Goal: Information Seeking & Learning: Learn about a topic

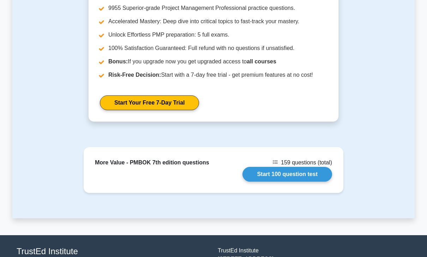
scroll to position [443, 0]
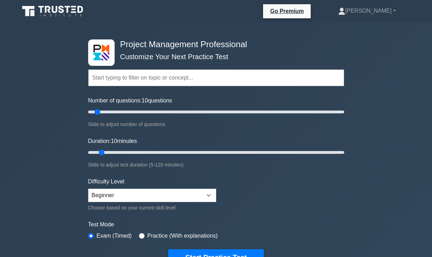
select select "beginner"
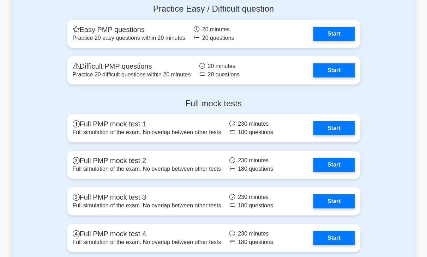
scroll to position [2363, 0]
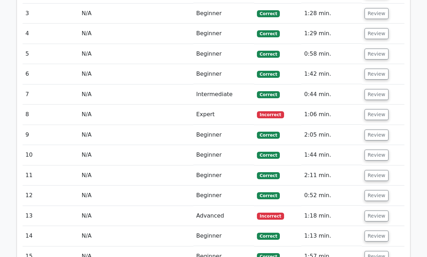
scroll to position [1146, 0]
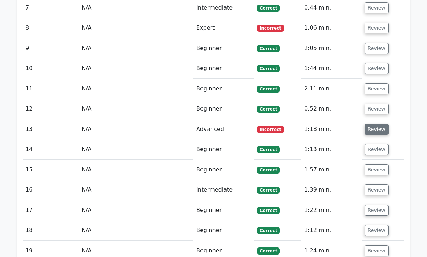
click at [377, 124] on button "Review" at bounding box center [376, 129] width 24 height 11
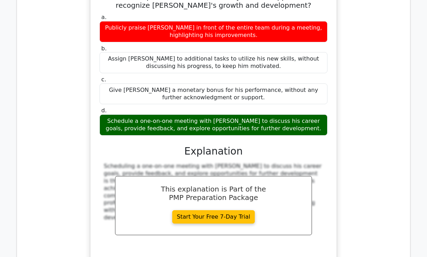
scroll to position [1357, 0]
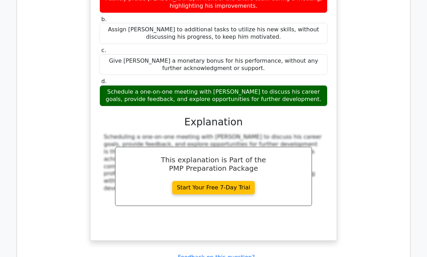
click at [264, 59] on div "a. Publicly praise Alex in front of the entire team during a meeting, highlight…" at bounding box center [213, 107] width 229 height 249
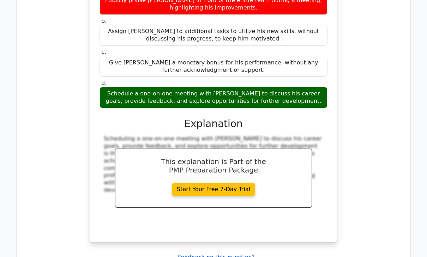
click at [209, 254] on u "Feedback on this question?" at bounding box center [216, 257] width 77 height 7
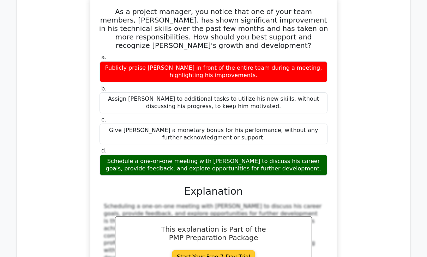
scroll to position [1287, 0]
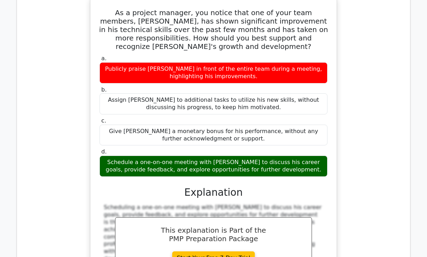
click at [315, 204] on div "Scheduling a one-on-one meeting with Alex to discuss his career goals, provide …" at bounding box center [213, 233] width 219 height 59
click at [101, 187] on div "Explanation" at bounding box center [213, 193] width 228 height 12
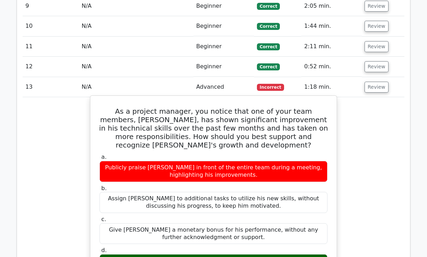
scroll to position [1110, 0]
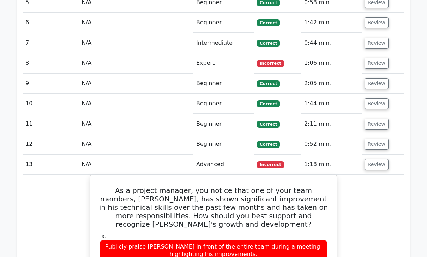
click at [266, 162] on span "Incorrect" at bounding box center [270, 165] width 27 height 7
click at [370, 159] on button "Review" at bounding box center [376, 164] width 24 height 11
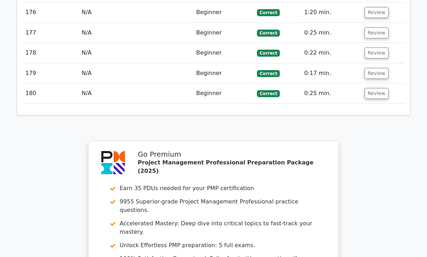
scroll to position [4504, 0]
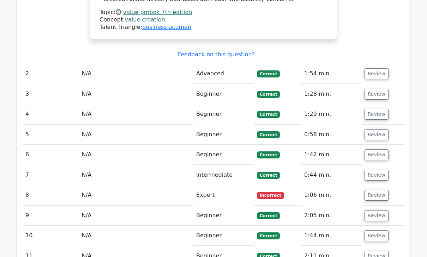
scroll to position [1047, 0]
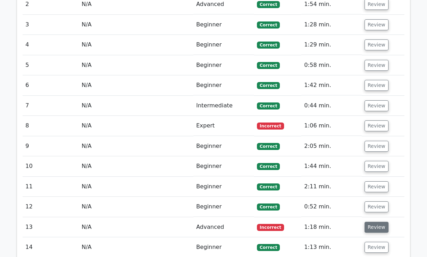
click at [365, 222] on button "Review" at bounding box center [376, 227] width 24 height 11
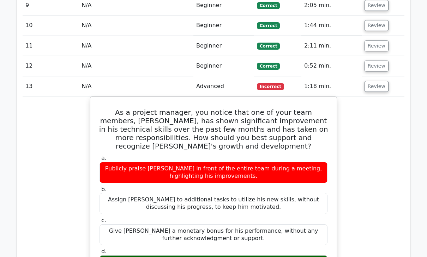
scroll to position [1330, 0]
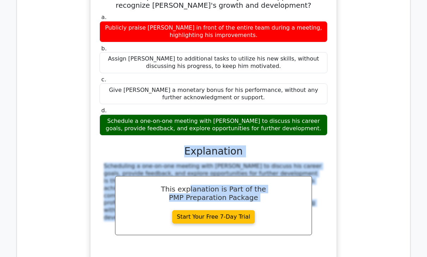
drag, startPoint x: 188, startPoint y: 110, endPoint x: 197, endPoint y: 230, distance: 119.9
click at [197, 230] on div "As a project manager, you notice that one of your team members, Alex, has shown…" at bounding box center [214, 153] width 382 height 395
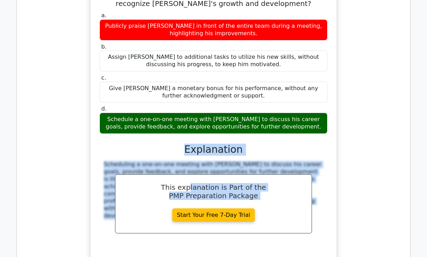
copy div "planation is Part of the PMP Preparation Package Start Your Free 7-Day Trial Ex…"
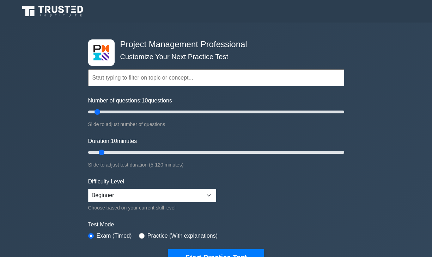
select select "beginner"
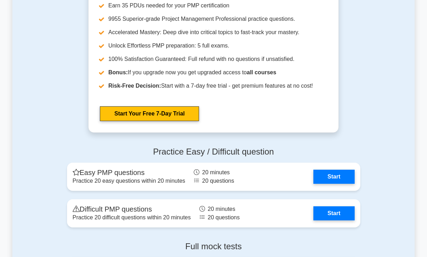
scroll to position [2363, 0]
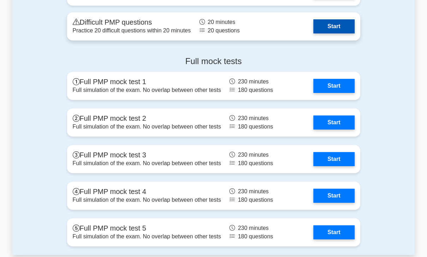
click at [332, 23] on link "Start" at bounding box center [333, 26] width 41 height 14
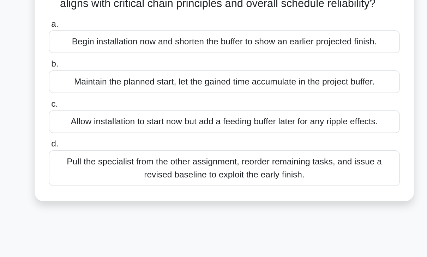
scroll to position [6, 0]
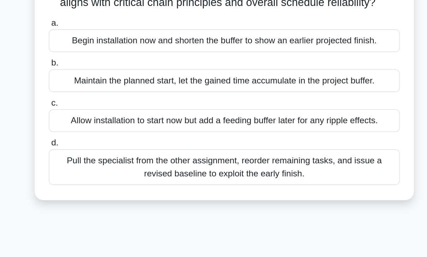
click at [206, 207] on div "Pull the specialist from the other assignment, reorder remaining tasks, and iss…" at bounding box center [213, 198] width 229 height 23
click at [99, 185] on input "d. Pull the specialist from the other assignment, reorder remaining tasks, and …" at bounding box center [99, 183] width 0 height 5
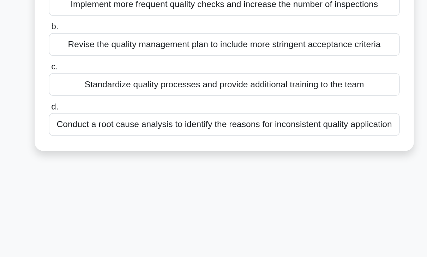
scroll to position [0, 0]
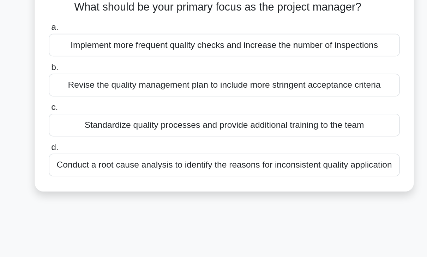
click at [298, 181] on div "Conduct a root cause analysis to identify the reasons for inconsistent quality …" at bounding box center [213, 175] width 229 height 15
click at [99, 166] on input "d. Conduct a root cause analysis to identify the reasons for inconsistent quali…" at bounding box center [99, 164] width 0 height 5
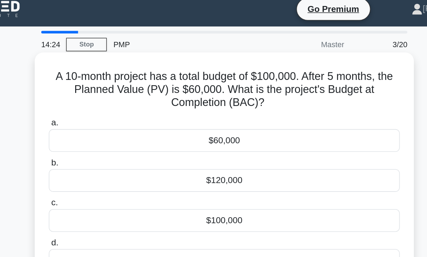
click at [214, 124] on div "$120,000" at bounding box center [213, 123] width 229 height 15
click at [99, 114] on input "b. $120,000" at bounding box center [99, 111] width 0 height 5
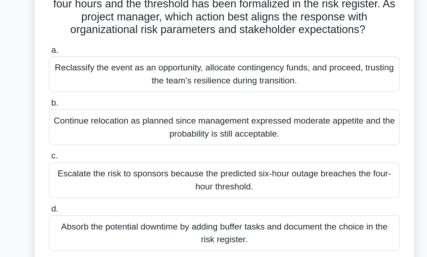
click at [215, 198] on div "Escalate the risk to sponsors because the predicted six-hour outage breaches th…" at bounding box center [213, 195] width 229 height 23
click at [99, 182] on input "c. Escalate the risk to sponsors because the predicted six-hour outage breaches…" at bounding box center [99, 180] width 0 height 5
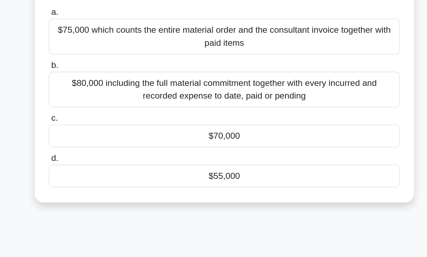
scroll to position [36, 0]
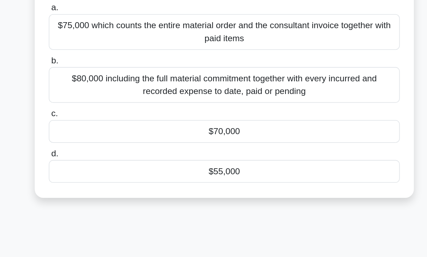
click at [214, 135] on div "$80,000 including the full material commitment together with every incurred and…" at bounding box center [213, 133] width 229 height 23
click at [99, 120] on input "b. $80,000 including the full material commitment together with every incurred …" at bounding box center [99, 118] width 0 height 5
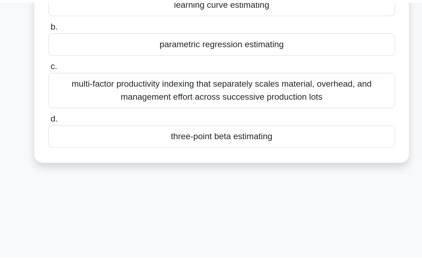
scroll to position [0, 0]
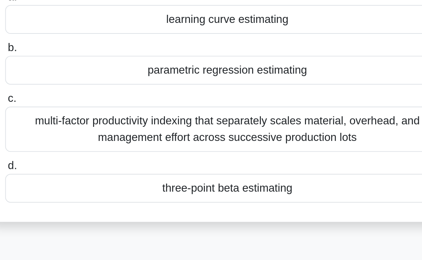
click at [245, 173] on div "multi-factor productivity indexing that separately scales material, overhead, a…" at bounding box center [211, 170] width 229 height 23
click at [97, 157] on input "c. multi-factor productivity indexing that separately scales material, overhead…" at bounding box center [97, 154] width 0 height 5
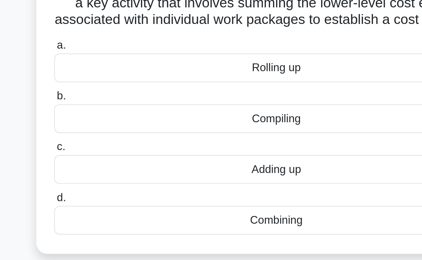
click at [214, 104] on div "Rolling up" at bounding box center [211, 97] width 229 height 15
click at [97, 88] on input "a. Rolling up" at bounding box center [97, 85] width 0 height 5
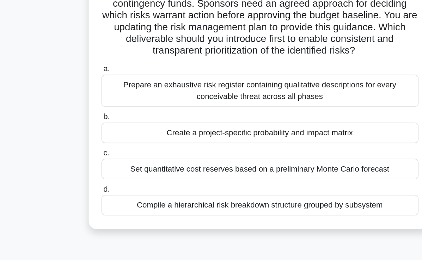
click at [252, 142] on div "Prepare an exhaustive risk register containing qualitative descriptions for eve…" at bounding box center [211, 134] width 229 height 23
click at [97, 122] on input "a. Prepare an exhaustive risk register containing qualitative descriptions for …" at bounding box center [97, 119] width 0 height 5
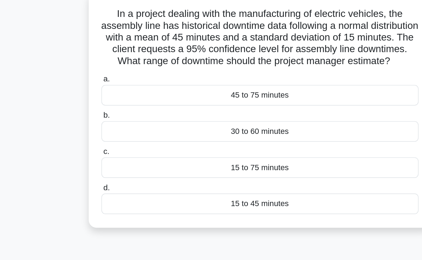
click at [220, 200] on div "15 to 45 minutes" at bounding box center [211, 192] width 229 height 15
click at [97, 183] on input "d. 15 to 45 minutes" at bounding box center [97, 180] width 0 height 5
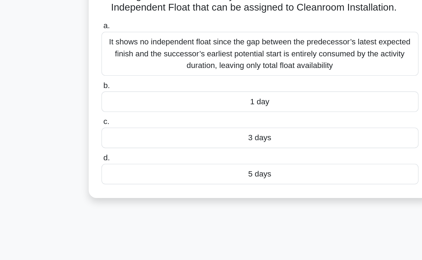
scroll to position [13, 0]
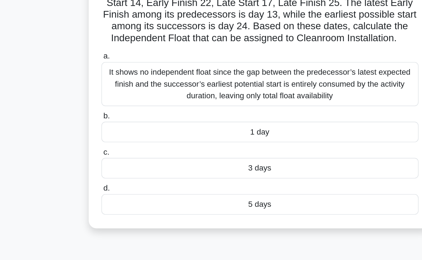
click at [260, 108] on div "It shows no independent float since the gap between the predecessor’s latest ex…" at bounding box center [211, 109] width 229 height 32
click at [97, 91] on input "a. It shows no independent float since the gap between the predecessor’s latest…" at bounding box center [97, 89] width 0 height 5
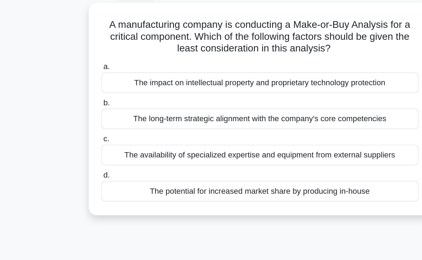
scroll to position [0, 0]
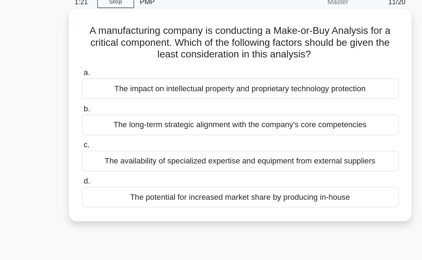
click at [267, 101] on div "The impact on intellectual property and proprietary technology protection" at bounding box center [211, 97] width 229 height 15
click at [97, 88] on input "a. The impact on intellectual property and proprietary technology protection" at bounding box center [97, 85] width 0 height 5
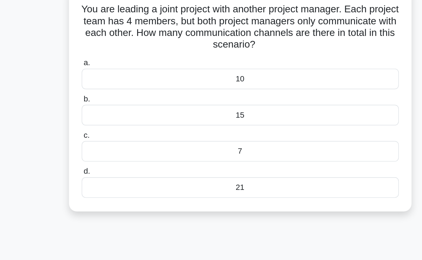
click at [212, 158] on div "7" at bounding box center [211, 157] width 229 height 15
click at [97, 148] on input "c. 7" at bounding box center [97, 146] width 0 height 5
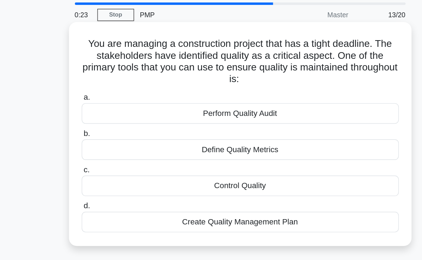
click at [209, 108] on div "Perform Quality Audit" at bounding box center [211, 105] width 229 height 15
click at [97, 96] on input "a. Perform Quality Audit" at bounding box center [97, 94] width 0 height 5
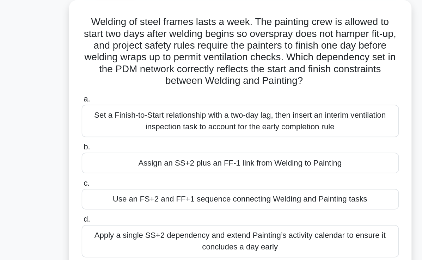
click at [224, 129] on div "Set a Finish-to-Start relationship with a two-day lag, then insert an interim v…" at bounding box center [211, 126] width 229 height 23
click at [97, 113] on input "a. Set a Finish-to-Start relationship with a two-day lag, then insert an interi…" at bounding box center [97, 111] width 0 height 5
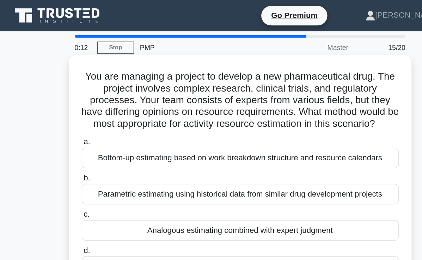
click at [230, 121] on div "Bottom-up estimating based on work breakdown structure and resource calendars" at bounding box center [211, 114] width 229 height 15
click at [97, 105] on input "a. Bottom-up estimating based on work breakdown structure and resource calendars" at bounding box center [97, 102] width 0 height 5
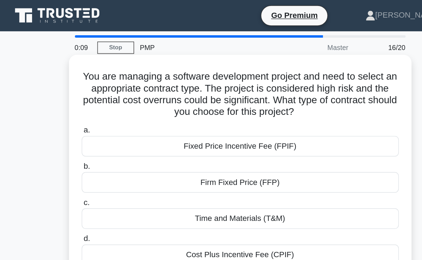
click at [223, 108] on div "Fixed Price Incentive Fee (FPIF)" at bounding box center [211, 105] width 229 height 15
click at [97, 96] on input "a. Fixed Price Incentive Fee (FPIF)" at bounding box center [97, 94] width 0 height 5
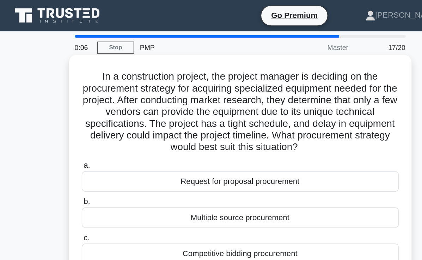
click at [229, 133] on div "Request for proposal procurement" at bounding box center [211, 130] width 229 height 15
click at [97, 122] on input "a. Request for proposal procurement" at bounding box center [97, 119] width 0 height 5
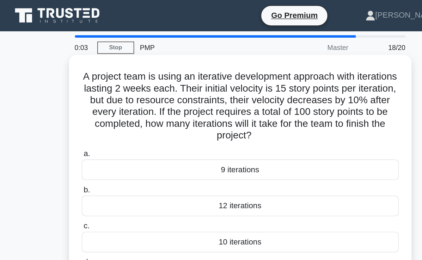
click at [212, 124] on div "9 iterations" at bounding box center [211, 122] width 229 height 15
click at [97, 113] on input "a. 9 iterations" at bounding box center [97, 111] width 0 height 5
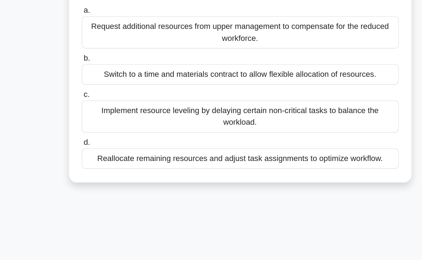
scroll to position [25, 0]
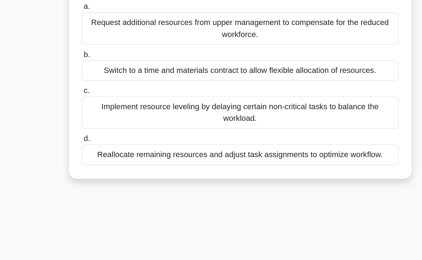
click at [227, 183] on div "Reallocate remaining resources and adjust task assignments to optimize workflow." at bounding box center [211, 184] width 229 height 15
click at [97, 175] on input "d. Reallocate remaining resources and adjust task assignments to optimize workf…" at bounding box center [97, 172] width 0 height 5
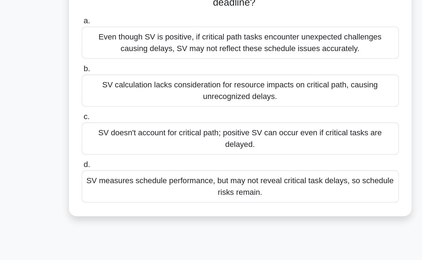
scroll to position [4, 0]
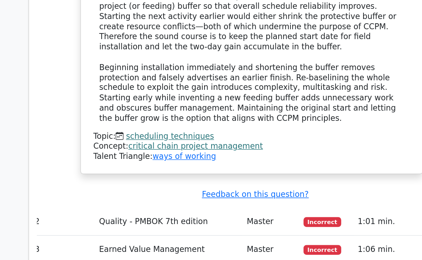
scroll to position [968, 0]
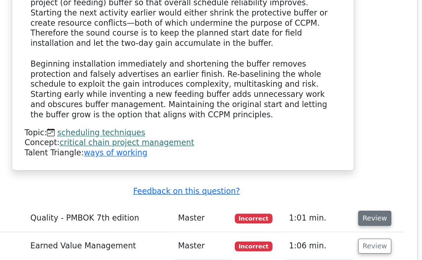
click at [357, 225] on button "Review" at bounding box center [345, 230] width 24 height 11
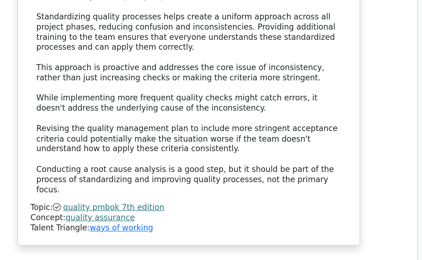
scroll to position [1385, 0]
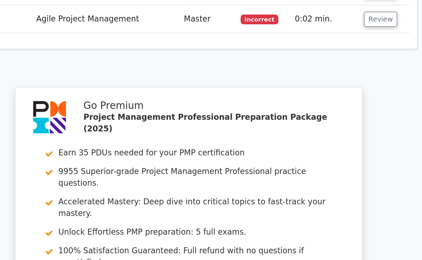
scroll to position [2303, 0]
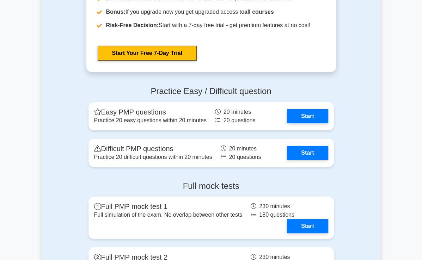
scroll to position [2405, 0]
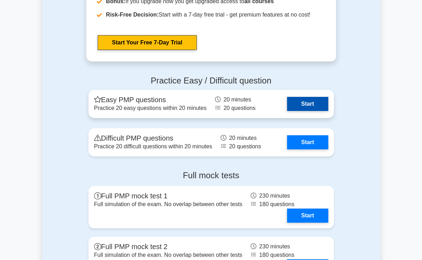
click at [327, 97] on link "Start" at bounding box center [307, 104] width 41 height 14
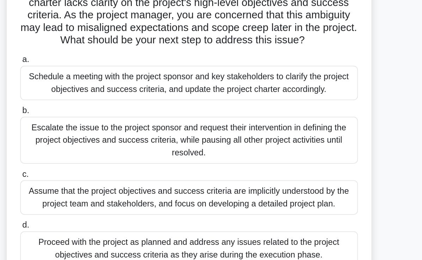
scroll to position [7, 0]
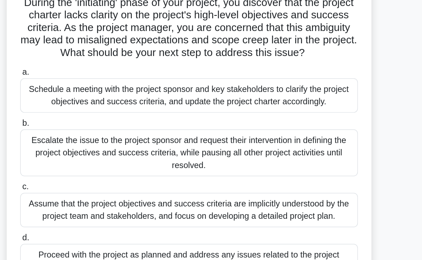
click at [215, 109] on div "Schedule a meeting with the project sponsor and key stakeholders to clarify the…" at bounding box center [211, 110] width 229 height 23
click at [97, 98] on input "a. Schedule a meeting with the project sponsor and key stakeholders to clarify …" at bounding box center [97, 95] width 0 height 5
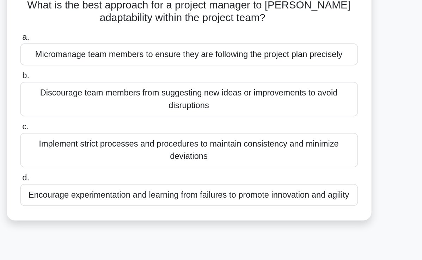
scroll to position [0, 0]
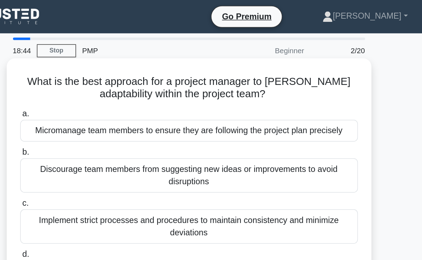
click at [299, 107] on label "b. Discourage team members from suggesting new ideas or improvements to avoid d…" at bounding box center [211, 115] width 229 height 32
click at [97, 105] on input "b. Discourage team members from suggesting new ideas or improvements to avoid d…" at bounding box center [97, 103] width 0 height 5
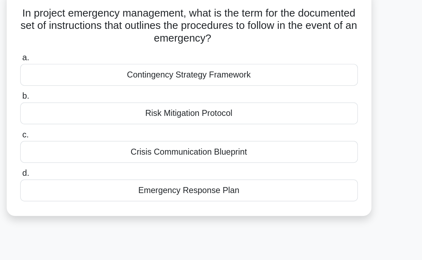
click at [221, 181] on div "Emergency Response Plan" at bounding box center [211, 175] width 229 height 15
click at [97, 166] on input "d. Emergency Response Plan" at bounding box center [97, 164] width 0 height 5
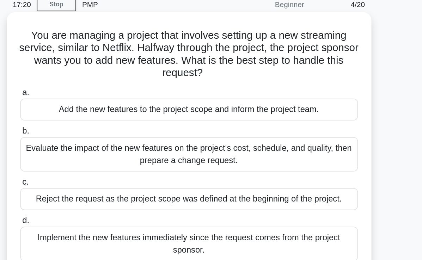
click at [227, 143] on div "Evaluate the impact of the new features on the project's cost, schedule, and qu…" at bounding box center [211, 135] width 229 height 23
click at [97, 122] on input "b. Evaluate the impact of the new features on the project's cost, schedule, and…" at bounding box center [97, 120] width 0 height 5
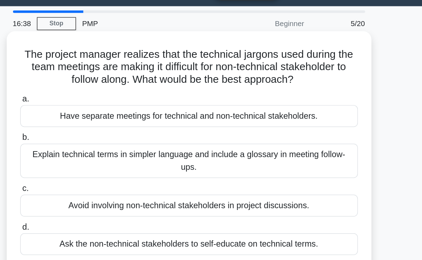
click at [108, 126] on div "Explain technical terms in simpler language and include a glossary in meeting f…" at bounding box center [211, 127] width 229 height 23
click at [97, 114] on input "b. Explain technical terms in simpler language and include a glossary in meetin…" at bounding box center [97, 111] width 0 height 5
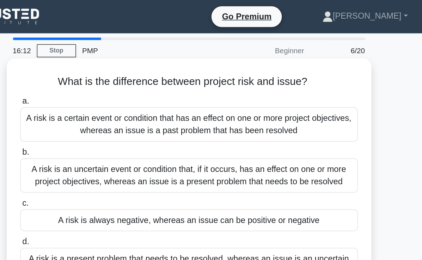
click at [333, 116] on div "What is the difference between project risk and issue? .spinner_0XTQ{transform-…" at bounding box center [211, 121] width 247 height 162
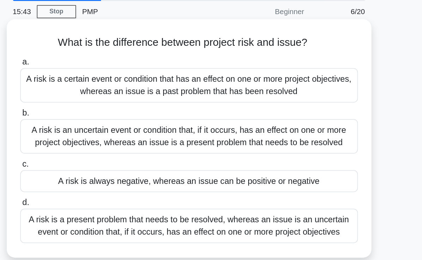
click at [333, 149] on div "What is the difference between project risk and issue? .spinner_0XTQ{transform-…" at bounding box center [211, 121] width 247 height 162
click at [274, 121] on div "A risk is an uncertain event or condition that, if it occurs, has an effect on …" at bounding box center [211, 118] width 229 height 23
click at [97, 105] on input "b. A risk is an uncertain event or condition that, if it occurs, has an effect …" at bounding box center [97, 103] width 0 height 5
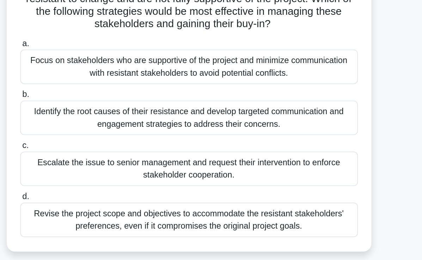
click at [278, 149] on div "Identify the root causes of their resistance and develop targeted communication…" at bounding box center [211, 144] width 229 height 23
click at [97, 131] on input "b. Identify the root causes of their resistance and develop targeted communicat…" at bounding box center [97, 128] width 0 height 5
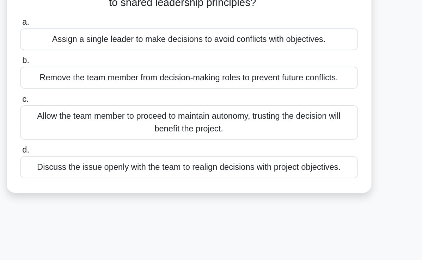
scroll to position [4, 0]
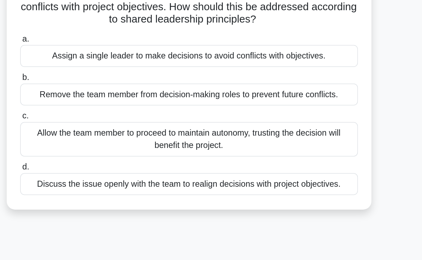
click at [303, 192] on div "Discuss the issue openly with the team to realign decisions with project object…" at bounding box center [211, 188] width 229 height 15
click at [97, 180] on input "d. Discuss the issue openly with the team to realign decisions with project obj…" at bounding box center [97, 177] width 0 height 5
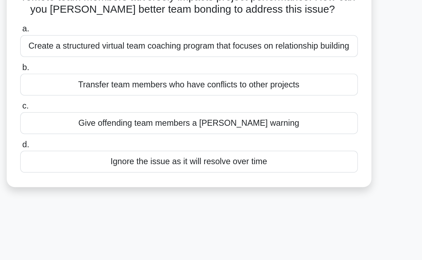
scroll to position [0, 0]
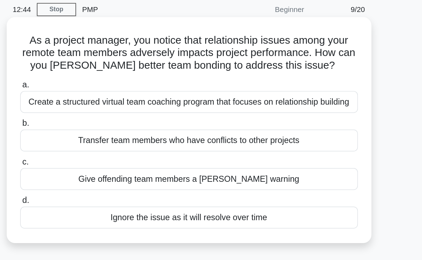
click at [308, 103] on div "Create a structured virtual team coaching program that focuses on relationship …" at bounding box center [211, 97] width 229 height 15
click at [97, 88] on input "a. Create a structured virtual team coaching program that focuses on relationsh…" at bounding box center [97, 85] width 0 height 5
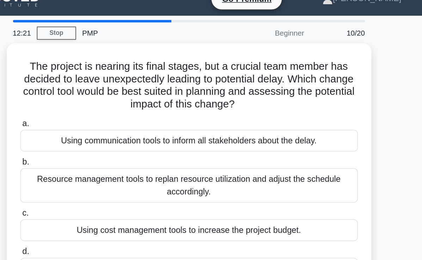
click at [342, 122] on div "The project is nearing its final stages, but a crucial team member has decided …" at bounding box center [211, 130] width 339 height 178
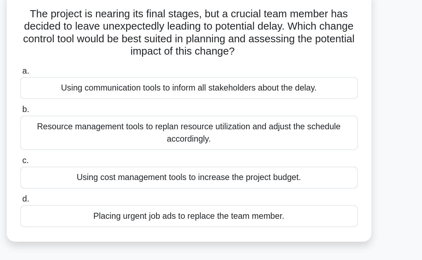
click at [280, 141] on div "Resource management tools to replan resource utilization and adjust the schedul…" at bounding box center [211, 135] width 229 height 23
click at [97, 122] on input "b. Resource management tools to replan resource utilization and adjust the sche…" at bounding box center [97, 120] width 0 height 5
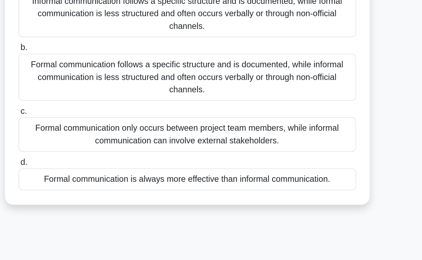
click at [333, 181] on div "What is the difference between formal and informal communication? .spinner_0XTQ…" at bounding box center [211, 129] width 247 height 178
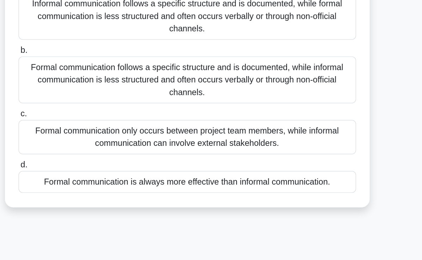
click at [340, 176] on div "What is the difference between formal and informal communication? .spinner_0XTQ…" at bounding box center [211, 134] width 339 height 187
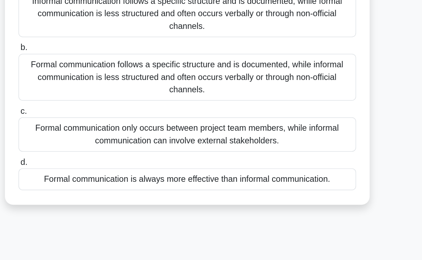
click at [248, 144] on div "Formal communication follows a specific structure and is documented, while info…" at bounding box center [211, 132] width 229 height 32
click at [97, 114] on input "b. Formal communication follows a specific structure and is documented, while i…" at bounding box center [97, 111] width 0 height 5
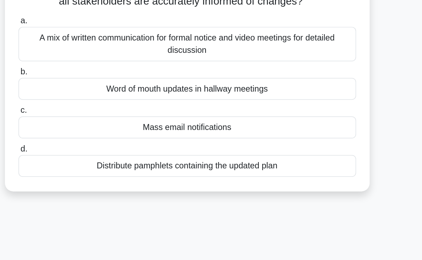
click at [241, 113] on div "A mix of written communication for formal notice and video meetings for detaile…" at bounding box center [211, 101] width 229 height 23
click at [97, 88] on input "a. A mix of written communication for formal notice and video meetings for deta…" at bounding box center [97, 85] width 0 height 5
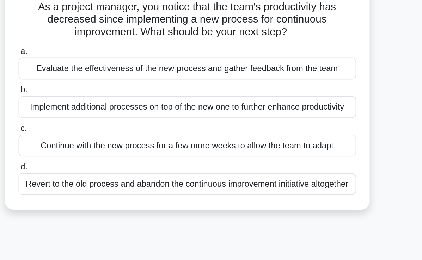
click at [246, 99] on div "Evaluate the effectiveness of the new process and gather feedback from the team" at bounding box center [211, 97] width 229 height 15
click at [97, 88] on input "a. Evaluate the effectiveness of the new process and gather feedback from the t…" at bounding box center [97, 85] width 0 height 5
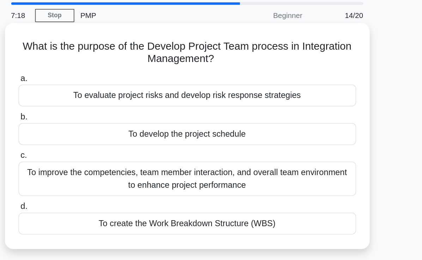
click at [144, 91] on div "To evaluate project risks and develop risk response strategies" at bounding box center [211, 88] width 229 height 15
click at [97, 79] on input "a. To evaluate project risks and develop risk response strategies" at bounding box center [97, 77] width 0 height 5
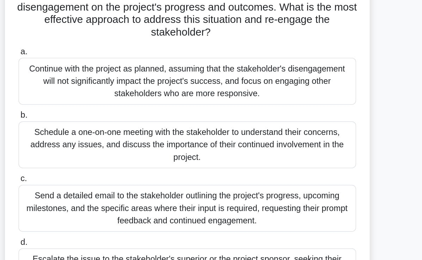
scroll to position [38, 0]
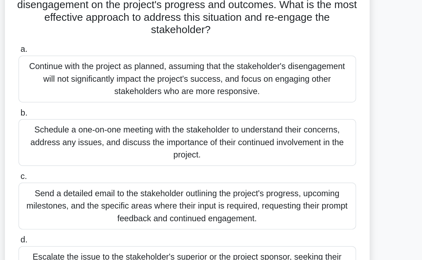
click at [299, 152] on div "Schedule a one-on-one meeting with the stakeholder to understand their concerns…" at bounding box center [211, 153] width 229 height 32
click at [97, 135] on input "b. Schedule a one-on-one meeting with the stakeholder to understand their conce…" at bounding box center [97, 132] width 0 height 5
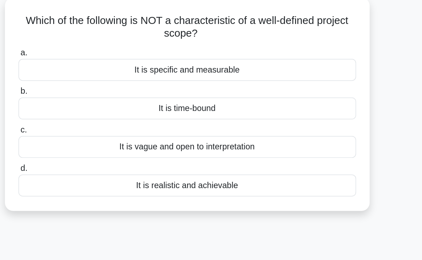
scroll to position [0, 0]
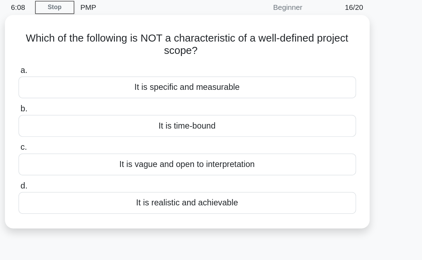
click at [163, 146] on div "It is vague and open to interpretation" at bounding box center [211, 140] width 229 height 15
click at [97, 132] on input "c. It is vague and open to interpretation" at bounding box center [97, 129] width 0 height 5
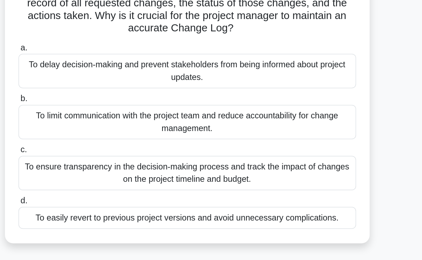
click at [127, 176] on div "To ensure transparency in the decision-making process and track the impact of c…" at bounding box center [211, 178] width 229 height 23
click at [97, 165] on input "c. To ensure transparency in the decision-making process and track the impact o…" at bounding box center [97, 163] width 0 height 5
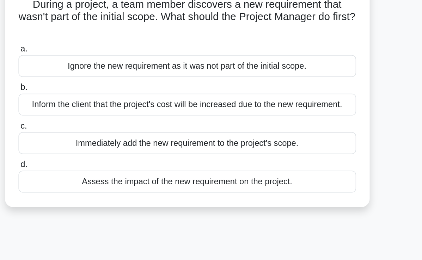
click at [140, 179] on div "Assess the impact of the new requirement on the project." at bounding box center [211, 175] width 229 height 15
click at [97, 166] on input "d. Assess the impact of the new requirement on the project." at bounding box center [97, 164] width 0 height 5
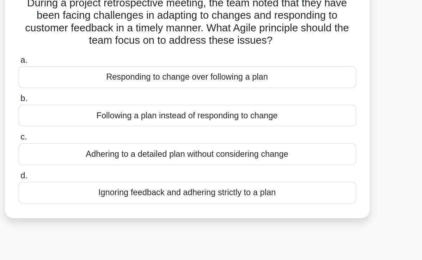
click at [157, 188] on div "Ignoring feedback and adhering strictly to a plan" at bounding box center [211, 183] width 229 height 15
click at [97, 175] on input "d. Ignoring feedback and adhering strictly to a plan" at bounding box center [97, 172] width 0 height 5
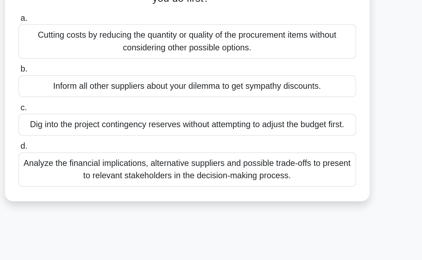
click at [300, 200] on div "Analyze the financial implications, alternative suppliers and possible trade-of…" at bounding box center [211, 196] width 229 height 23
click at [97, 183] on input "d. Analyze the financial implications, alternative suppliers and possible trade…" at bounding box center [97, 180] width 0 height 5
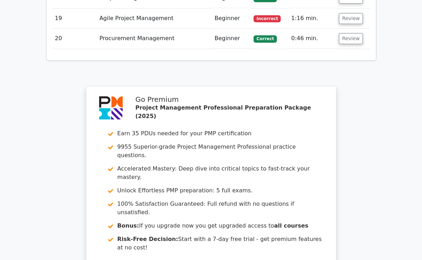
scroll to position [1610, 0]
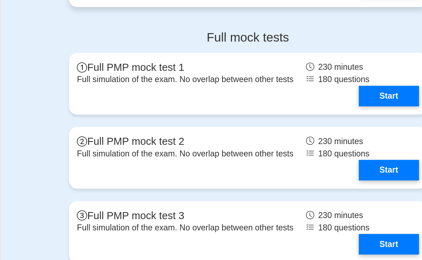
scroll to position [2661, 0]
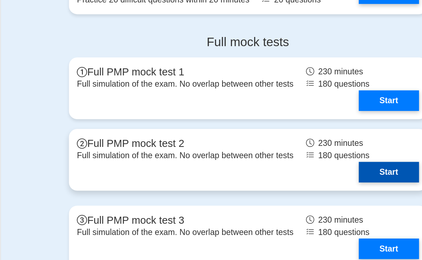
click at [322, 111] on link "Start" at bounding box center [307, 118] width 41 height 14
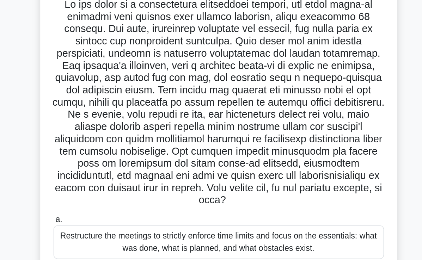
scroll to position [1, 0]
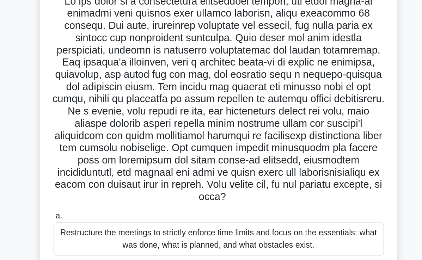
click at [239, 147] on h5 ".spinner_0XTQ{transform-origin:center;animation:spinner_y6GP .75s linear infini…" at bounding box center [211, 122] width 230 height 145
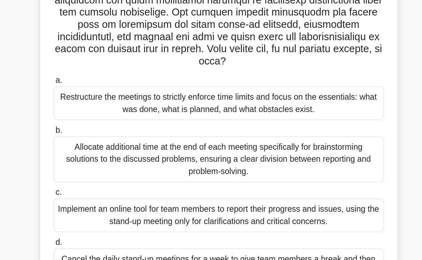
scroll to position [121, 0]
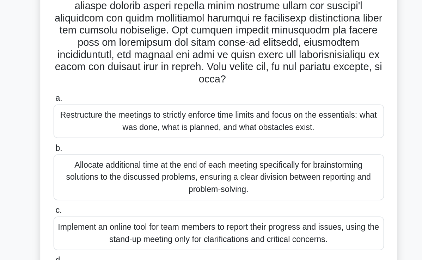
click at [218, 103] on div "Restructure the meetings to strictly enforce time limits and focus on the essen…" at bounding box center [211, 98] width 229 height 23
click at [97, 86] on input "a. Restructure the meetings to strictly enforce time limits and focus on the es…" at bounding box center [97, 83] width 0 height 5
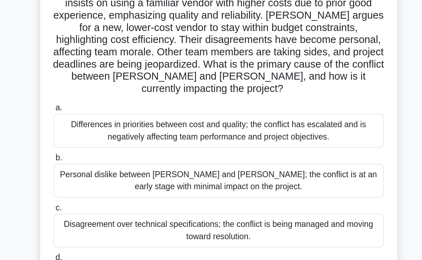
scroll to position [62, 0]
click at [243, 100] on div "Differences in priorities between cost and quality; the conflict has escalated …" at bounding box center [211, 106] width 229 height 23
click at [97, 93] on input "a. Differences in priorities between cost and quality; the conflict has escalat…" at bounding box center [97, 91] width 0 height 5
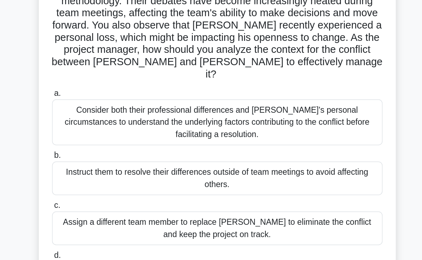
scroll to position [82, 0]
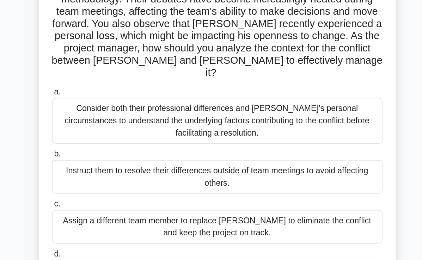
click at [277, 97] on div "Consider both their professional differences and Tom's personal circumstances t…" at bounding box center [211, 100] width 229 height 32
click at [97, 82] on input "a. Consider both their professional differences and Tom's personal circumstance…" at bounding box center [97, 80] width 0 height 5
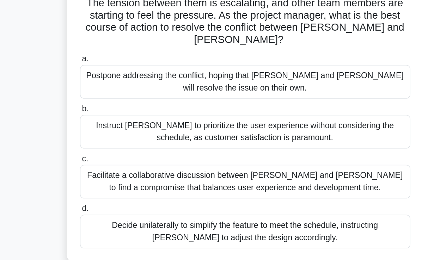
scroll to position [47, 0]
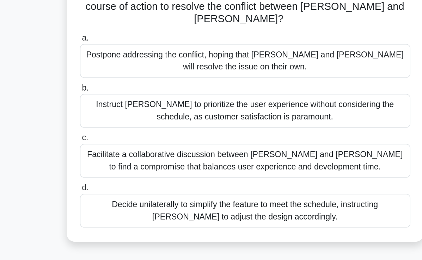
click at [239, 186] on div "Facilitate a collaborative discussion between Alex and Jamie to find a compromi…" at bounding box center [211, 191] width 229 height 23
click at [97, 178] on input "c. Facilitate a collaborative discussion between Alex and Jamie to find a compr…" at bounding box center [97, 176] width 0 height 5
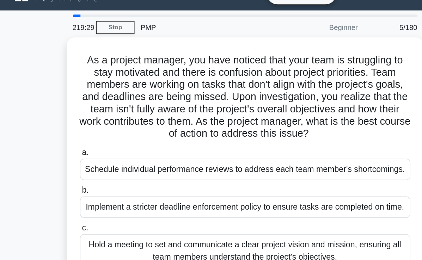
scroll to position [0, 0]
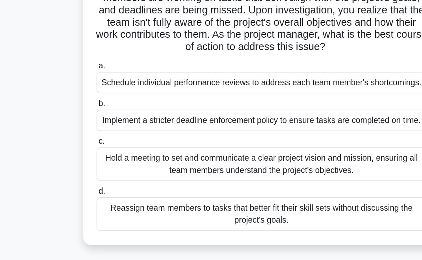
click at [244, 192] on div "Hold a meeting to set and communicate a clear project vision and mission, ensur…" at bounding box center [211, 187] width 229 height 23
click at [97, 174] on input "c. Hold a meeting to set and communicate a clear project vision and mission, en…" at bounding box center [97, 171] width 0 height 5
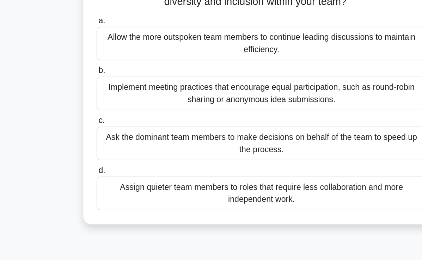
scroll to position [19, 0]
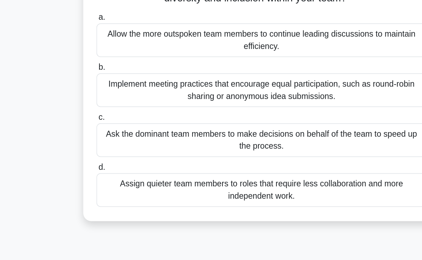
click at [224, 149] on div "Implement meeting practices that encourage equal participation, such as round-r…" at bounding box center [211, 142] width 229 height 23
click at [97, 129] on input "b. Implement meeting practices that encourage equal participation, such as roun…" at bounding box center [97, 126] width 0 height 5
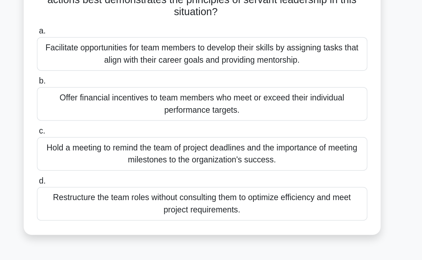
scroll to position [28, 0]
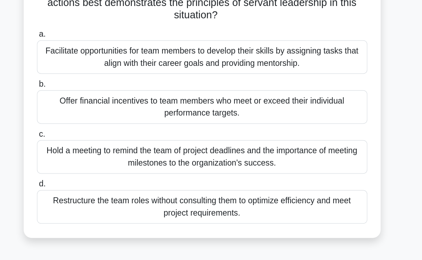
click at [170, 114] on div "Facilitate opportunities for team members to develop their skills by assigning …" at bounding box center [211, 107] width 229 height 23
click at [97, 94] on input "a. Facilitate opportunities for team members to develop their skills by assigni…" at bounding box center [97, 92] width 0 height 5
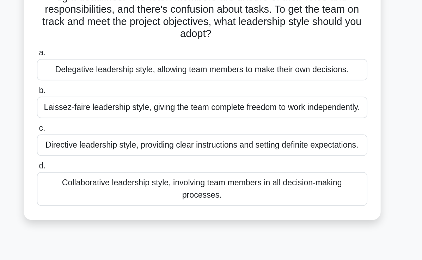
scroll to position [5, 0]
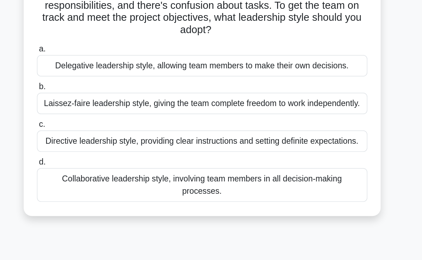
click at [217, 208] on div "Collaborative leadership style, involving team members in all decision-making p…" at bounding box center [211, 207] width 229 height 23
click at [97, 195] on input "d. Collaborative leadership style, involving team members in all decision-makin…" at bounding box center [97, 192] width 0 height 5
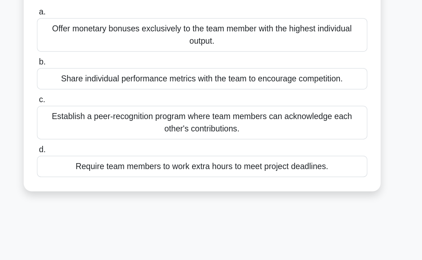
scroll to position [32, 0]
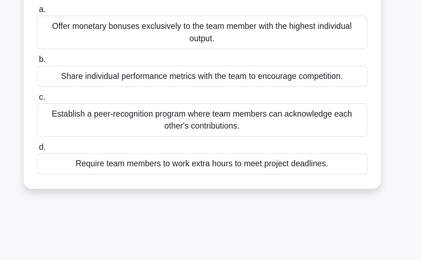
click at [109, 163] on div "Establish a peer-recognition program where team members can acknowledge each ot…" at bounding box center [211, 163] width 229 height 23
click at [97, 150] on input "c. Establish a peer-recognition program where team members can acknowledge each…" at bounding box center [97, 147] width 0 height 5
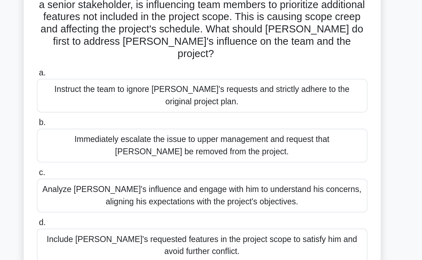
scroll to position [0, 0]
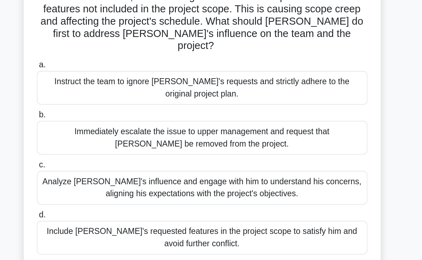
click at [114, 188] on div "Analyze John's influence and engage with him to understand his concerns, aligni…" at bounding box center [211, 195] width 229 height 23
click at [97, 182] on input "c. Analyze John's influence and engage with him to understand his concerns, ali…" at bounding box center [97, 180] width 0 height 5
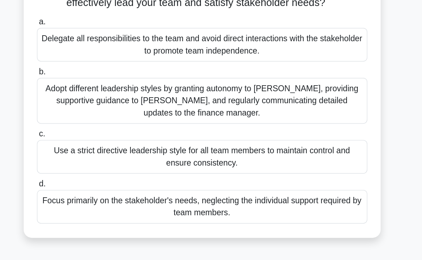
scroll to position [38, 0]
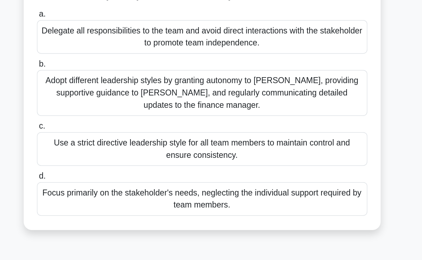
click at [109, 147] on div "Adopt different leadership styles by granting autonomy to Alex, providing suppo…" at bounding box center [211, 145] width 229 height 32
click at [97, 127] on input "b. Adopt different leadership styles by granting autonomy to Alex, providing su…" at bounding box center [97, 124] width 0 height 5
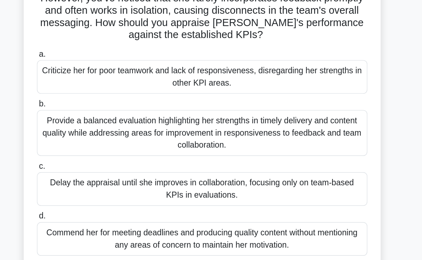
scroll to position [29, 0]
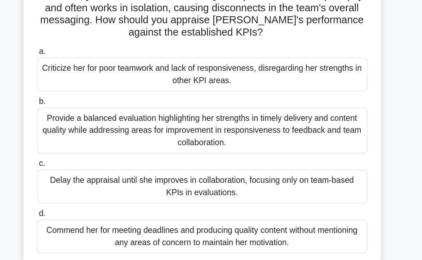
click at [106, 176] on div "Provide a balanced evaluation highlighting her strengths in timely delivery and…" at bounding box center [211, 170] width 229 height 32
click at [97, 153] on input "b. Provide a balanced evaluation highlighting her strengths in timely delivery …" at bounding box center [97, 150] width 0 height 5
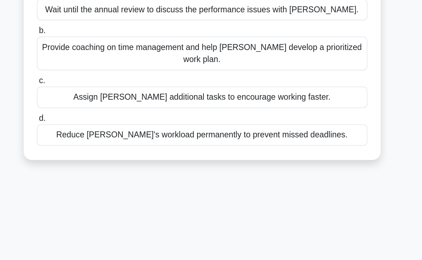
scroll to position [0, 0]
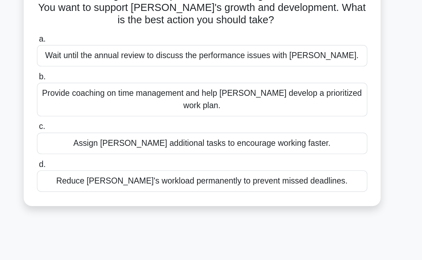
click at [104, 145] on div "Provide coaching on time management and help Alex develop a prioritized work pl…" at bounding box center [211, 144] width 229 height 23
click at [97, 131] on input "b. Provide coaching on time management and help Alex develop a prioritized work…" at bounding box center [97, 128] width 0 height 5
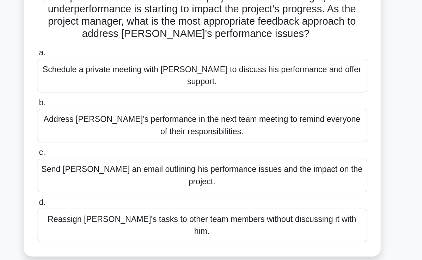
scroll to position [21, 0]
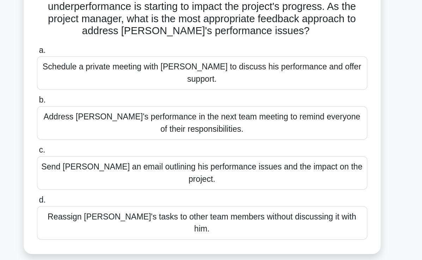
click at [111, 131] on div "Schedule a private meeting with Carlos to discuss his performance and offer sup…" at bounding box center [211, 130] width 229 height 23
click at [97, 117] on input "a. Schedule a private meeting with Carlos to discuss his performance and offer …" at bounding box center [97, 115] width 0 height 5
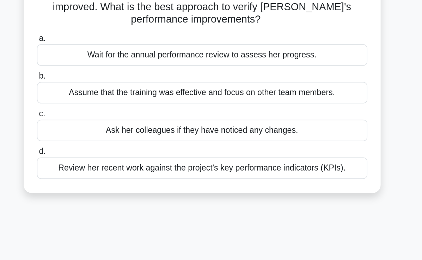
scroll to position [7, 0]
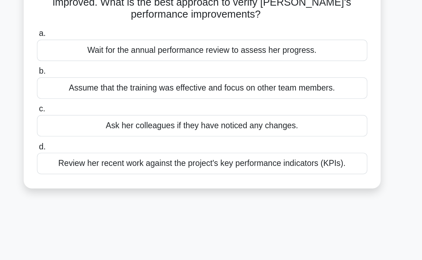
click at [123, 201] on div "Review her recent work against the project's key performance indicators (KPIs)." at bounding box center [211, 193] width 229 height 15
click at [97, 184] on input "d. Review her recent work against the project's key performance indicators (KPI…" at bounding box center [97, 182] width 0 height 5
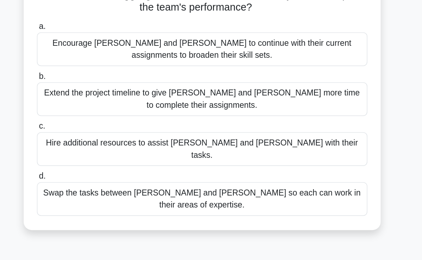
scroll to position [40, 0]
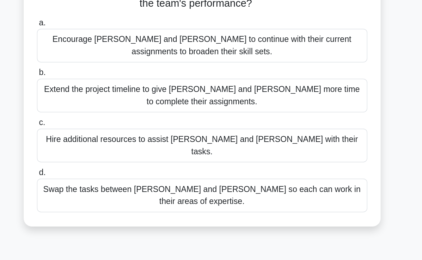
click at [101, 113] on div "Encourage Alex and Sam to continue with their current assignments to broaden th…" at bounding box center [211, 111] width 229 height 23
click at [97, 98] on input "a. Encourage Alex and Sam to continue with their current assignments to broaden…" at bounding box center [97, 96] width 0 height 5
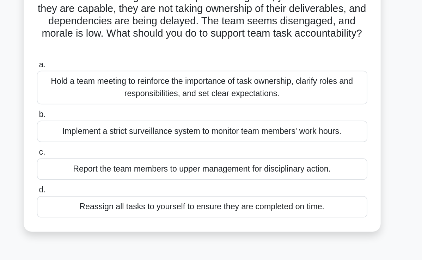
scroll to position [0, 0]
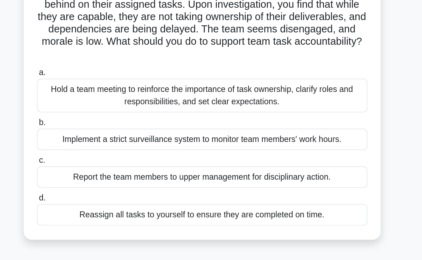
click at [222, 132] on div "Hold a team meeting to reinforce the importance of task ownership, clarify role…" at bounding box center [211, 126] width 229 height 23
click at [97, 113] on input "a. Hold a team meeting to reinforce the importance of task ownership, clarify r…" at bounding box center [97, 111] width 0 height 5
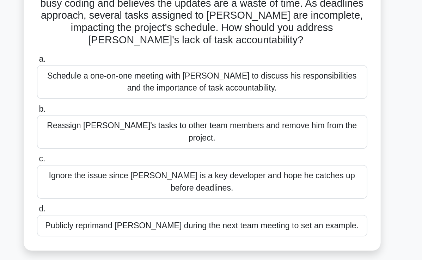
scroll to position [17, 0]
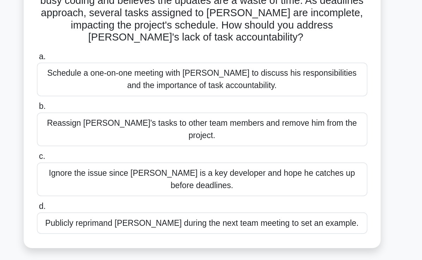
click at [112, 129] on div "Schedule a one-on-one meeting with Alex to discuss his responsibilities and the…" at bounding box center [211, 134] width 229 height 23
click at [97, 122] on input "a. Schedule a one-on-one meeting with Alex to discuss his responsibilities and …" at bounding box center [97, 119] width 0 height 5
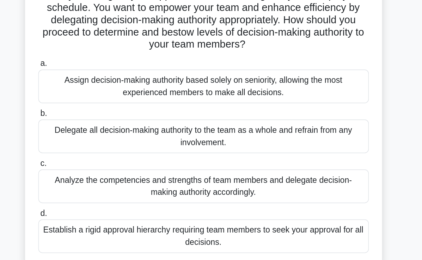
scroll to position [35, 0]
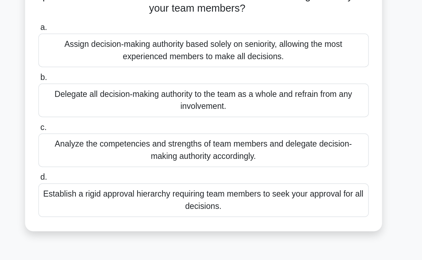
click at [289, 170] on div "Analyze the competencies and strengths of team members and delegate decision-ma…" at bounding box center [211, 169] width 229 height 23
click at [97, 156] on input "c. Analyze the competencies and strengths of team members and delegate decision…" at bounding box center [97, 154] width 0 height 5
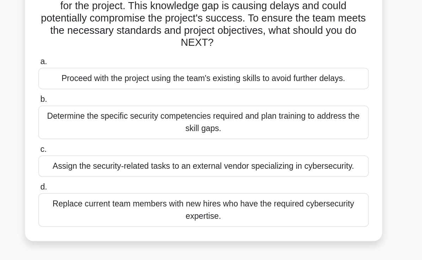
scroll to position [51, 0]
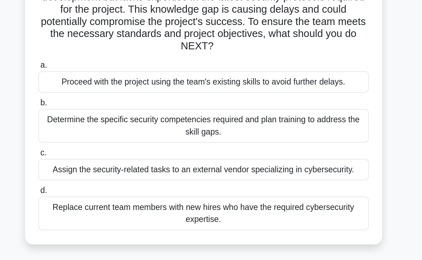
click at [292, 113] on div "Determine the specific security competencies required and plan training to addr…" at bounding box center [211, 109] width 229 height 23
click at [97, 96] on input "b. Determine the specific security competencies required and plan training to a…" at bounding box center [97, 94] width 0 height 5
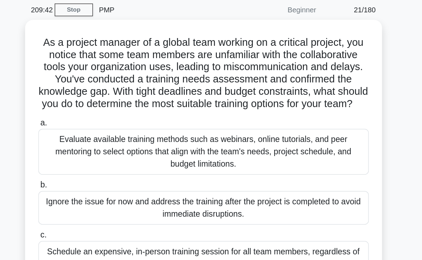
scroll to position [0, 0]
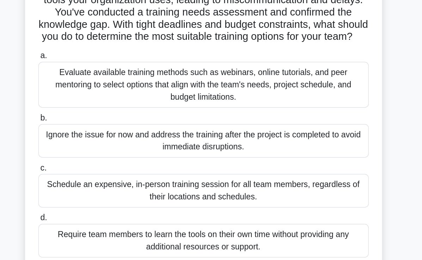
click at [305, 147] on div "Evaluate available training methods such as webinars, online tutorials, and pee…" at bounding box center [211, 131] width 229 height 32
click at [97, 113] on input "a. Evaluate available training methods such as webinars, online tutorials, and …" at bounding box center [97, 111] width 0 height 5
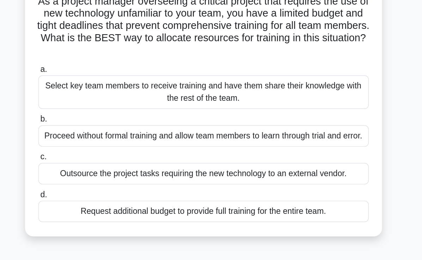
click at [312, 126] on div "Select key team members to receive training and have them share their knowledge…" at bounding box center [211, 118] width 229 height 23
click at [97, 105] on input "a. Select key team members to receive training and have them share their knowle…" at bounding box center [97, 102] width 0 height 5
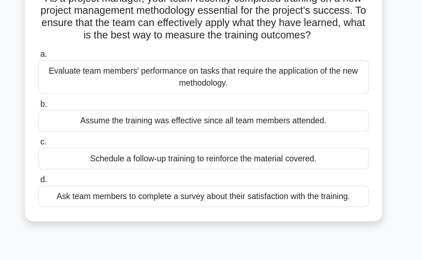
click at [303, 116] on div "Evaluate team members' performance on tasks that require the application of the…" at bounding box center [211, 109] width 229 height 23
click at [97, 96] on input "a. Evaluate team members' performance on tasks that require the application of …" at bounding box center [97, 94] width 0 height 5
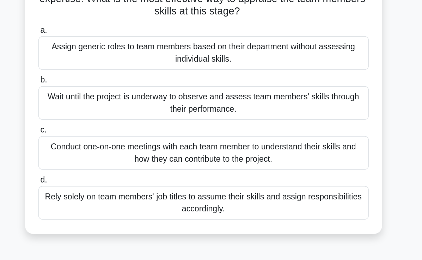
scroll to position [12, 0]
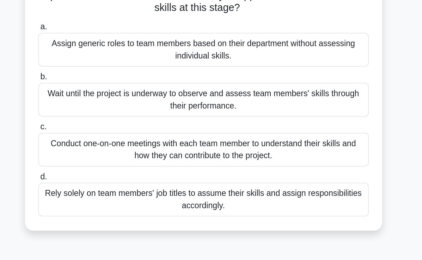
click at [292, 185] on div "Conduct one-on-one meetings with each team member to understand their skills an…" at bounding box center [211, 183] width 229 height 23
click at [97, 170] on input "c. Conduct one-on-one meetings with each team member to understand their skills…" at bounding box center [97, 168] width 0 height 5
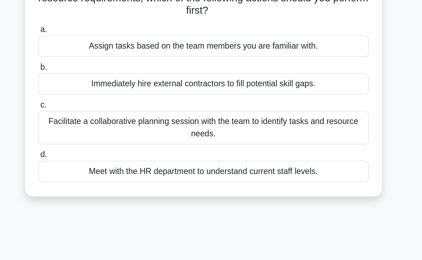
scroll to position [0, 0]
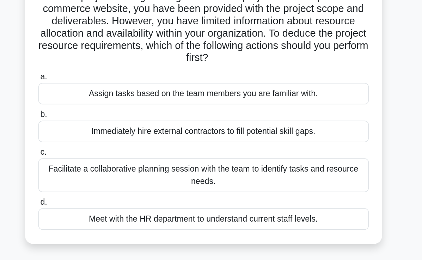
click at [297, 177] on div "Facilitate a collaborative planning session with the team to identify tasks and…" at bounding box center [211, 178] width 229 height 23
click at [97, 165] on input "c. Facilitate a collaborative planning session with the team to identify tasks …" at bounding box center [97, 163] width 0 height 5
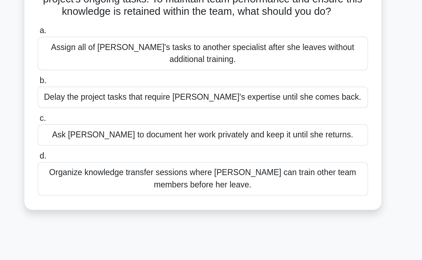
scroll to position [4, 0]
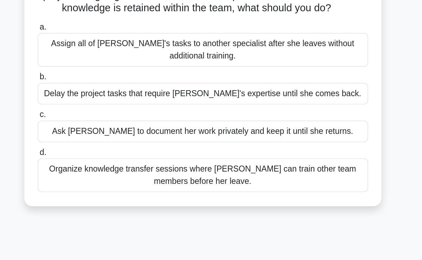
click at [299, 198] on div "Organize knowledge transfer sessions where Emma can train other team members be…" at bounding box center [211, 201] width 229 height 23
click at [97, 188] on input "d. Organize knowledge transfer sessions where Emma can train other team members…" at bounding box center [97, 185] width 0 height 5
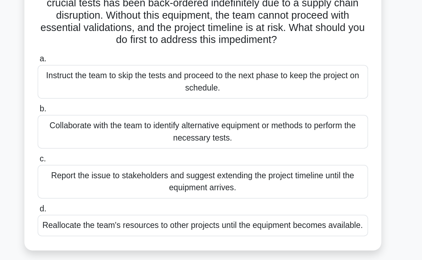
scroll to position [1, 0]
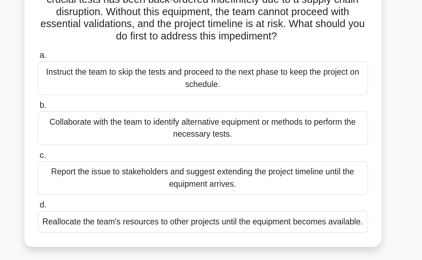
click at [300, 177] on div "Collaborate with the team to identify alternative equipment or methods to perfo…" at bounding box center [211, 168] width 229 height 23
click at [97, 156] on input "b. Collaborate with the team to identify alternative equipment or methods to pe…" at bounding box center [97, 153] width 0 height 5
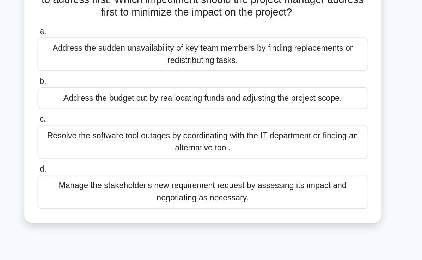
scroll to position [97, 0]
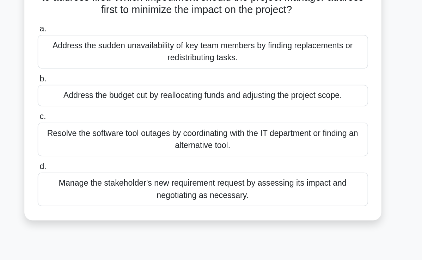
click at [119, 176] on div "Manage the stakeholder's new requirement request by assessing its impact and ne…" at bounding box center [211, 167] width 229 height 23
click at [97, 154] on input "d. Manage the stakeholder's new requirement request by assessing its impact and…" at bounding box center [97, 152] width 0 height 5
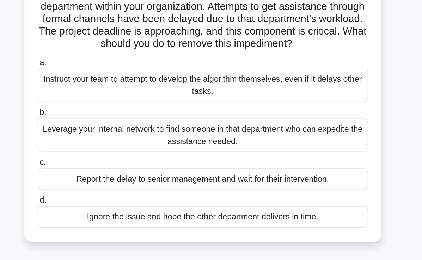
scroll to position [6, 0]
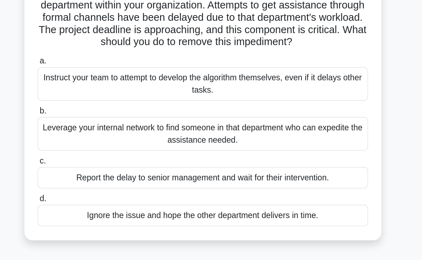
click at [111, 167] on div "Leverage your internal network to find someone in that department who can exped…" at bounding box center [211, 155] width 229 height 23
click at [97, 142] on input "b. Leverage your internal network to find someone in that department who can ex…" at bounding box center [97, 140] width 0 height 5
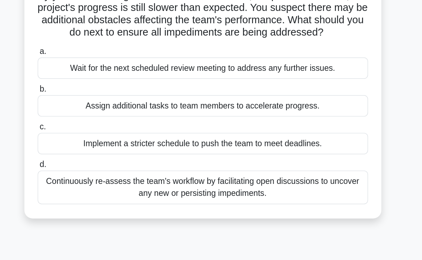
scroll to position [0, 0]
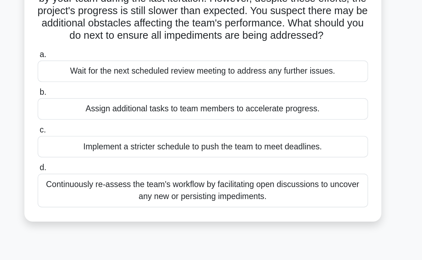
click at [275, 197] on div "Continuously re-assess the team's workflow by facilitating open discussions to …" at bounding box center [211, 196] width 229 height 23
click at [97, 183] on input "d. Continuously re-assess the team's workflow by facilitating open discussions …" at bounding box center [97, 180] width 0 height 5
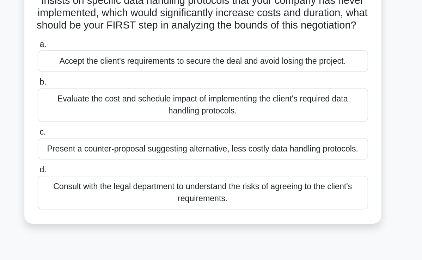
click at [288, 147] on div "Evaluate the cost and schedule impact of implementing the client's required dat…" at bounding box center [211, 135] width 229 height 23
click at [97, 122] on input "b. Evaluate the cost and schedule impact of implementing the client's required …" at bounding box center [97, 120] width 0 height 5
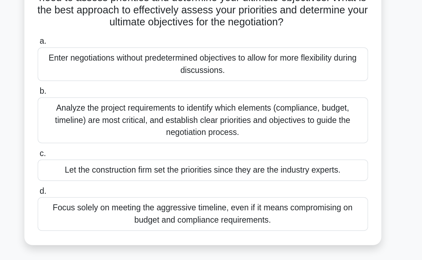
scroll to position [13, 0]
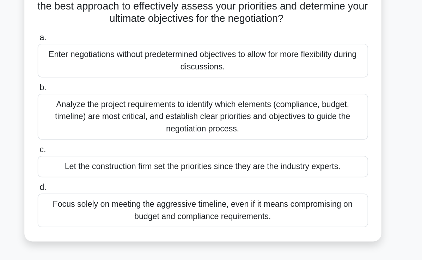
click at [303, 172] on div "Analyze the project requirements to identify which elements (compliance, budget…" at bounding box center [211, 161] width 229 height 32
click at [97, 143] on input "b. Analyze the project requirements to identify which elements (compliance, bud…" at bounding box center [97, 141] width 0 height 5
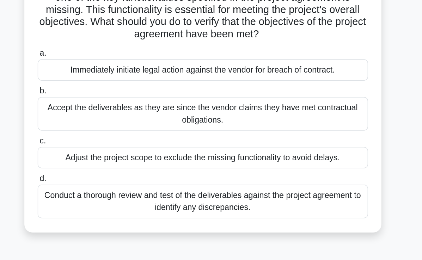
scroll to position [58, 0]
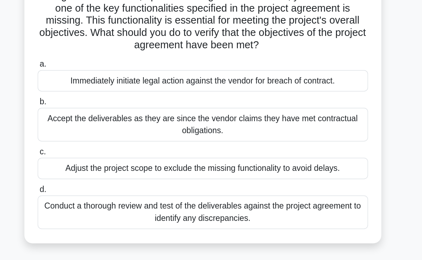
click at [298, 164] on div "Conduct a thorough review and test of the deliverables against the project agre…" at bounding box center [211, 172] width 229 height 23
click at [97, 159] on input "d. Conduct a thorough review and test of the deliverables against the project a…" at bounding box center [97, 156] width 0 height 5
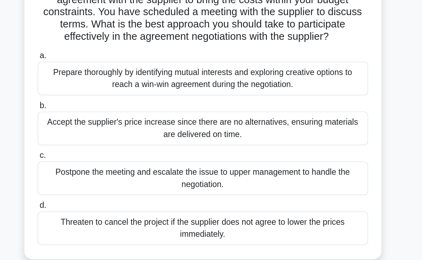
scroll to position [20, 0]
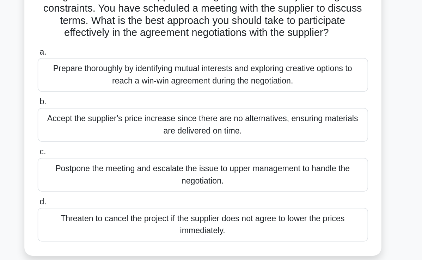
click at [310, 140] on div "Prepare thoroughly by identifying mutual interests and exploring creative optio…" at bounding box center [211, 131] width 229 height 23
click at [97, 119] on input "a. Prepare thoroughly by identifying mutual interests and exploring creative op…" at bounding box center [97, 116] width 0 height 5
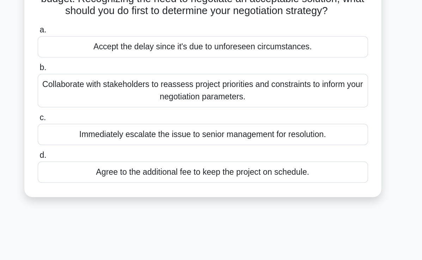
scroll to position [0, 0]
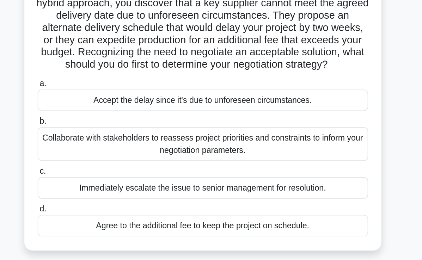
click at [290, 162] on div "Collaborate with stakeholders to reassess project priorities and constraints to…" at bounding box center [211, 161] width 229 height 23
click at [97, 148] on input "b. Collaborate with stakeholders to reassess project priorities and constraints…" at bounding box center [97, 145] width 0 height 5
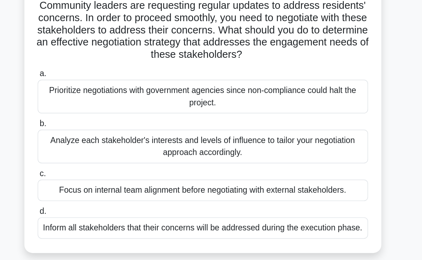
scroll to position [24, 0]
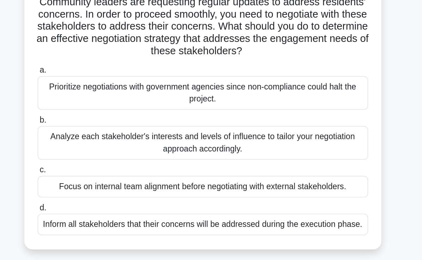
click at [286, 180] on div "Analyze each stakeholder's interests and levels of influence to tailor your neg…" at bounding box center [211, 179] width 229 height 23
click at [97, 166] on input "b. Analyze each stakeholder's interests and levels of influence to tailor your …" at bounding box center [97, 163] width 0 height 5
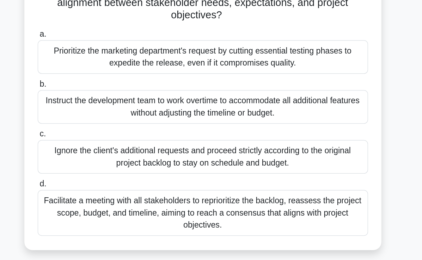
scroll to position [61, 0]
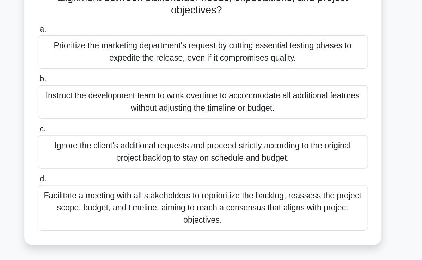
click at [280, 224] on div "Facilitate a meeting with all stakeholders to reprioritize the backlog, reasses…" at bounding box center [211, 224] width 229 height 32
click at [97, 206] on input "d. Facilitate a meeting with all stakeholders to reprioritize the backlog, reas…" at bounding box center [97, 204] width 0 height 5
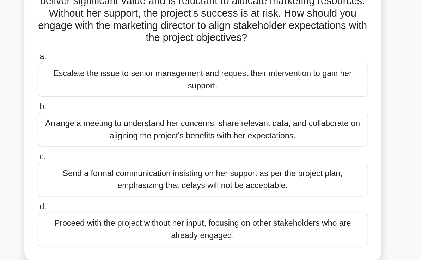
scroll to position [5, 0]
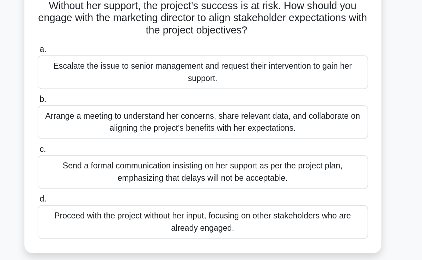
click at [291, 174] on div "Arrange a meeting to understand her concerns, share relevant data, and collabor…" at bounding box center [211, 164] width 229 height 23
click at [97, 151] on input "b. Arrange a meeting to understand her concerns, share relevant data, and colla…" at bounding box center [97, 149] width 0 height 5
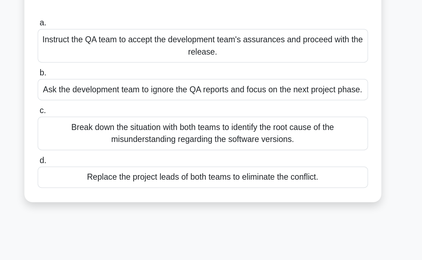
scroll to position [35, 0]
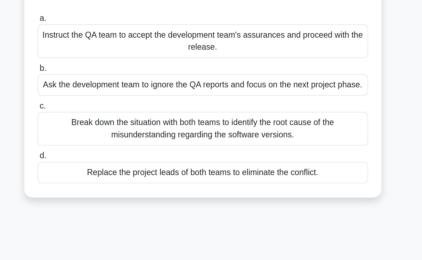
click at [296, 174] on div "Break down the situation with both teams to identify the root cause of the misu…" at bounding box center [211, 169] width 229 height 23
click at [97, 156] on input "c. Break down the situation with both teams to identify the root cause of the m…" at bounding box center [97, 153] width 0 height 5
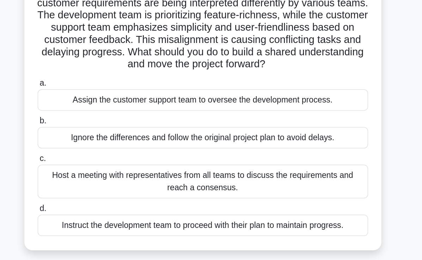
scroll to position [0, 0]
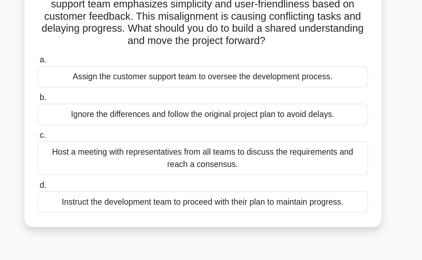
click at [291, 195] on div "Host a meeting with representatives from all teams to discuss the requirements …" at bounding box center [211, 187] width 229 height 23
click at [97, 174] on input "c. Host a meeting with representatives from all teams to discuss the requiremen…" at bounding box center [97, 171] width 0 height 5
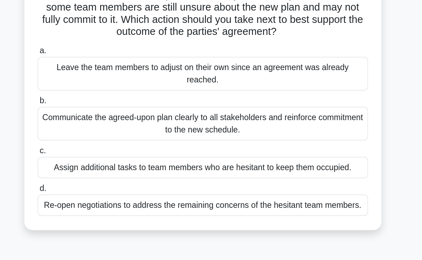
scroll to position [6, 0]
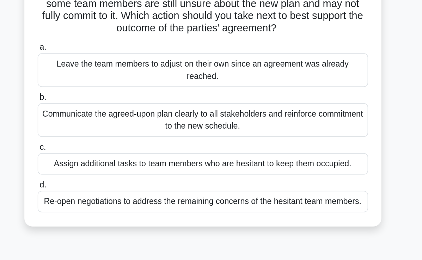
click at [294, 171] on div "Communicate the agreed-upon plan clearly to all stakeholders and reinforce comm…" at bounding box center [211, 163] width 229 height 23
click at [97, 150] on input "b. Communicate the agreed-upon plan clearly to all stakeholders and reinforce c…" at bounding box center [97, 147] width 0 height 5
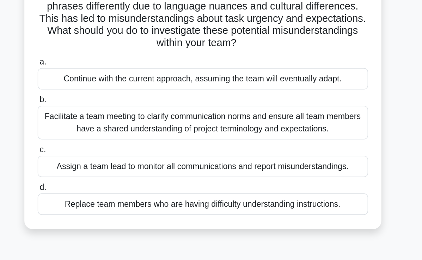
scroll to position [0, 0]
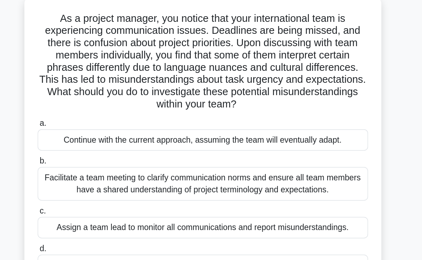
click at [281, 174] on div "Facilitate a team meeting to clarify communication norms and ensure all team me…" at bounding box center [211, 169] width 229 height 23
click at [97, 156] on input "b. Facilitate a team meeting to clarify communication norms and ensure all team…" at bounding box center [97, 154] width 0 height 5
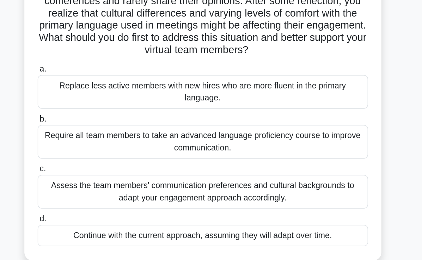
click at [275, 210] on div "Assess the team members' communication preferences and cultural backgrounds to …" at bounding box center [211, 212] width 229 height 23
click at [97, 199] on input "c. Assess the team members' communication preferences and cultural backgrounds …" at bounding box center [97, 197] width 0 height 5
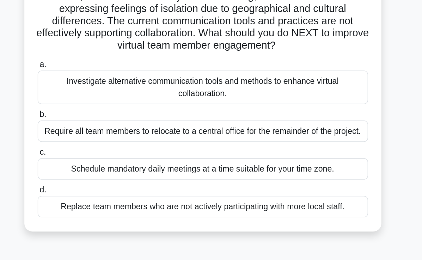
click at [288, 141] on div "Investigate alternative communication tools and methods to enhance virtual coll…" at bounding box center [211, 134] width 229 height 23
click at [97, 122] on input "a. Investigate alternative communication tools and methods to enhance virtual c…" at bounding box center [97, 119] width 0 height 5
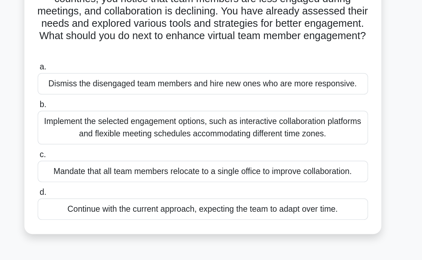
click at [299, 160] on div "Implement the selected engagement options, such as interactive collaboration pl…" at bounding box center [211, 152] width 229 height 23
click at [97, 139] on input "b. Implement the selected engagement options, such as interactive collaboration…" at bounding box center [97, 137] width 0 height 5
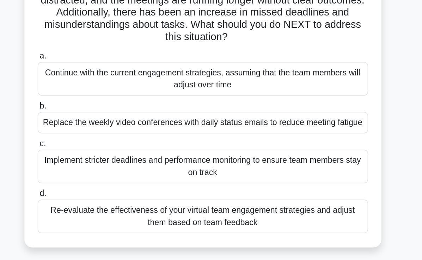
scroll to position [47, 0]
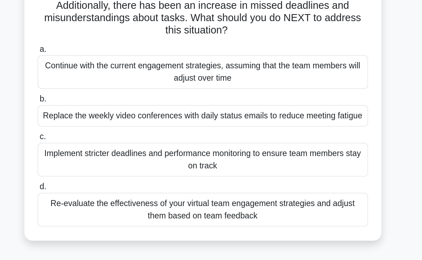
click at [282, 222] on div "Re-evaluate the effectiveness of your virtual team engagement strategies and ad…" at bounding box center [211, 225] width 229 height 23
click at [97, 212] on input "d. Re-evaluate the effectiveness of your virtual team engagement strategies and…" at bounding box center [97, 209] width 0 height 5
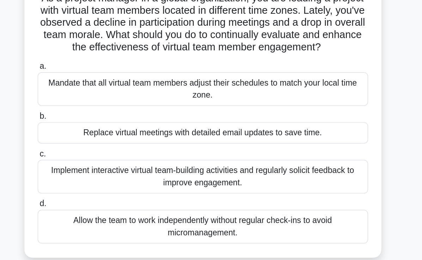
scroll to position [0, 0]
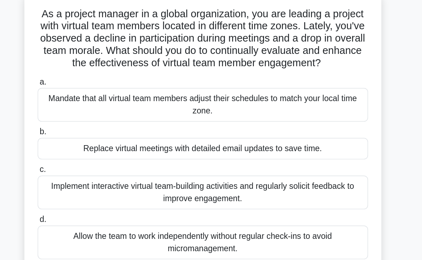
click at [289, 181] on div "Implement interactive virtual team-building activities and regularly solicit fe…" at bounding box center [211, 178] width 229 height 23
click at [97, 165] on input "c. Implement interactive virtual team-building activities and regularly solicit…" at bounding box center [97, 163] width 0 height 5
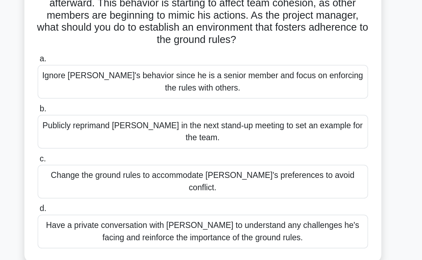
scroll to position [37, 0]
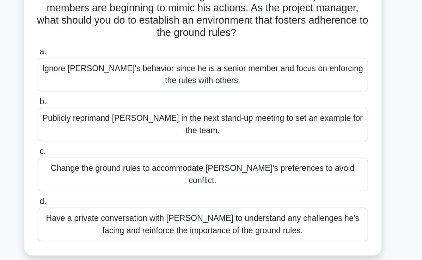
click at [288, 224] on div "Have a private conversation with Jack to understand any challenges he's facing …" at bounding box center [211, 235] width 229 height 23
click at [97, 220] on input "d. Have a private conversation with Jack to understand any challenges he's faci…" at bounding box center [97, 220] width 0 height 5
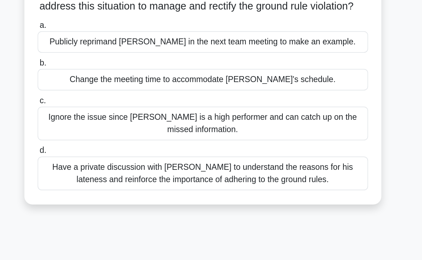
scroll to position [16, 0]
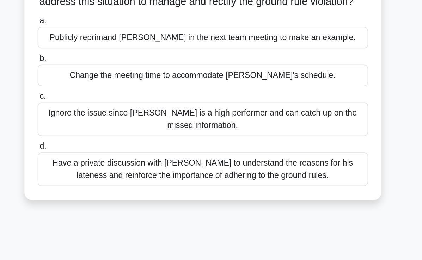
click at [276, 209] on div "Have a private discussion with Tom to understand the reasons for his lateness a…" at bounding box center [211, 197] width 229 height 23
click at [97, 184] on input "d. Have a private discussion with Tom to understand the reasons for his latenes…" at bounding box center [97, 181] width 0 height 5
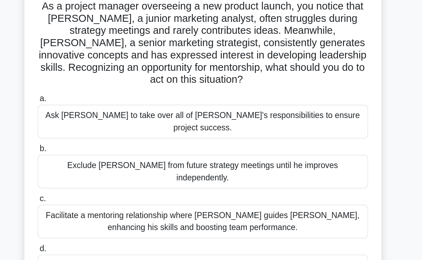
scroll to position [0, 0]
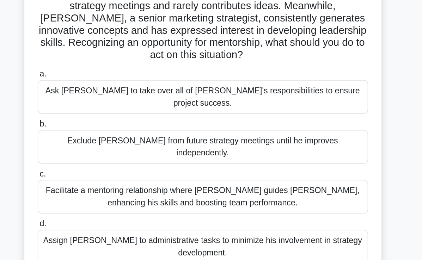
click at [281, 193] on div "Facilitate a mentoring relationship where Linda guides James, enhancing his ski…" at bounding box center [211, 204] width 229 height 23
click at [97, 188] on input "c. Facilitate a mentoring relationship where Linda guides James, enhancing his …" at bounding box center [97, 188] width 0 height 5
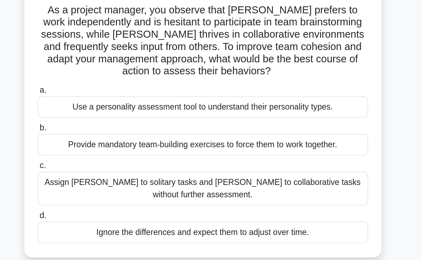
click at [290, 155] on div "Provide mandatory team-building exercises to force them to work together." at bounding box center [211, 148] width 229 height 15
click at [97, 139] on input "b. Provide mandatory team-building exercises to force them to work together." at bounding box center [97, 137] width 0 height 5
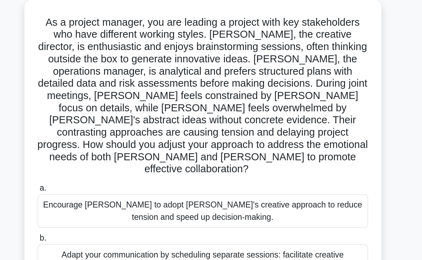
click at [294, 182] on div "Encourage Thomas to adopt Olivia's creative approach to reduce tension and spee…" at bounding box center [211, 185] width 229 height 23
click at [97, 172] on input "a. Encourage Thomas to adopt Olivia's creative approach to reduce tension and s…" at bounding box center [97, 170] width 0 height 5
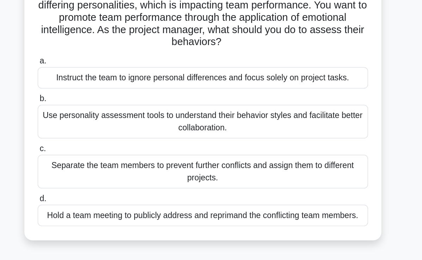
click at [293, 154] on div "Use personality assessment tools to understand their behavior styles and facili…" at bounding box center [211, 152] width 229 height 23
click at [97, 139] on input "b. Use personality assessment tools to understand their behavior styles and fac…" at bounding box center [97, 137] width 0 height 5
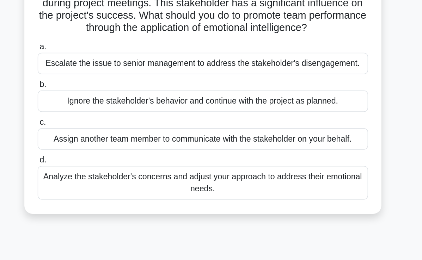
click at [285, 195] on div "Analyze the stakeholder's concerns and adjust your approach to address their em…" at bounding box center [211, 196] width 229 height 23
click at [97, 183] on input "d. Analyze the stakeholder's concerns and adjust your approach to address their…" at bounding box center [97, 180] width 0 height 5
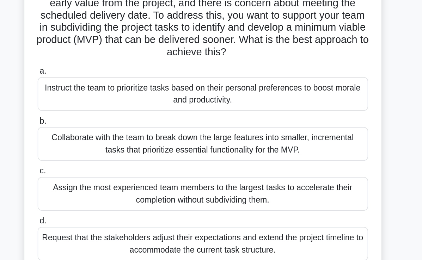
click at [297, 185] on div "Collaborate with the team to break down the large features into smaller, increm…" at bounding box center [211, 177] width 229 height 23
click at [97, 165] on input "b. Collaborate with the team to break down the large features into smaller, inc…" at bounding box center [97, 162] width 0 height 5
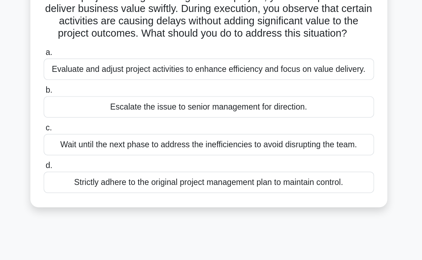
click at [112, 104] on div "Evaluate and adjust project activities to enhance efficiency and focus on value…" at bounding box center [211, 105] width 229 height 15
click at [97, 96] on input "a. Evaluate and adjust project activities to enhance efficiency and focus on va…" at bounding box center [97, 94] width 0 height 5
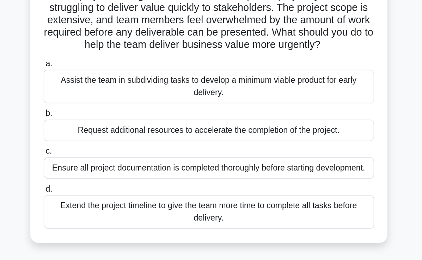
click at [291, 212] on div "Extend the project timeline to give the team more time to complete all tasks be…" at bounding box center [211, 204] width 229 height 23
click at [97, 192] on input "d. Extend the project timeline to give the team more time to complete all tasks…" at bounding box center [97, 189] width 0 height 5
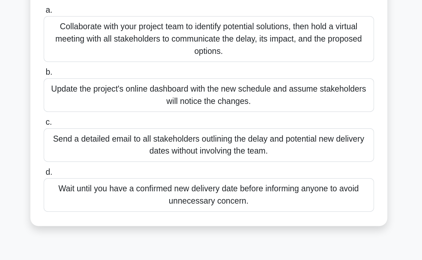
scroll to position [37, 0]
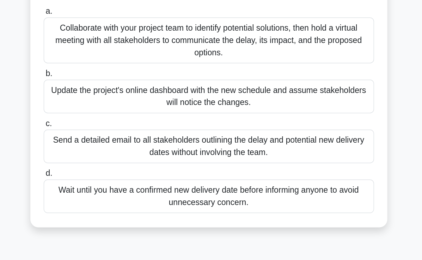
click at [278, 98] on div "Collaborate with your project team to identify potential solutions, then hold a…" at bounding box center [211, 94] width 229 height 32
click at [97, 76] on input "a. Collaborate with your project team to identify potential solutions, then hol…" at bounding box center [97, 73] width 0 height 5
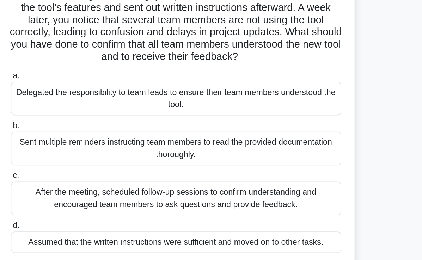
scroll to position [1, 0]
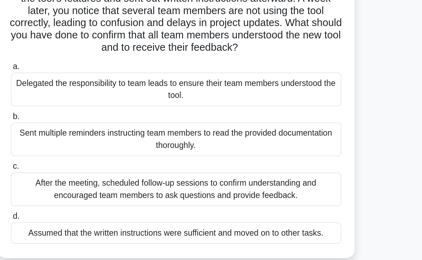
click at [297, 212] on div "After the meeting, scheduled follow-up sessions to confirm understanding and en…" at bounding box center [211, 211] width 229 height 23
click at [97, 198] on input "c. After the meeting, scheduled follow-up sessions to confirm understanding and…" at bounding box center [97, 195] width 0 height 5
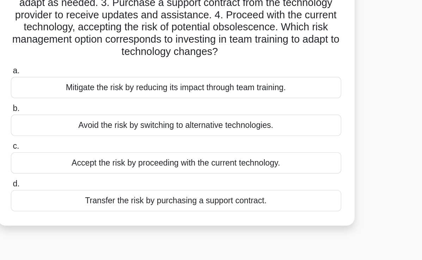
scroll to position [45, 0]
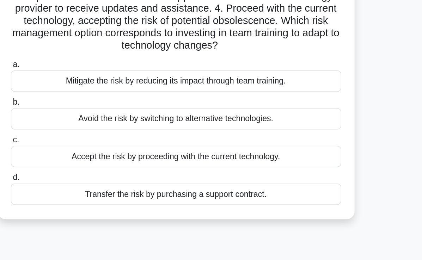
click at [273, 134] on div "Mitigate the risk by reducing its impact through team training." at bounding box center [211, 128] width 229 height 15
click at [97, 119] on input "a. Mitigate the risk by reducing its impact through team training." at bounding box center [97, 117] width 0 height 5
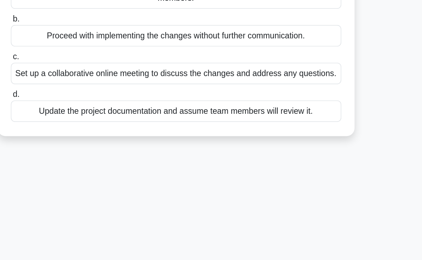
scroll to position [0, 0]
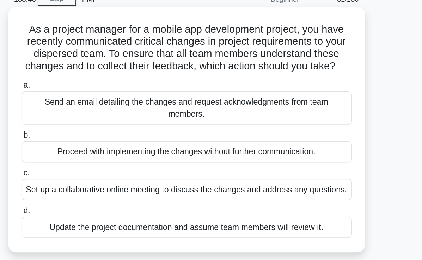
click at [288, 170] on div "Set up a collaborative online meeting to discuss the changes and address any qu…" at bounding box center [211, 166] width 229 height 15
click at [97, 157] on input "c. Set up a collaborative online meeting to discuss the changes and address any…" at bounding box center [97, 154] width 0 height 5
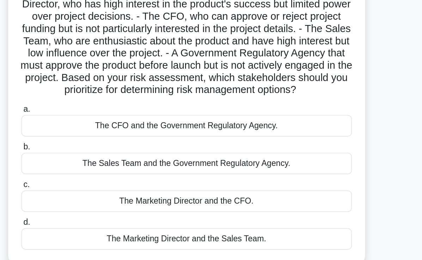
scroll to position [41, 0]
click at [273, 123] on div "The CFO and the Government Regulatory Agency." at bounding box center [211, 115] width 229 height 15
click at [97, 106] on input "a. The CFO and the Government Regulatory Agency." at bounding box center [97, 104] width 0 height 5
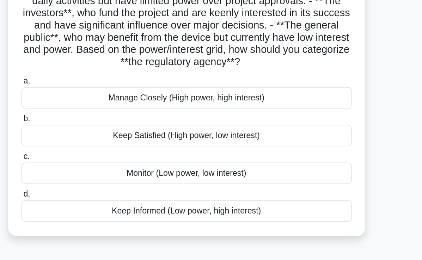
scroll to position [22, 0]
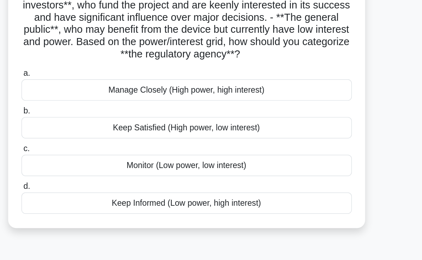
click at [250, 148] on div "Manage Closely (High power, high interest)" at bounding box center [211, 142] width 229 height 15
click at [97, 133] on input "a. Manage Closely (High power, high interest)" at bounding box center [97, 131] width 0 height 5
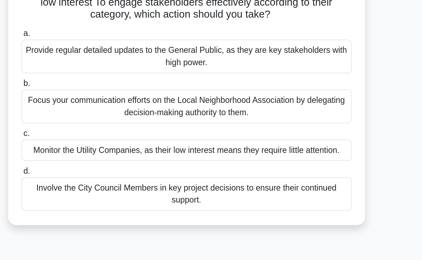
scroll to position [18, 0]
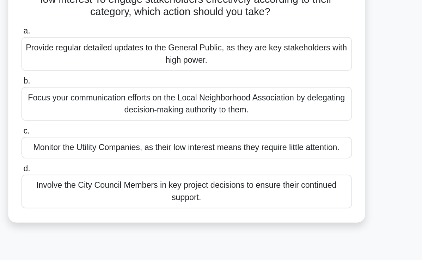
click at [248, 186] on div "Monitor the Utility Companies, as their low interest means they require little …" at bounding box center [211, 182] width 229 height 15
click at [97, 173] on input "c. Monitor the Utility Companies, as their low interest means they require litt…" at bounding box center [97, 171] width 0 height 5
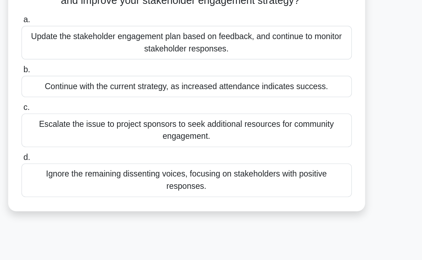
scroll to position [63, 0]
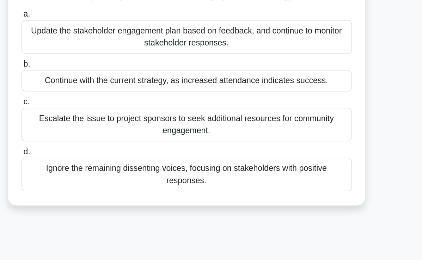
click at [238, 115] on div "Update the stakeholder engagement plan based on feedback, and continue to monit…" at bounding box center [211, 105] width 229 height 23
click at [97, 92] on input "a. Update the stakeholder engagement plan based on feedback, and continue to mo…" at bounding box center [97, 90] width 0 height 5
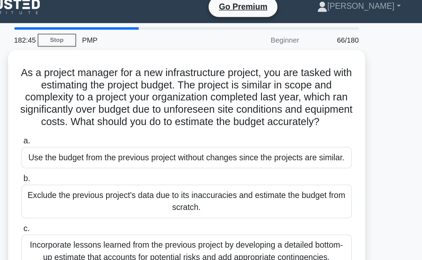
scroll to position [0, 0]
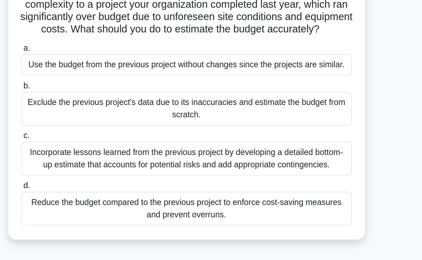
click at [236, 190] on div "Incorporate lessons learned from the previous project by developing a detailed …" at bounding box center [211, 178] width 229 height 23
click at [97, 165] on input "c. Incorporate lessons learned from the previous project by developing a detail…" at bounding box center [97, 163] width 0 height 5
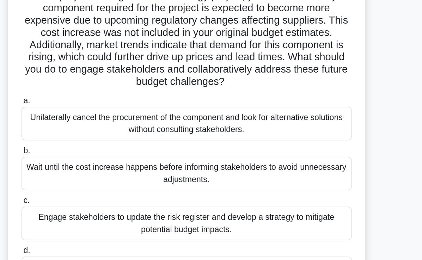
click at [235, 213] on div "Engage stakeholders to update the risk register and develop a strategy to mitig…" at bounding box center [211, 212] width 229 height 23
click at [97, 199] on input "c. Engage stakeholders to update the risk register and develop a strategy to mi…" at bounding box center [97, 197] width 0 height 5
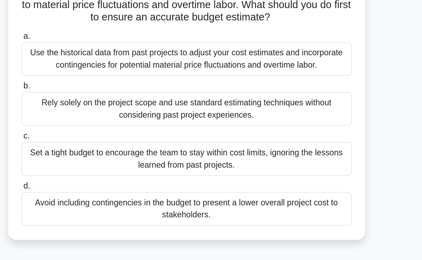
scroll to position [20, 0]
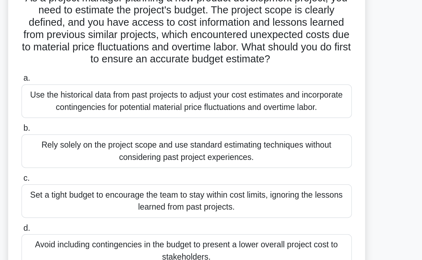
click at [288, 108] on div "Use the historical data from past projects to adjust your cost estimates and in…" at bounding box center [211, 106] width 229 height 23
click at [97, 93] on input "a. Use the historical data from past projects to adjust your cost estimates and…" at bounding box center [97, 90] width 0 height 5
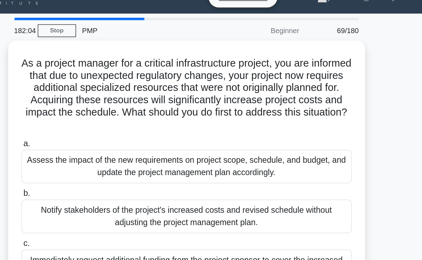
scroll to position [0, 0]
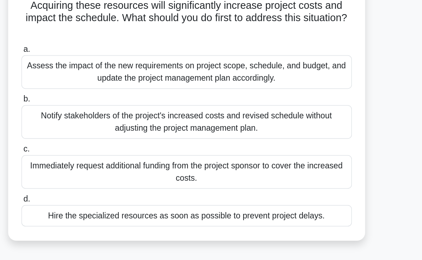
click at [372, 97] on div "As a project manager for a critical infrastructure project, you are informed th…" at bounding box center [211, 147] width 339 height 212
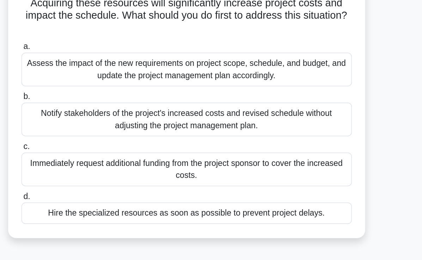
click at [259, 132] on div "Assess the impact of the new requirements on project scope, schedule, and budge…" at bounding box center [211, 126] width 229 height 23
click at [97, 113] on input "a. Assess the impact of the new requirements on project scope, schedule, and bu…" at bounding box center [97, 111] width 0 height 5
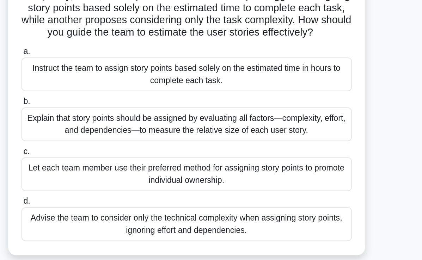
scroll to position [14, 0]
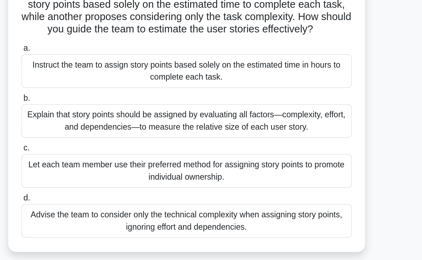
click at [268, 176] on div "Explain that story points should be assigned by evaluating all factors—complexi…" at bounding box center [211, 163] width 229 height 23
click at [97, 151] on input "b. Explain that story points should be assigned by evaluating all factors—compl…" at bounding box center [97, 148] width 0 height 5
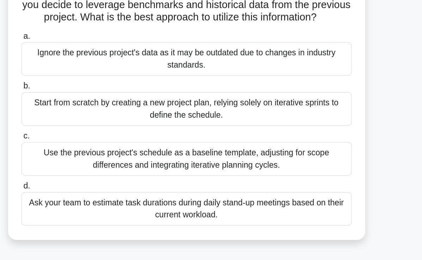
scroll to position [7, 0]
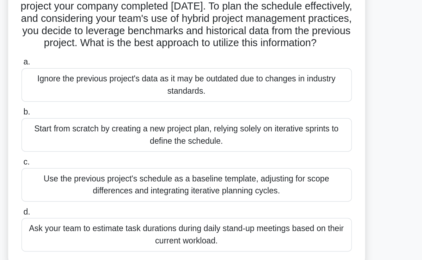
click at [244, 200] on div "Use the previous project's schedule as a baseline template, adjusting for scope…" at bounding box center [211, 188] width 229 height 23
click at [97, 175] on input "c. Use the previous project's schedule as a baseline template, adjusting for sc…" at bounding box center [97, 173] width 0 height 5
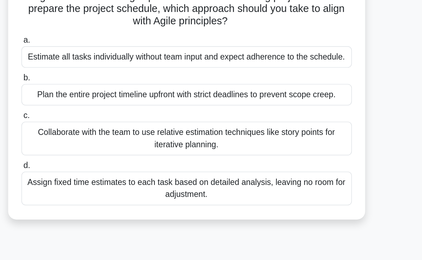
scroll to position [0, 0]
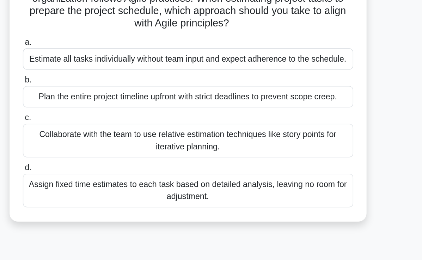
click at [223, 155] on div "Collaborate with the team to use relative estimation techniques like story poin…" at bounding box center [211, 161] width 229 height 23
click at [97, 148] on input "c. Collaborate with the team to use relative estimation techniques like story p…" at bounding box center [97, 146] width 0 height 5
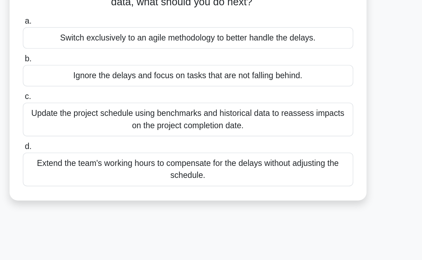
scroll to position [1, 0]
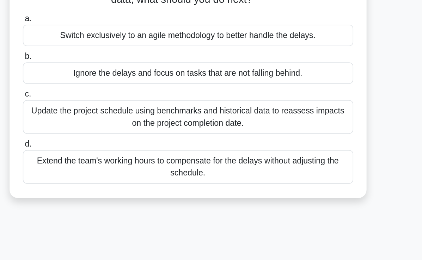
click at [240, 163] on div "Update the project schedule using benchmarks and historical data to reassess im…" at bounding box center [211, 161] width 229 height 23
click at [97, 148] on input "c. Update the project schedule using benchmarks and historical data to reassess…" at bounding box center [97, 145] width 0 height 5
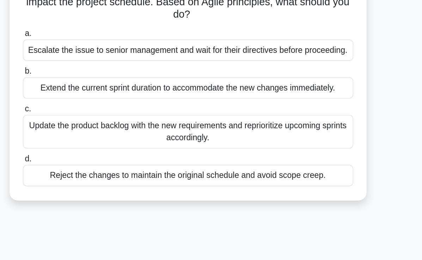
scroll to position [0, 0]
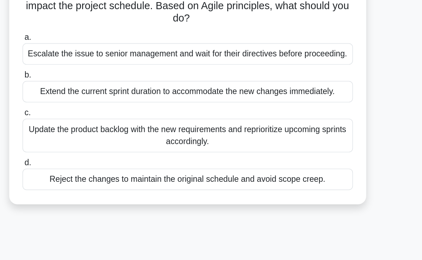
click at [270, 173] on div "Update the product backlog with the new requirements and reprioritize upcoming …" at bounding box center [211, 170] width 229 height 23
click at [97, 157] on input "c. Update the product backlog with the new requirements and reprioritize upcomi…" at bounding box center [97, 154] width 0 height 5
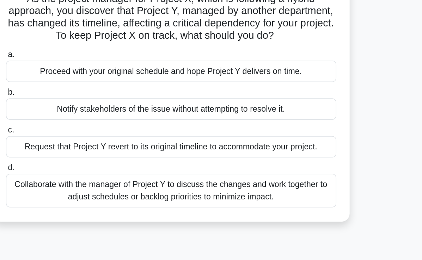
click at [240, 198] on div "Collaborate with the manager of Project Y to discuss the changes and work toget…" at bounding box center [211, 187] width 229 height 23
click at [97, 175] on input "d. Collaborate with the manager of Project Y to discuss the changes and work to…" at bounding box center [97, 172] width 0 height 5
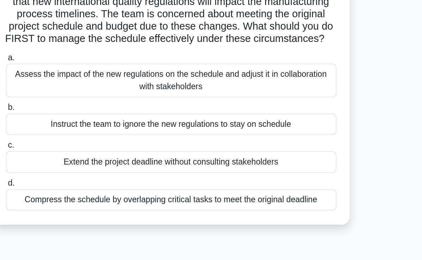
click at [214, 127] on div "Assess the impact of the new regulations on the schedule and adjust it in colla…" at bounding box center [211, 118] width 229 height 23
click at [97, 105] on input "a. Assess the impact of the new regulations on the schedule and adjust it in co…" at bounding box center [97, 102] width 0 height 5
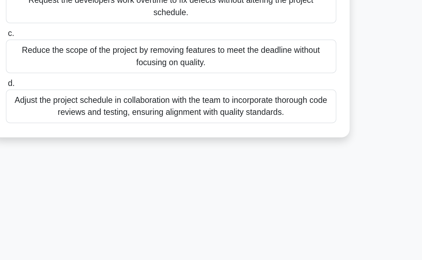
scroll to position [79, 0]
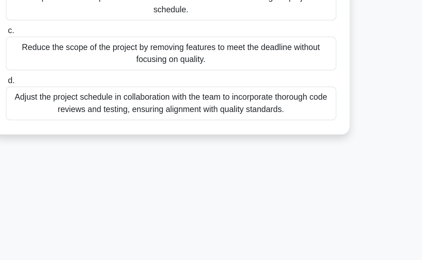
click at [252, 156] on div "Adjust the project schedule in collaboration with the team to incorporate thoro…" at bounding box center [211, 151] width 229 height 23
click at [97, 138] on input "d. Adjust the project schedule in collaboration with the team to incorporate th…" at bounding box center [97, 136] width 0 height 5
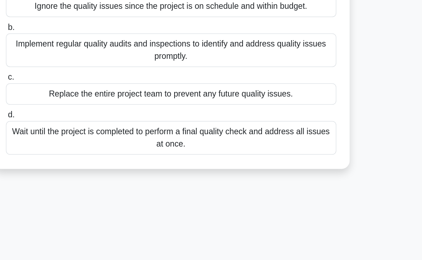
scroll to position [40, 0]
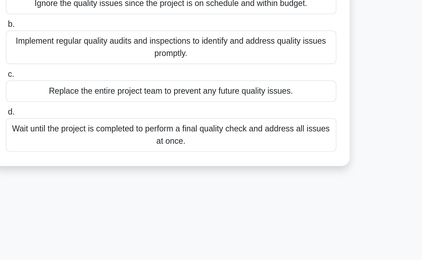
click at [248, 124] on div "Implement regular quality audits and inspections to identify and address qualit…" at bounding box center [211, 112] width 229 height 23
click at [97, 99] on input "b. Implement regular quality audits and inspections to identify and address qua…" at bounding box center [97, 97] width 0 height 5
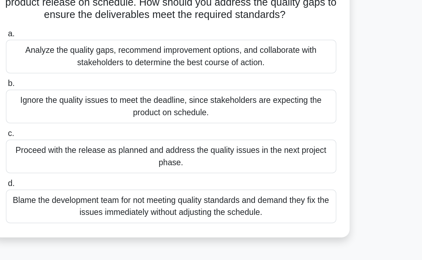
scroll to position [14, 0]
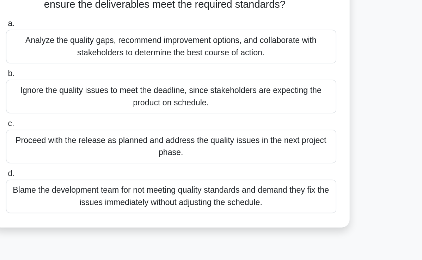
click at [255, 115] on div "Analyze the quality gaps, recommend improvement options, and collaborate with s…" at bounding box center [211, 112] width 229 height 23
click at [97, 99] on input "a. Analyze the quality gaps, recommend improvement options, and collaborate wit…" at bounding box center [97, 97] width 0 height 5
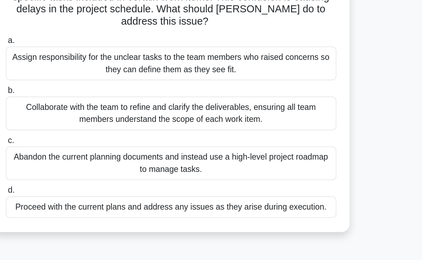
scroll to position [22, 0]
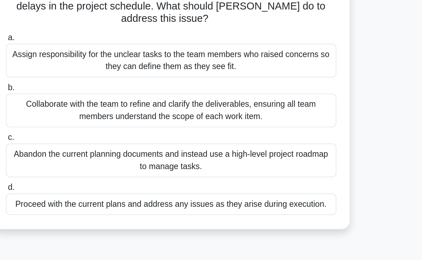
click at [248, 159] on div "Collaborate with the team to refine and clarify the deliverables, ensuring all …" at bounding box center [211, 156] width 229 height 23
click at [97, 143] on input "b. Collaborate with the team to refine and clarify the deliverables, ensuring a…" at bounding box center [97, 141] width 0 height 5
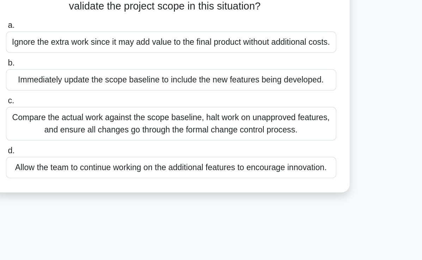
click at [239, 168] on div "Compare the actual work against the scope baseline, halt work on unapproved fea…" at bounding box center [211, 165] width 229 height 23
click at [97, 152] on input "c. Compare the actual work against the scope baseline, halt work on unapproved …" at bounding box center [97, 150] width 0 height 5
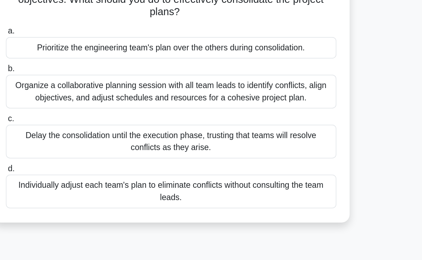
scroll to position [29, 0]
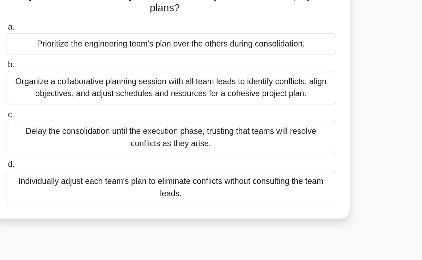
click at [217, 150] on div "Organize a collaborative planning session with all team leads to identify confl…" at bounding box center [211, 140] width 229 height 23
click at [97, 127] on input "b. Organize a collaborative planning session with all team leads to identify co…" at bounding box center [97, 125] width 0 height 5
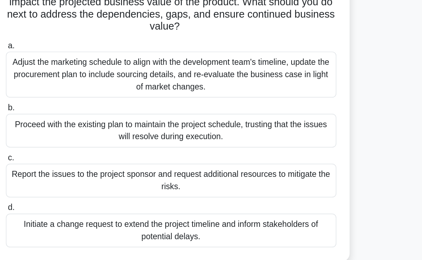
scroll to position [104, 0]
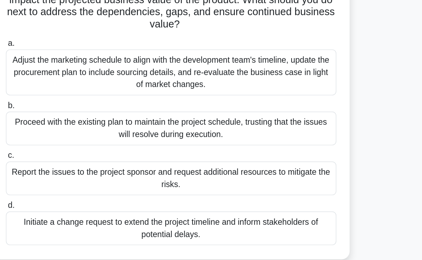
click at [236, 63] on div "Adjust the marketing schedule to align with the development team's timeline, up…" at bounding box center [211, 61] width 229 height 32
click at [97, 43] on input "a. Adjust the marketing schedule to align with the development team's timeline,…" at bounding box center [97, 40] width 0 height 5
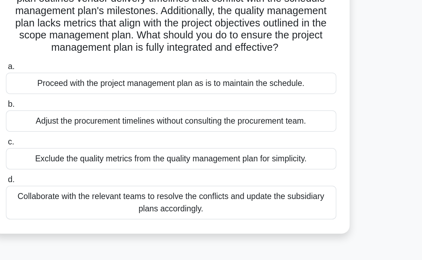
scroll to position [6, 0]
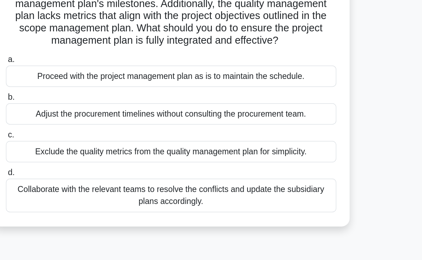
click at [220, 215] on div "Collaborate with the relevant teams to resolve the conflicts and update the sub…" at bounding box center [211, 215] width 229 height 23
click at [97, 202] on input "d. Collaborate with the relevant teams to resolve the conflicts and update the …" at bounding box center [97, 200] width 0 height 5
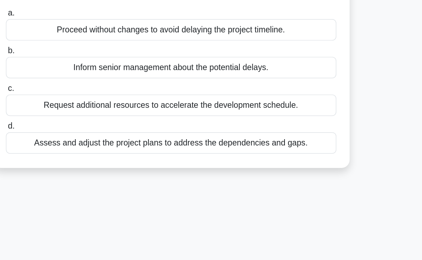
scroll to position [0, 0]
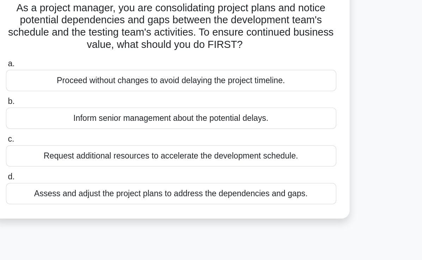
click at [237, 186] on div "Assess and adjust the project plans to address the dependencies and gaps." at bounding box center [211, 183] width 229 height 15
click at [97, 175] on input "d. Assess and adjust the project plans to address the dependencies and gaps." at bounding box center [97, 172] width 0 height 5
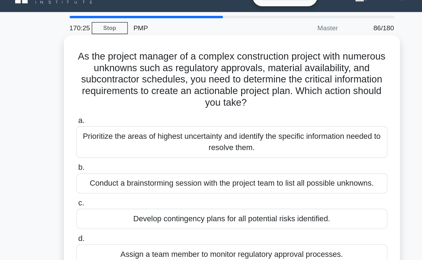
click at [252, 150] on div "Conduct a brainstorming session with the project team to list all possible unkn…" at bounding box center [211, 148] width 229 height 15
click at [97, 139] on input "b. Conduct a brainstorming session with the project team to list all possible u…" at bounding box center [97, 137] width 0 height 5
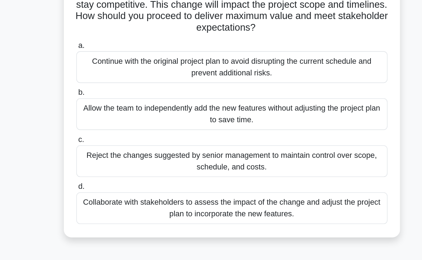
scroll to position [19, 0]
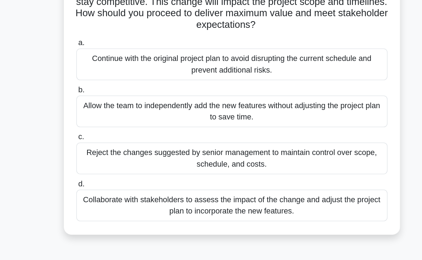
click at [212, 217] on div "Collaborate with stakeholders to assess the impact of the change and adjust the…" at bounding box center [211, 219] width 229 height 23
click at [97, 207] on input "d. Collaborate with stakeholders to assess the impact of the change and adjust …" at bounding box center [97, 204] width 0 height 5
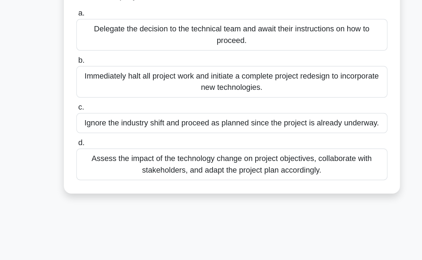
scroll to position [34, 0]
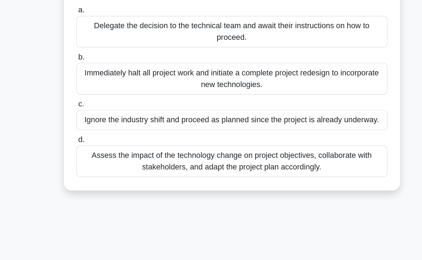
click at [213, 190] on div "Assess the impact of the technology change on project objectives, collaborate w…" at bounding box center [211, 187] width 229 height 23
click at [97, 174] on input "d. Assess the impact of the technology change on project objectives, collaborat…" at bounding box center [97, 172] width 0 height 5
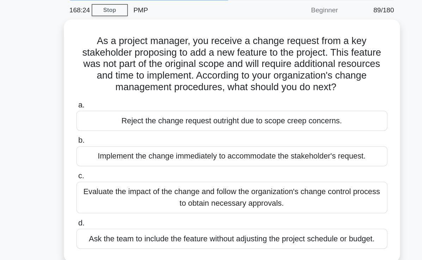
scroll to position [26, 0]
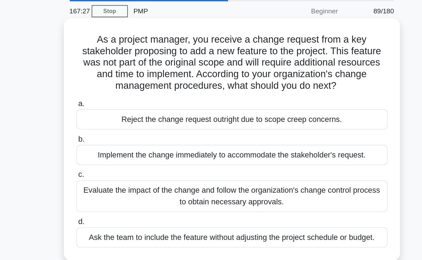
click at [230, 147] on div "Evaluate the impact of the change and follow the organization's change control …" at bounding box center [211, 144] width 229 height 23
click at [97, 131] on input "c. Evaluate the impact of the change and follow the organization's change contr…" at bounding box center [97, 128] width 0 height 5
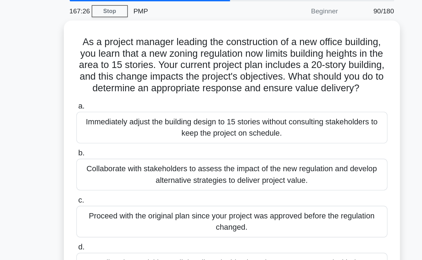
scroll to position [0, 0]
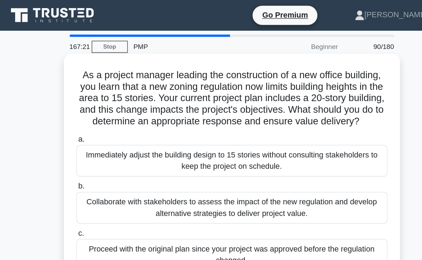
click at [228, 163] on div "Collaborate with stakeholders to assess the impact of the new regulation and de…" at bounding box center [211, 152] width 229 height 23
click at [97, 139] on input "b. Collaborate with stakeholders to assess the impact of the new regulation and…" at bounding box center [97, 137] width 0 height 5
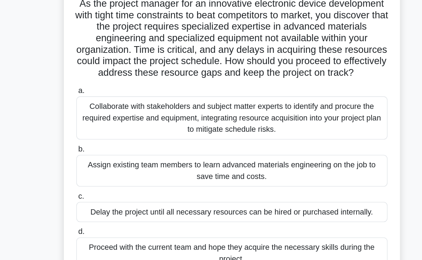
scroll to position [22, 0]
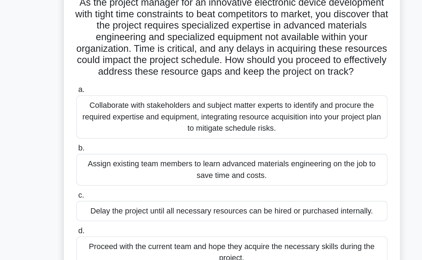
click at [276, 129] on div "Collaborate with stakeholders and subject matter experts to identify and procur…" at bounding box center [211, 118] width 229 height 32
click at [97, 100] on input "a. Collaborate with stakeholders and subject matter experts to identify and pro…" at bounding box center [97, 97] width 0 height 5
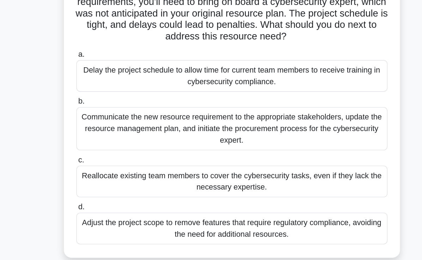
scroll to position [13, 0]
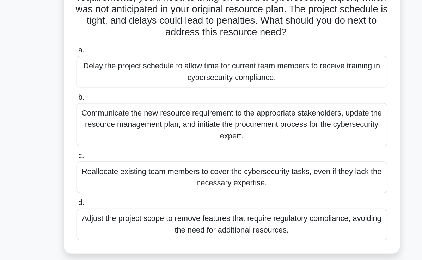
click at [268, 161] on div "Communicate the new resource requirement to the appropriate stakeholders, updat…" at bounding box center [211, 161] width 229 height 32
click at [97, 143] on input "b. Communicate the new resource requirement to the appropriate stakeholders, up…" at bounding box center [97, 140] width 0 height 5
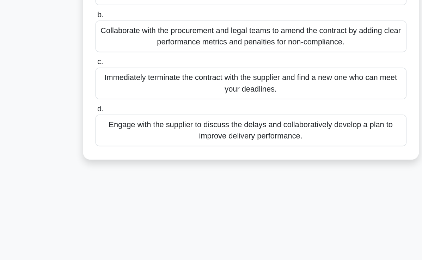
scroll to position [73, 0]
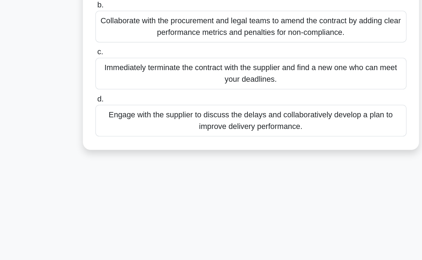
click at [207, 161] on div "Engage with the supplier to discuss the delays and collaboratively develop a pl…" at bounding box center [211, 157] width 229 height 23
click at [97, 144] on input "d. Engage with the supplier to discuss the delays and collaboratively develop a…" at bounding box center [97, 142] width 0 height 5
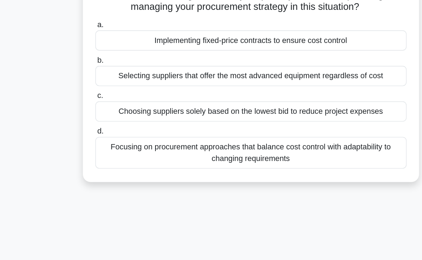
scroll to position [68, 0]
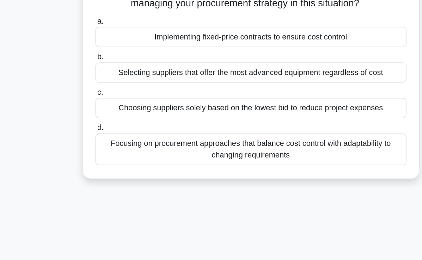
click at [256, 130] on div "Selecting suppliers that offer the most advanced equipment regardless of cost" at bounding box center [211, 122] width 229 height 15
click at [97, 113] on input "b. Selecting suppliers that offer the most advanced equipment regardless of cost" at bounding box center [97, 111] width 0 height 5
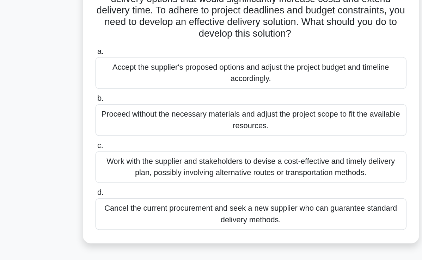
scroll to position [23, 0]
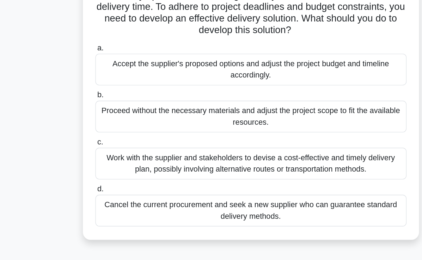
click at [268, 199] on div "Work with the supplier and stakeholders to devise a cost-effective and timely d…" at bounding box center [211, 189] width 229 height 23
click at [97, 176] on input "c. Work with the supplier and stakeholders to devise a cost-effective and timel…" at bounding box center [97, 173] width 0 height 5
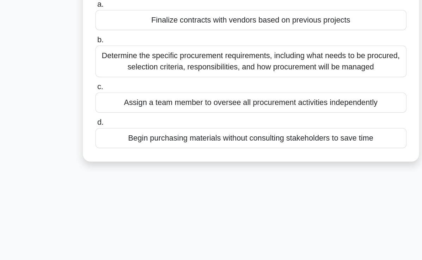
scroll to position [0, 0]
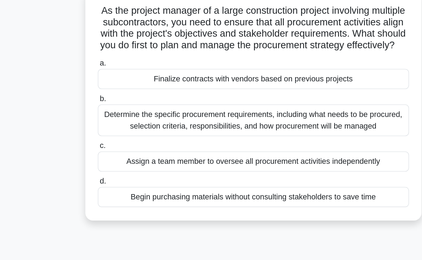
click at [237, 147] on div "Determine the specific procurement requirements, including what needs to be pro…" at bounding box center [211, 135] width 229 height 23
click at [97, 122] on input "b. Determine the specific procurement requirements, including what needs to be …" at bounding box center [97, 120] width 0 height 5
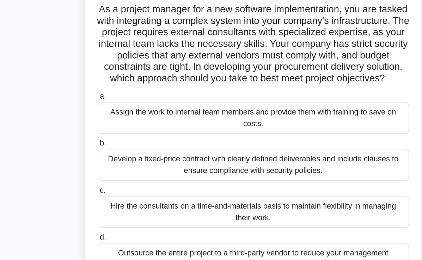
scroll to position [10, 0]
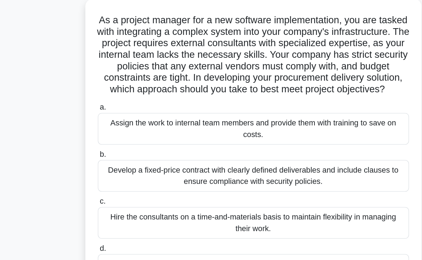
click at [225, 171] on div "Develop a fixed-price contract with clearly defined deliverables and include cl…" at bounding box center [211, 159] width 229 height 23
click at [97, 146] on input "b. Develop a fixed-price contract with clearly defined deliverables and include…" at bounding box center [97, 144] width 0 height 5
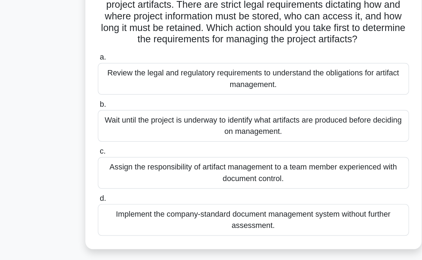
scroll to position [3, 0]
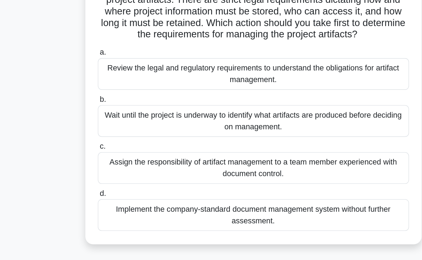
click at [261, 229] on div "Implement the company-standard document management system without further asses…" at bounding box center [211, 226] width 229 height 23
click at [97, 214] on input "d. Implement the company-standard document management system without further as…" at bounding box center [97, 211] width 0 height 5
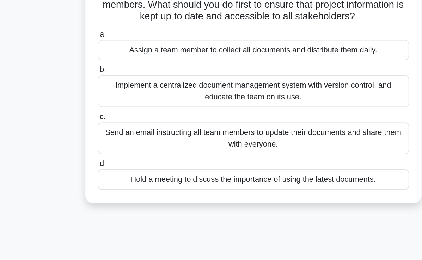
scroll to position [36, 0]
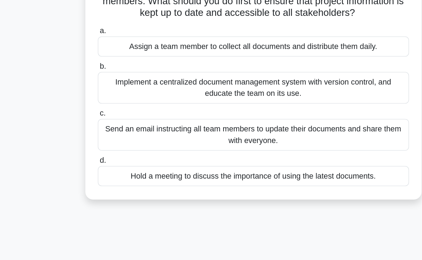
click at [225, 206] on div "Hold a meeting to discuss the importance of using the latest documents." at bounding box center [211, 198] width 229 height 15
click at [97, 189] on input "d. Hold a meeting to discuss the importance of using the latest documents." at bounding box center [97, 187] width 0 height 5
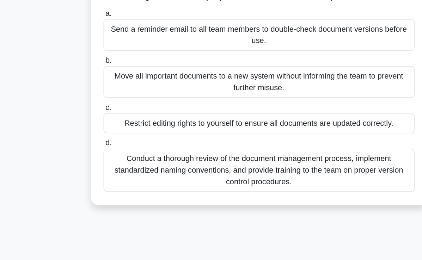
scroll to position [84, 0]
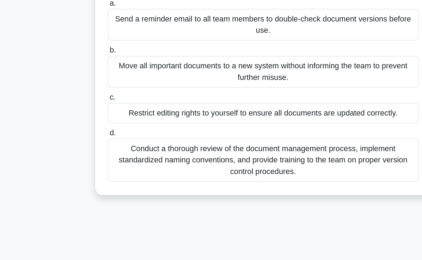
click at [240, 172] on div "Conduct a thorough review of the document management process, implement standar…" at bounding box center [211, 160] width 229 height 32
click at [97, 142] on input "d. Conduct a thorough review of the document management process, implement stan…" at bounding box center [97, 139] width 0 height 5
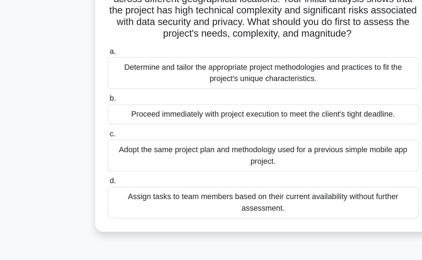
scroll to position [23, 0]
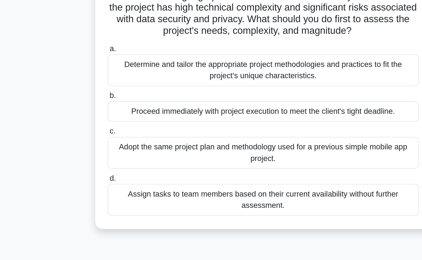
click at [244, 132] on div "Determine and tailor the appropriate project methodologies and practices to fit…" at bounding box center [211, 120] width 229 height 23
click at [97, 107] on input "a. Determine and tailor the appropriate project methodologies and practices to …" at bounding box center [97, 105] width 0 height 5
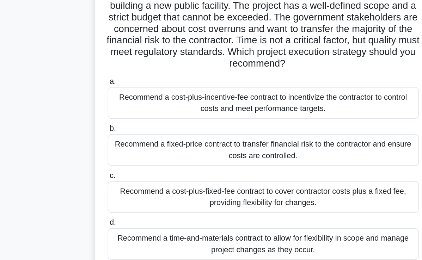
scroll to position [2, 0]
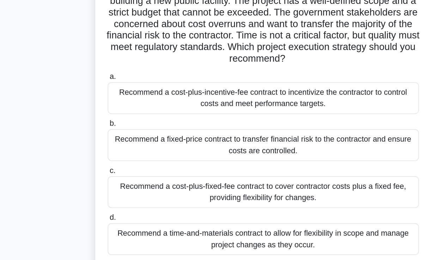
click at [243, 175] on div "Recommend a fixed-price contract to transfer financial risk to the contractor a…" at bounding box center [211, 175] width 229 height 23
click at [97, 162] on input "b. Recommend a fixed-price contract to transfer financial risk to the contracto…" at bounding box center [97, 160] width 0 height 5
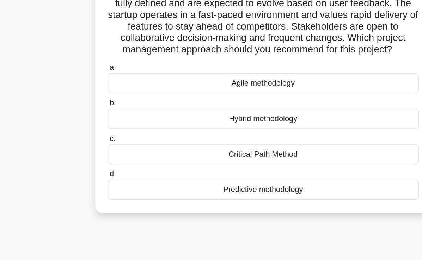
scroll to position [0, 0]
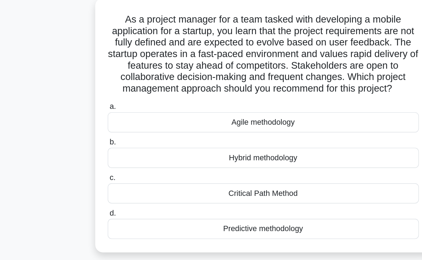
click at [221, 138] on div "Agile methodology" at bounding box center [211, 130] width 229 height 15
click at [97, 122] on input "a. Agile methodology" at bounding box center [97, 119] width 0 height 5
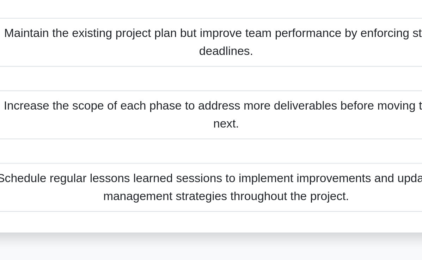
scroll to position [18, 0]
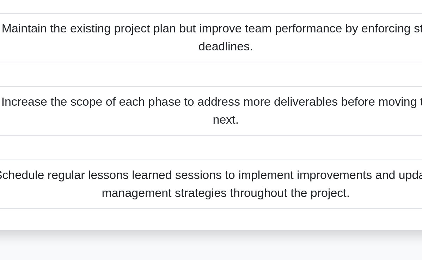
click at [234, 226] on div "Schedule regular lessons learned sessions to implement improvements and update …" at bounding box center [211, 220] width 229 height 23
click at [97, 207] on input "d. Schedule regular lessons learned sessions to implement improvements and upda…" at bounding box center [97, 204] width 0 height 5
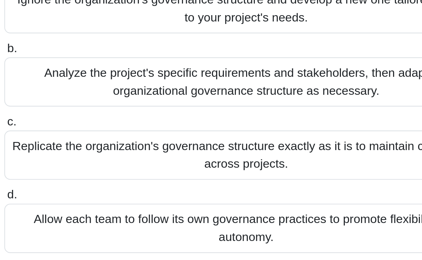
scroll to position [36, 0]
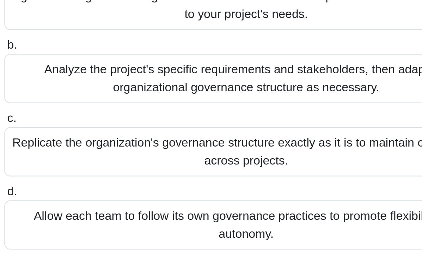
click at [247, 156] on div "Analyze the project's specific requirements and stakeholders, then adapt the or…" at bounding box center [211, 150] width 229 height 23
click at [97, 138] on input "b. Analyze the project's specific requirements and stakeholders, then adapt the…" at bounding box center [97, 135] width 0 height 5
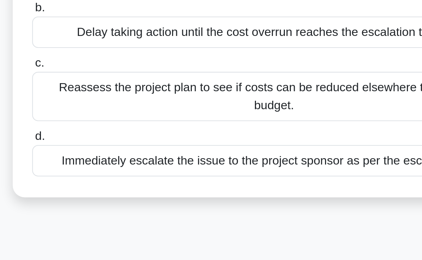
scroll to position [4, 0]
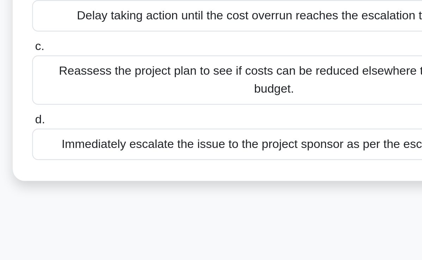
click at [239, 181] on div "Reassess the project plan to see if costs can be reduced elsewhere to stay with…" at bounding box center [211, 175] width 229 height 23
click at [97, 162] on input "c. Reassess the project plan to see if costs can be reduced elsewhere to stay w…" at bounding box center [97, 159] width 0 height 5
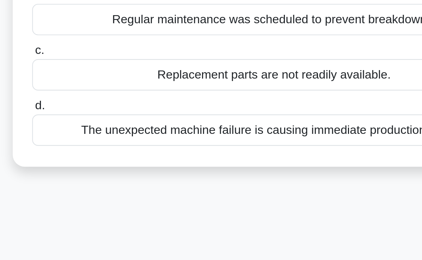
scroll to position [0, 0]
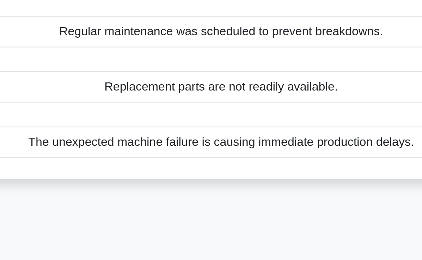
click at [231, 203] on div "The unexpected machine failure is causing immediate production delays." at bounding box center [211, 200] width 229 height 15
click at [97, 192] on input "d. The unexpected machine failure is causing immediate production delays." at bounding box center [97, 189] width 0 height 5
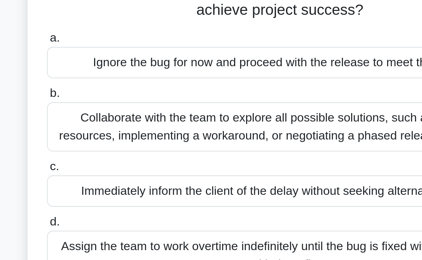
click at [200, 184] on div "Collaborate with the team to explore all possible solutions, such as reallocati…" at bounding box center [211, 177] width 229 height 23
click at [97, 165] on input "b. Collaborate with the team to explore all possible solutions, such as realloc…" at bounding box center [97, 162] width 0 height 5
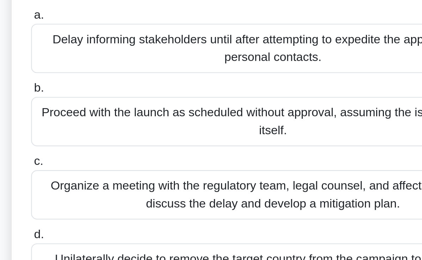
click at [239, 197] on div "Organize a meeting with the regulatory team, legal counsel, and affected partne…" at bounding box center [211, 195] width 229 height 23
click at [97, 182] on input "c. Organize a meeting with the regulatory team, legal counsel, and affected par…" at bounding box center [97, 180] width 0 height 5
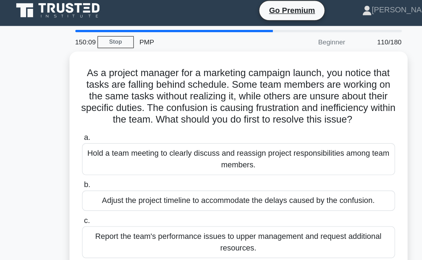
scroll to position [1, 0]
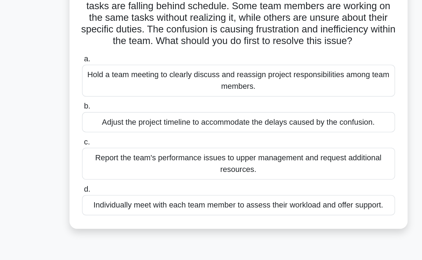
click at [215, 116] on div "Hold a team meeting to clearly discuss and reassign project responsibilities am…" at bounding box center [211, 116] width 229 height 23
click at [97, 103] on input "a. Hold a team meeting to clearly discuss and reassign project responsibilities…" at bounding box center [97, 101] width 0 height 5
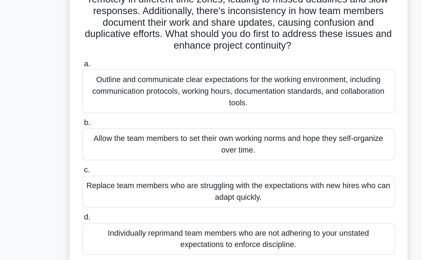
scroll to position [25, 0]
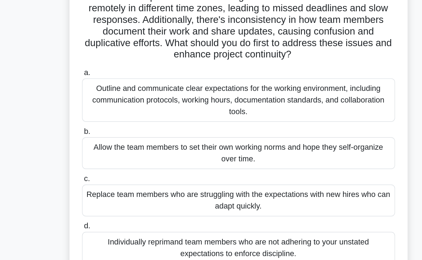
click at [226, 123] on div "Outline and communicate clear expectations for the working environment, includi…" at bounding box center [211, 123] width 229 height 32
click at [97, 105] on input "a. Outline and communicate clear expectations for the working environment, incl…" at bounding box center [97, 102] width 0 height 5
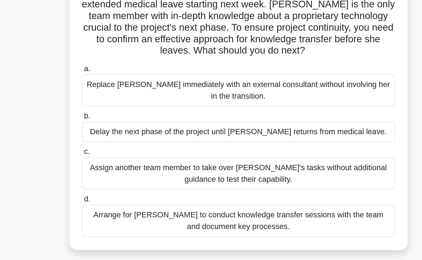
scroll to position [1, 0]
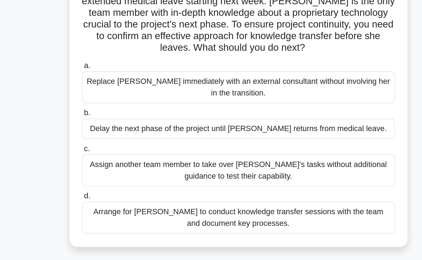
click at [196, 231] on div "Arrange for Maria to conduct knowledge transfer sessions with the team and docu…" at bounding box center [211, 229] width 229 height 23
click at [97, 216] on input "d. Arrange for Maria to conduct knowledge transfer sessions with the team and d…" at bounding box center [97, 213] width 0 height 5
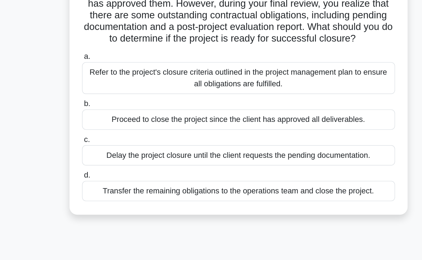
scroll to position [0, 0]
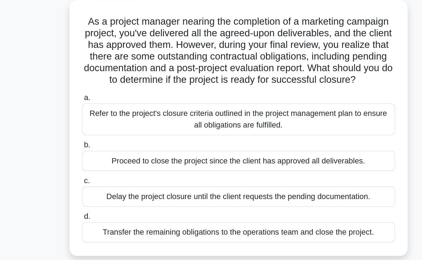
click at [238, 138] on div "Refer to the project's closure criteria outlined in the project management plan…" at bounding box center [211, 126] width 229 height 23
click at [97, 113] on input "a. Refer to the project's closure criteria outlined in the project management p…" at bounding box center [97, 111] width 0 height 5
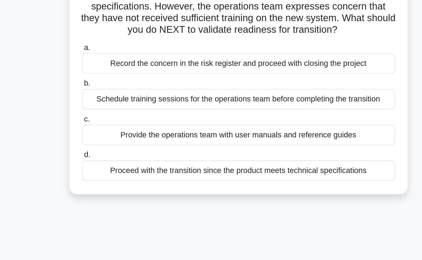
scroll to position [8, 0]
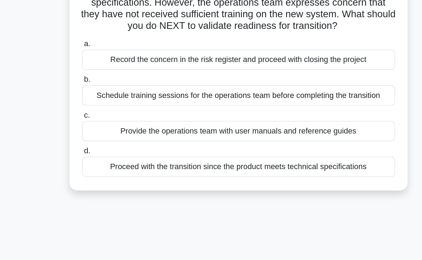
click at [213, 147] on div "Schedule training sessions for the operations team before completing the transi…" at bounding box center [211, 140] width 229 height 15
click at [97, 131] on input "b. Schedule training sessions for the operations team before completing the tra…" at bounding box center [97, 128] width 0 height 5
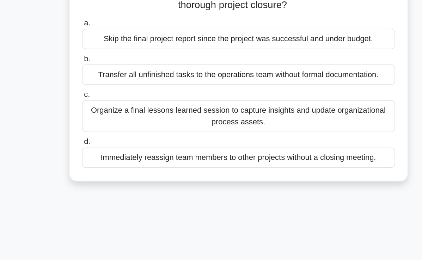
scroll to position [0, 0]
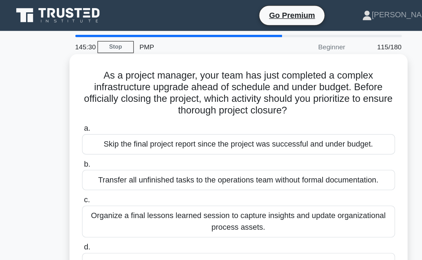
click at [331, 187] on div "As a project manager, your team has just completed a complex infrastructure upg…" at bounding box center [211, 124] width 241 height 164
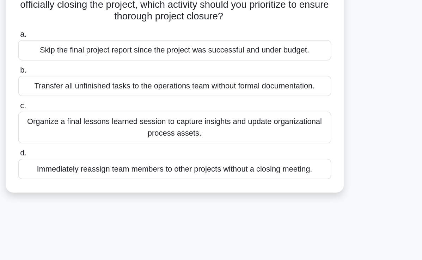
click at [245, 162] on div "Organize a final lessons learned session to capture insights and update organiz…" at bounding box center [211, 161] width 229 height 23
click at [97, 148] on input "c. Organize a final lessons learned session to capture insights and update orga…" at bounding box center [97, 146] width 0 height 5
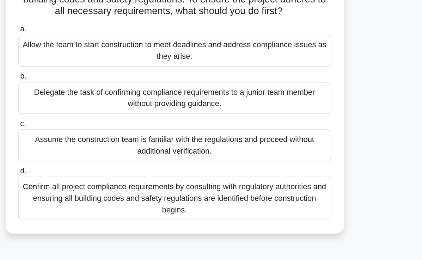
scroll to position [5, 0]
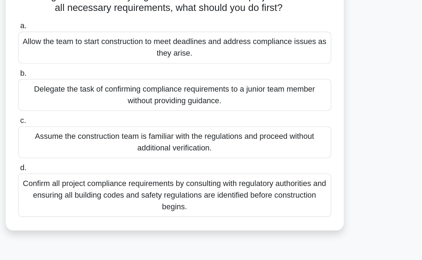
click at [295, 215] on div "Confirm all project compliance requirements by consulting with regulatory autho…" at bounding box center [211, 213] width 229 height 32
click at [97, 195] on input "d. Confirm all project compliance requirements by consulting with regulatory au…" at bounding box center [97, 193] width 0 height 5
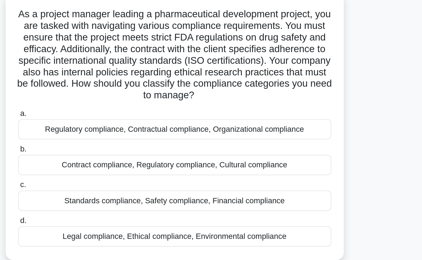
scroll to position [10, 0]
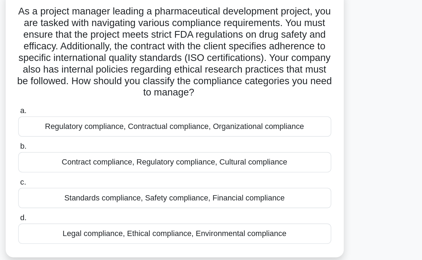
click at [288, 134] on div "Regulatory compliance, Contractual compliance, Organizational compliance" at bounding box center [211, 129] width 229 height 15
click at [97, 120] on input "a. Regulatory compliance, Contractual compliance, Organizational compliance" at bounding box center [97, 118] width 0 height 5
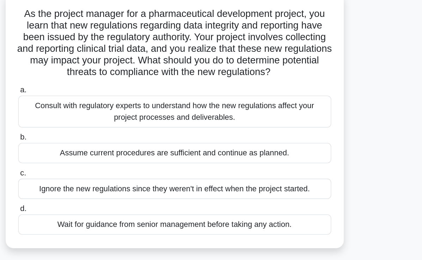
scroll to position [0, 0]
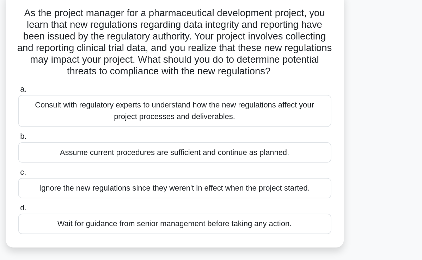
click at [274, 130] on div "Consult with regulatory experts to understand how the new regulations affect yo…" at bounding box center [211, 126] width 229 height 23
click at [97, 113] on input "a. Consult with regulatory experts to understand how the new regulations affect…" at bounding box center [97, 111] width 0 height 5
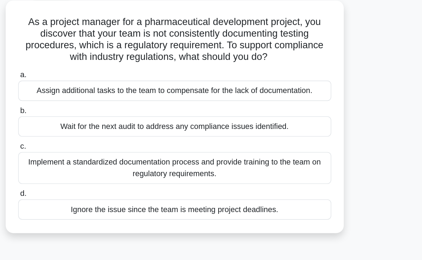
click at [293, 163] on div "Implement a standardized documentation process and provide training to the team…" at bounding box center [211, 161] width 229 height 23
click at [97, 148] on input "c. Implement a standardized documentation process and provide training to the t…" at bounding box center [97, 146] width 0 height 5
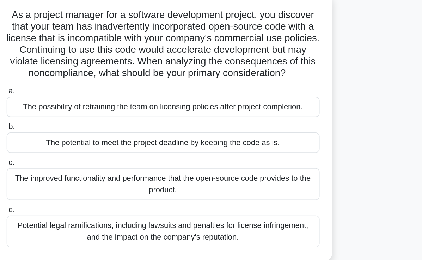
scroll to position [20, 0]
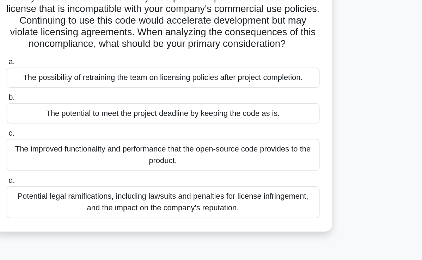
click at [181, 192] on div "Potential legal ramifications, including lawsuits and penalties for license inf…" at bounding box center [211, 192] width 229 height 23
click at [97, 180] on input "d. Potential legal ramifications, including lawsuits and penalties for license …" at bounding box center [97, 177] width 0 height 5
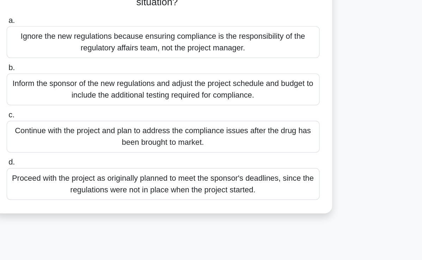
scroll to position [45, 0]
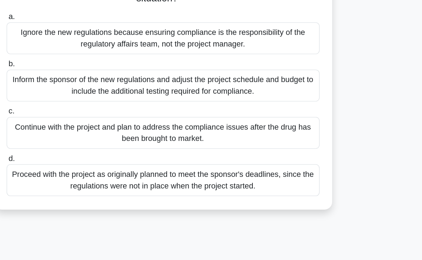
click at [236, 171] on div "Continue with the project and plan to address the compliance issues after the d…" at bounding box center [211, 167] width 229 height 23
click at [97, 154] on input "c. Continue with the project and plan to address the compliance issues after th…" at bounding box center [97, 151] width 0 height 5
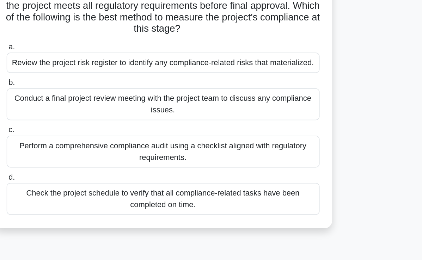
scroll to position [41, 0]
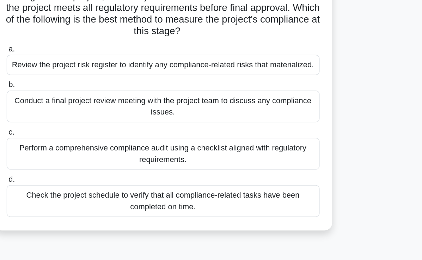
click at [211, 159] on div "Perform a comprehensive compliance audit using a checklist aligned with regulat…" at bounding box center [211, 155] width 229 height 23
click at [97, 142] on input "c. Perform a comprehensive compliance audit using a checklist aligned with regu…" at bounding box center [97, 139] width 0 height 5
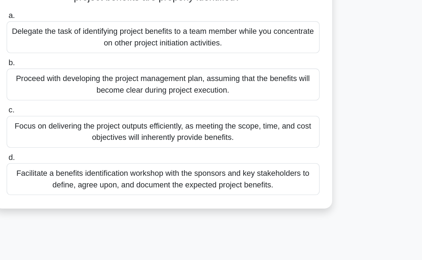
scroll to position [41, 0]
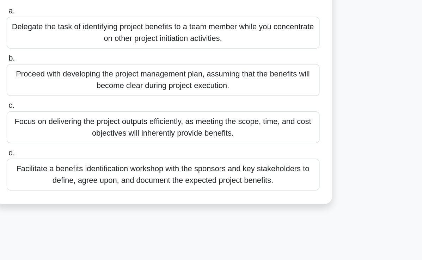
click at [212, 200] on div "Facilitate a benefits identification workshop with the sponsors and key stakeho…" at bounding box center [211, 197] width 229 height 23
click at [97, 184] on input "d. Facilitate a benefits identification workshop with the sponsors and key stak…" at bounding box center [97, 182] width 0 height 5
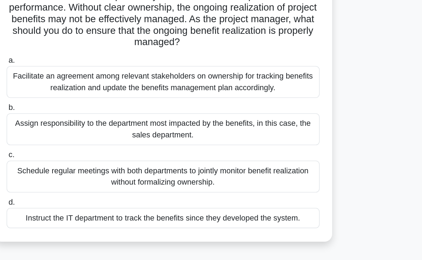
scroll to position [75, 0]
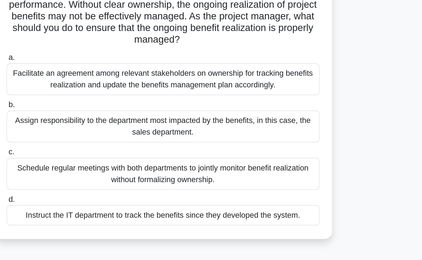
click at [248, 133] on div "Facilitate an agreement among relevant stakeholders on ownership for tracking b…" at bounding box center [211, 127] width 229 height 23
click at [97, 115] on input "a. Facilitate an agreement among relevant stakeholders on ownership for trackin…" at bounding box center [97, 112] width 0 height 5
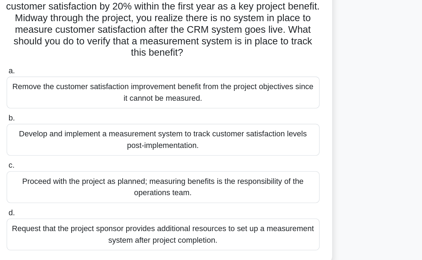
scroll to position [42, 0]
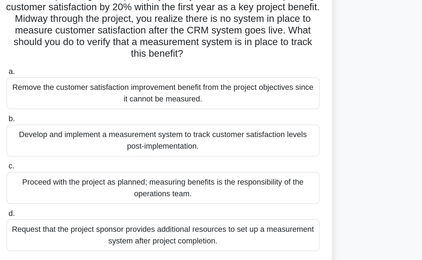
click at [222, 127] on div "Develop and implement a measurement system to track customer satisfaction level…" at bounding box center [211, 127] width 229 height 23
click at [97, 114] on input "b. Develop and implement a measurement system to track customer satisfaction le…" at bounding box center [97, 111] width 0 height 5
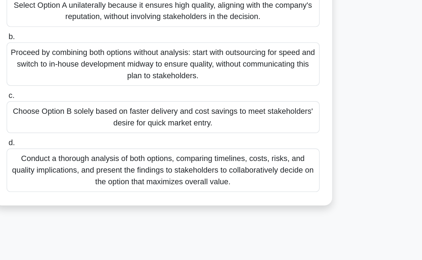
scroll to position [93, 0]
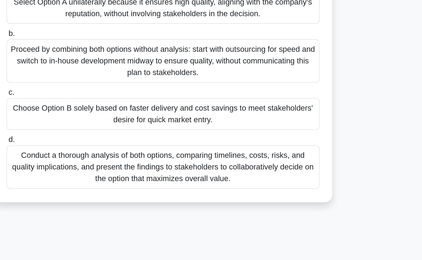
click at [192, 195] on div "Conduct a thorough analysis of both options, comparing timelines, costs, risks,…" at bounding box center [211, 192] width 229 height 32
click at [97, 175] on input "d. Conduct a thorough analysis of both options, comparing timelines, costs, ris…" at bounding box center [97, 172] width 0 height 5
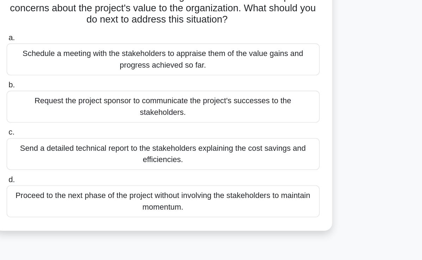
scroll to position [26, 0]
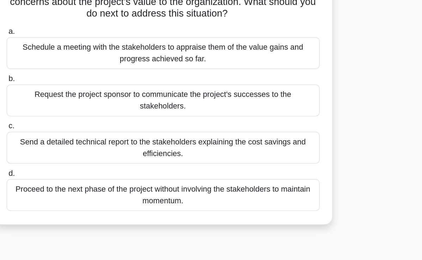
click at [132, 110] on div "Schedule a meeting with the stakeholders to appraise them of the value gains an…" at bounding box center [211, 108] width 229 height 23
click at [97, 96] on input "a. Schedule a meeting with the stakeholders to appraise them of the value gains…" at bounding box center [97, 93] width 0 height 5
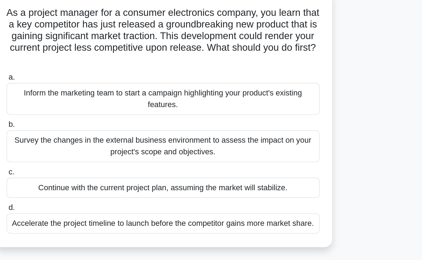
scroll to position [0, 0]
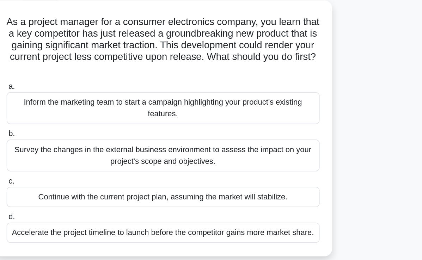
click at [205, 157] on div "Survey the changes in the external business environment to assess the impact on…" at bounding box center [211, 152] width 229 height 23
click at [97, 139] on input "b. Survey the changes in the external business environment to assess the impact…" at bounding box center [97, 137] width 0 height 5
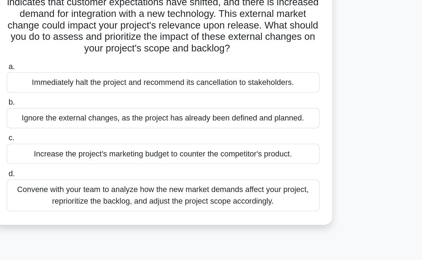
scroll to position [11, 0]
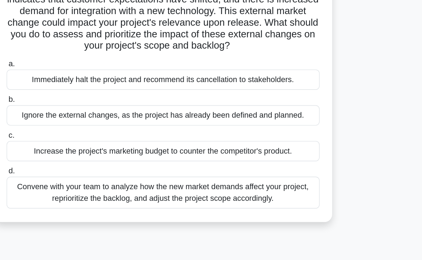
click at [243, 217] on div "Convene with your team to analyze how the new market demands affect your projec…" at bounding box center [211, 210] width 229 height 23
click at [97, 198] on input "d. Convene with your team to analyze how the new market demands affect your pro…" at bounding box center [97, 195] width 0 height 5
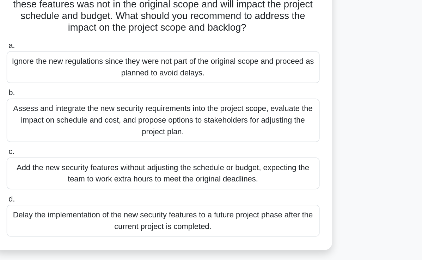
scroll to position [9, 0]
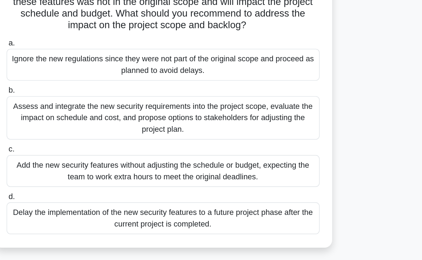
click at [236, 160] on div "Assess and integrate the new security requirements into the project scope, eval…" at bounding box center [211, 156] width 229 height 32
click at [97, 139] on input "b. Assess and integrate the new security requirements into the project scope, e…" at bounding box center [97, 136] width 0 height 5
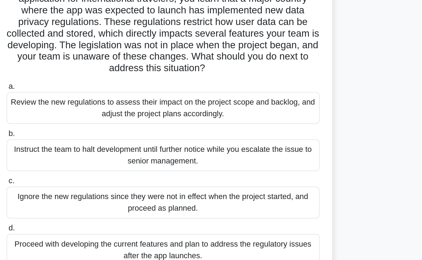
scroll to position [23, 0]
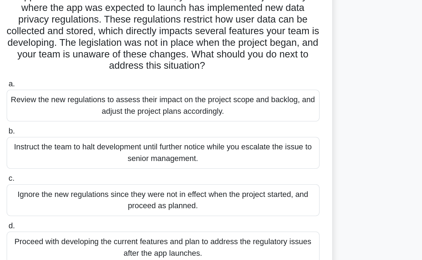
click at [218, 126] on div "Review the new regulations to assess their impact on the project scope and back…" at bounding box center [211, 120] width 229 height 23
click at [97, 107] on input "a. Review the new regulations to assess their impact on the project scope and b…" at bounding box center [97, 105] width 0 height 5
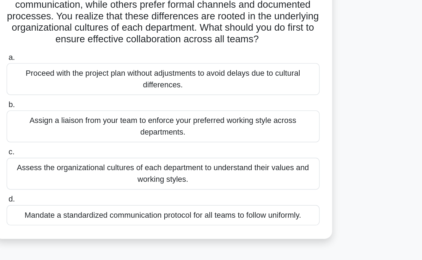
scroll to position [44, 0]
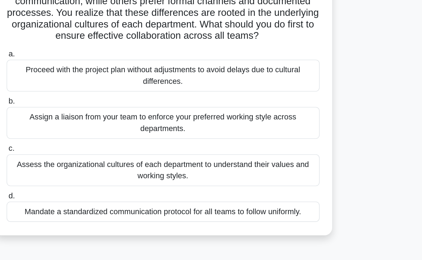
click at [244, 179] on div "Assess the organizational cultures of each department to understand their value…" at bounding box center [211, 168] width 229 height 23
click at [97, 155] on input "c. Assess the organizational cultures of each department to understand their va…" at bounding box center [97, 152] width 0 height 5
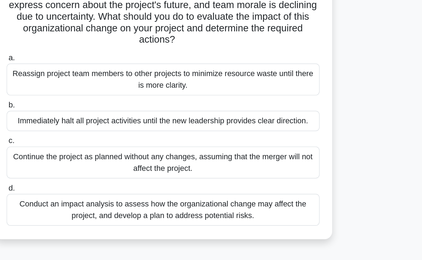
scroll to position [9, 0]
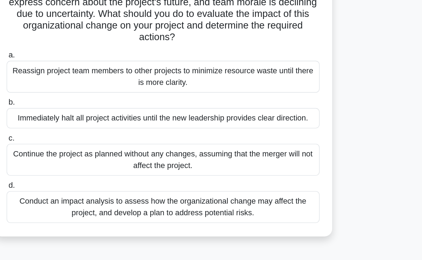
click at [218, 229] on div "Conduct an impact analysis to assess how the organizational change may affect t…" at bounding box center [211, 221] width 229 height 23
click at [97, 208] on input "d. Conduct an impact analysis to assess how the organizational change may affec…" at bounding box center [97, 205] width 0 height 5
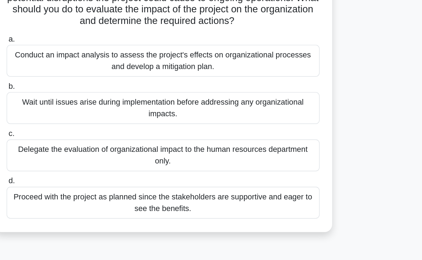
scroll to position [98, 0]
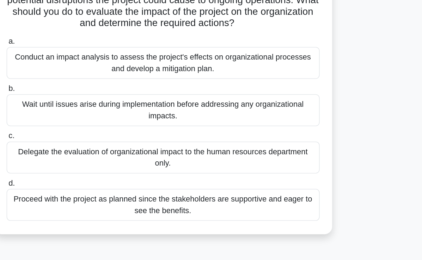
click at [218, 48] on div "Conduct an impact analysis to assess the project's effects on organizational pr…" at bounding box center [211, 45] width 229 height 23
click at [97, 32] on input "a. Conduct an impact analysis to assess the project's effects on organizational…" at bounding box center [97, 30] width 0 height 5
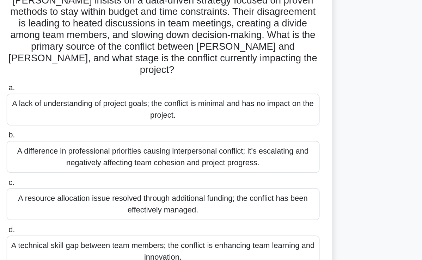
scroll to position [32, 0]
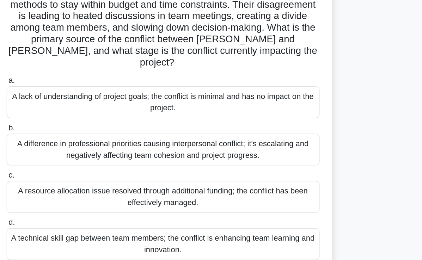
click at [119, 168] on div "A difference in professional priorities causing interpersonal conflict; it's es…" at bounding box center [211, 179] width 229 height 23
click at [97, 166] on input "b. A difference in professional priorities causing interpersonal conflict; it's…" at bounding box center [97, 164] width 0 height 5
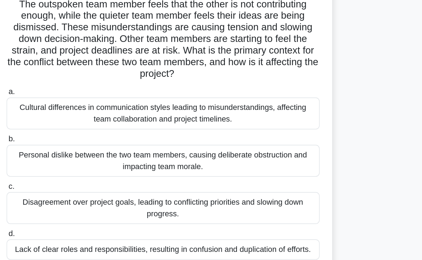
scroll to position [37, 0]
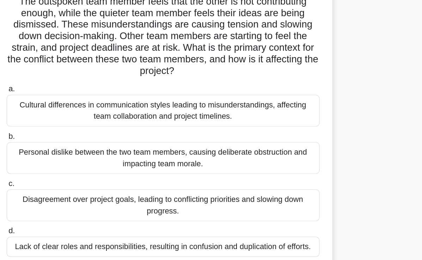
click at [197, 146] on div "Cultural differences in communication styles leading to misunderstandings, affe…" at bounding box center [211, 140] width 229 height 23
click at [97, 127] on input "a. Cultural differences in communication styles leading to misunderstandings, a…" at bounding box center [97, 125] width 0 height 5
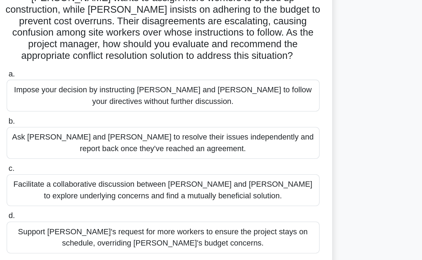
scroll to position [14, 0]
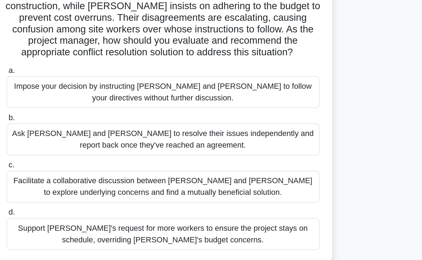
click at [218, 201] on div "Facilitate a collaborative discussion between Tom and Lisa to explore underlyin…" at bounding box center [211, 206] width 229 height 23
click at [97, 193] on input "c. Facilitate a collaborative discussion between Tom and Lisa to explore underl…" at bounding box center [97, 191] width 0 height 5
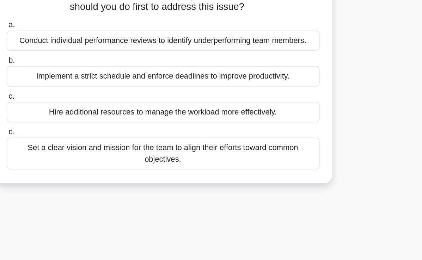
scroll to position [25, 0]
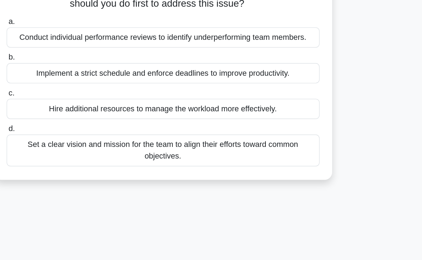
click at [218, 181] on div "Set a clear vision and mission for the team to align their efforts toward commo…" at bounding box center [211, 180] width 229 height 23
click at [97, 167] on input "d. Set a clear vision and mission for the team to align their efforts toward co…" at bounding box center [97, 164] width 0 height 5
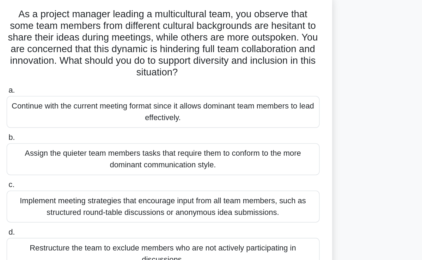
scroll to position [0, 0]
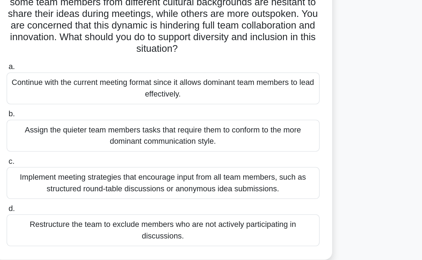
click at [177, 196] on div "Implement meeting strategies that encourage input from all team members, such a…" at bounding box center [211, 195] width 229 height 23
click at [97, 182] on input "c. Implement meeting strategies that encourage input from all team members, suc…" at bounding box center [97, 180] width 0 height 5
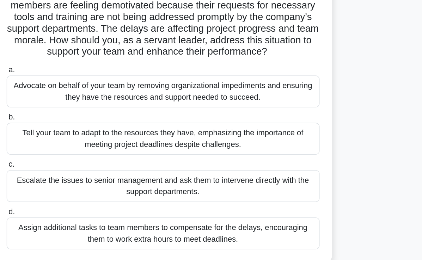
scroll to position [1, 0]
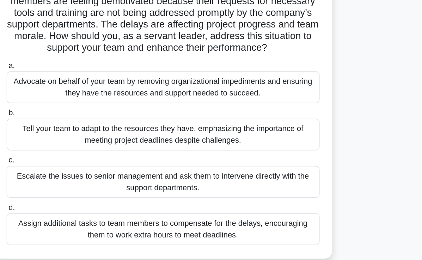
click at [200, 136] on div "Advocate on behalf of your team by removing organizational impediments and ensu…" at bounding box center [211, 133] width 229 height 23
click at [97, 121] on input "a. Advocate on behalf of your team by removing organizational impediments and e…" at bounding box center [97, 118] width 0 height 5
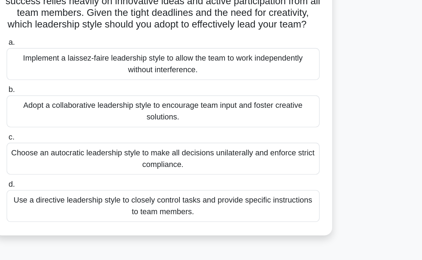
scroll to position [4, 0]
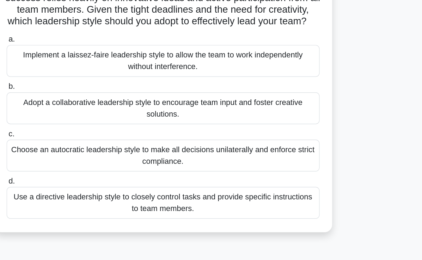
click at [190, 159] on div "Adopt a collaborative leadership style to encourage team input and foster creat…" at bounding box center [211, 149] width 229 height 23
click at [97, 136] on input "b. Adopt a collaborative leadership style to encourage team input and foster cr…" at bounding box center [97, 133] width 0 height 5
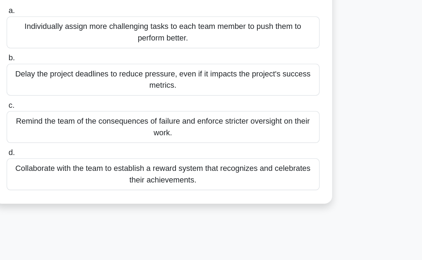
scroll to position [18, 0]
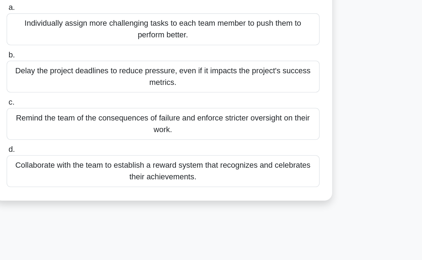
click at [242, 198] on div "Collaborate with the team to establish a reward system that recognizes and cele…" at bounding box center [211, 195] width 229 height 23
click at [97, 182] on input "d. Collaborate with the team to establish a reward system that recognizes and c…" at bounding box center [97, 179] width 0 height 5
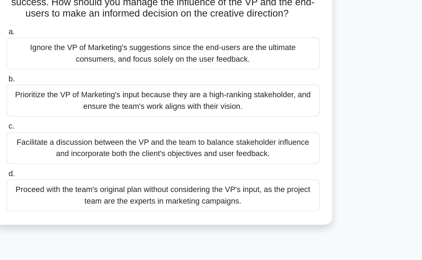
scroll to position [42, 0]
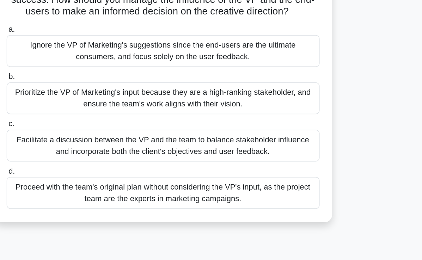
click at [250, 172] on div "Facilitate a discussion between the VP and the team to balance stakeholder infl…" at bounding box center [211, 161] width 229 height 23
click at [97, 148] on input "c. Facilitate a discussion between the VP and the team to balance stakeholder i…" at bounding box center [97, 146] width 0 height 5
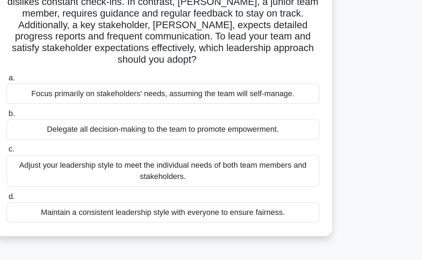
scroll to position [14, 0]
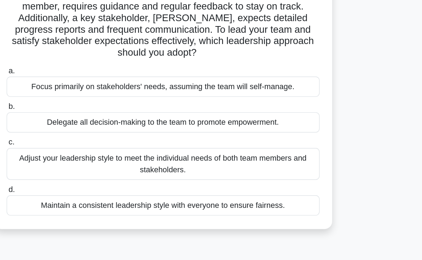
click at [213, 178] on div "Adjust your leadership style to meet the individual needs of both team members …" at bounding box center [211, 189] width 229 height 23
click at [97, 177] on input "c. Adjust your leadership style to meet the individual needs of both team membe…" at bounding box center [97, 174] width 0 height 5
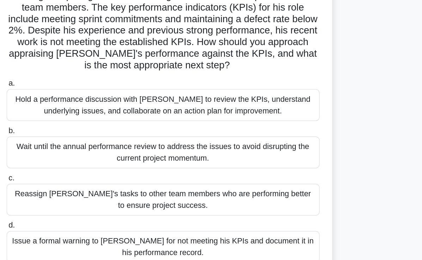
scroll to position [45, 0]
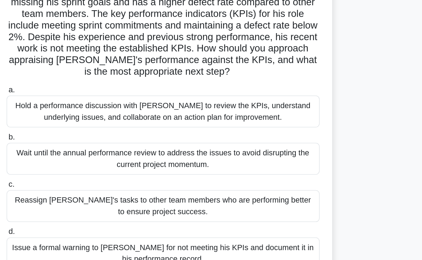
click at [252, 118] on div "Hold a performance discussion with David to review the KPIs, understand underly…" at bounding box center [211, 115] width 229 height 23
click at [97, 102] on input "a. Hold a performance discussion with David to review the KPIs, understand unde…" at bounding box center [97, 99] width 0 height 5
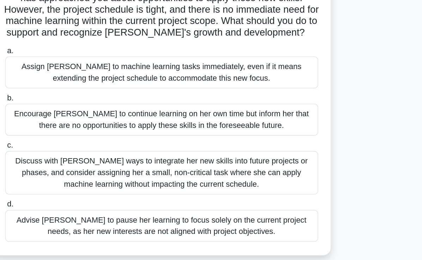
scroll to position [48, 0]
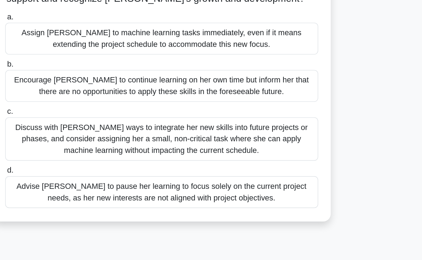
click at [234, 176] on div "Discuss with Emily ways to integrate her new skills into future projects or pha…" at bounding box center [211, 169] width 229 height 32
click at [97, 151] on input "c. Discuss with Emily ways to integrate her new skills into future projects or …" at bounding box center [97, 149] width 0 height 5
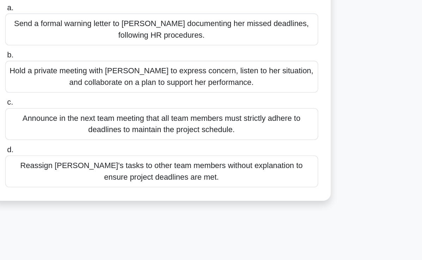
scroll to position [0, 0]
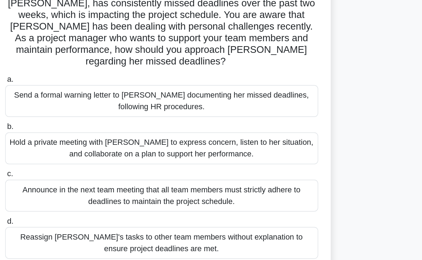
click at [261, 165] on div "Hold a private meeting with Emma to express concern, listen to her situation, a…" at bounding box center [211, 169] width 229 height 23
click at [97, 156] on input "b. Hold a private meeting with Emma to express concern, listen to her situation…" at bounding box center [97, 154] width 0 height 5
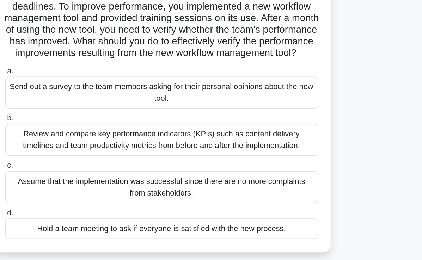
click at [262, 181] on div "Review and compare key performance indicators (KPIs) such as content delivery t…" at bounding box center [211, 169] width 229 height 23
click at [97, 156] on input "b. Review and compare key performance indicators (KPIs) such as content deliver…" at bounding box center [97, 154] width 0 height 5
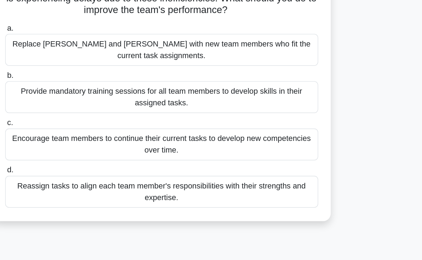
scroll to position [45, 0]
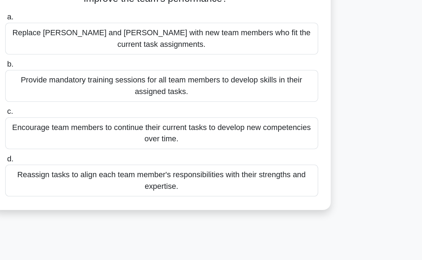
click at [268, 160] on div "Encourage team members to continue their current tasks to develop new competenc…" at bounding box center [211, 167] width 229 height 23
click at [97, 154] on input "c. Encourage team members to continue their current tasks to develop new compet…" at bounding box center [97, 152] width 0 height 5
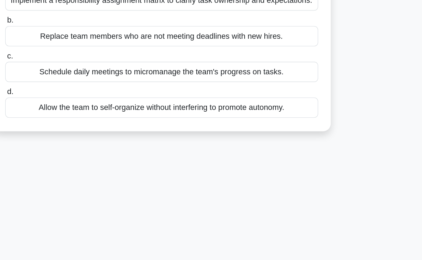
scroll to position [0, 0]
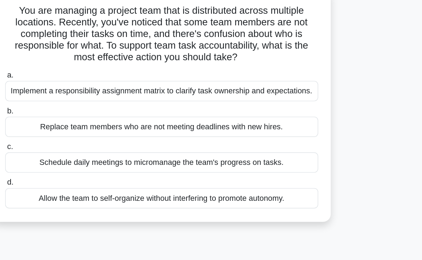
click at [257, 121] on div "Implement a responsibility assignment matrix to clarify task ownership and expe…" at bounding box center [211, 114] width 229 height 15
click at [97, 105] on input "a. Implement a responsibility assignment matrix to clarify task ownership and e…" at bounding box center [97, 102] width 0 height 5
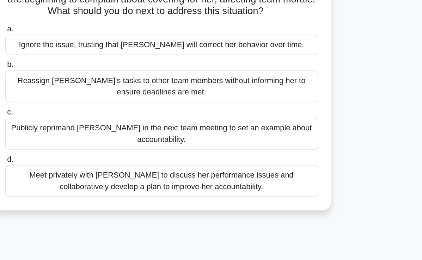
scroll to position [14, 0]
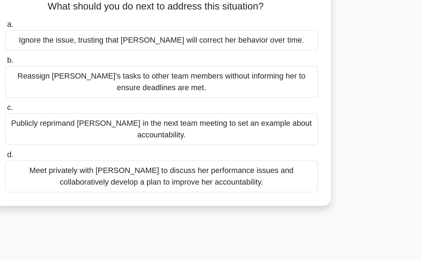
click at [298, 197] on div "Meet privately with Emily to discuss her performance issues and collaboratively…" at bounding box center [211, 199] width 229 height 23
click at [97, 186] on input "d. Meet privately with Emily to discuss her performance issues and collaborativ…" at bounding box center [97, 183] width 0 height 5
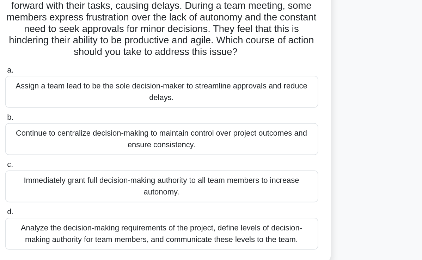
scroll to position [34, 0]
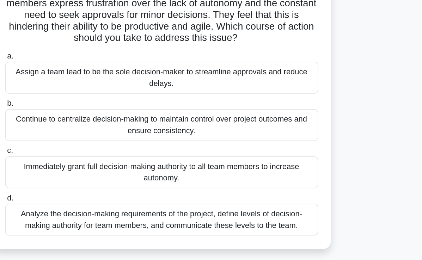
click at [308, 113] on div "Assign a team lead to be the sole decision-maker to streamline approvals and re…" at bounding box center [211, 109] width 229 height 23
click at [97, 96] on input "a. Assign a team lead to be the sole decision-maker to streamline approvals and…" at bounding box center [97, 93] width 0 height 5
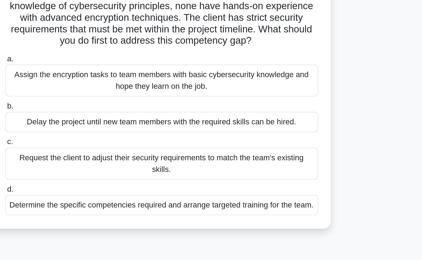
scroll to position [29, 0]
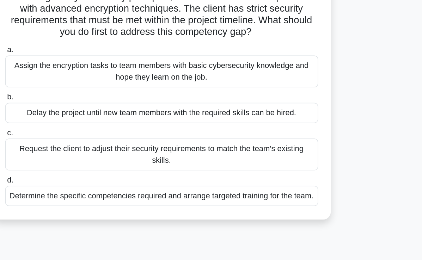
click at [232, 194] on div "Determine the specific competencies required and arrange targeted training for …" at bounding box center [211, 197] width 229 height 15
click at [97, 188] on input "d. Determine the specific competencies required and arrange targeted training f…" at bounding box center [97, 186] width 0 height 5
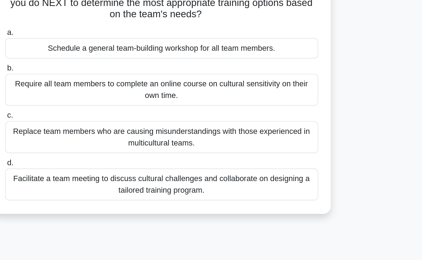
scroll to position [54, 0]
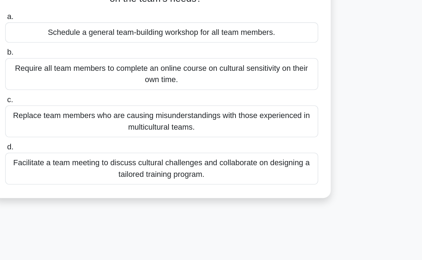
click at [228, 183] on div "Facilitate a team meeting to discuss cultural challenges and collaborate on des…" at bounding box center [211, 176] width 229 height 23
click at [97, 163] on input "d. Facilitate a team meeting to discuss cultural challenges and collaborate on …" at bounding box center [97, 161] width 0 height 5
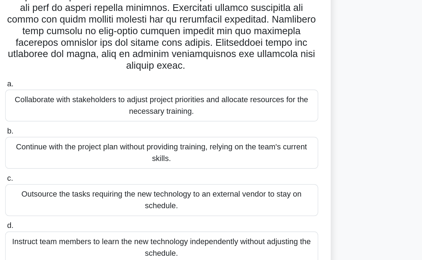
scroll to position [72, 0]
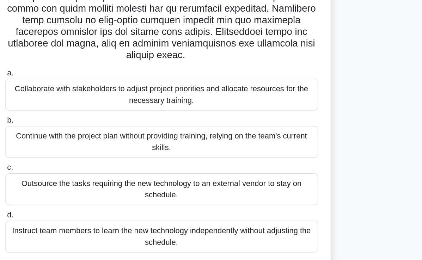
click at [226, 144] on div "Collaborate with stakeholders to adjust project priorities and allocate resourc…" at bounding box center [211, 139] width 229 height 23
click at [97, 126] on input "a. Collaborate with stakeholders to adjust project priorities and allocate reso…" at bounding box center [97, 123] width 0 height 5
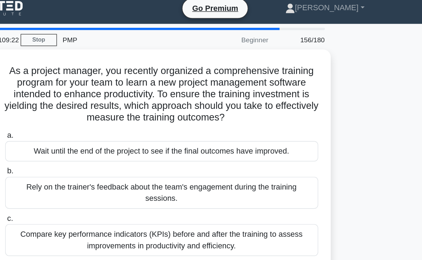
scroll to position [0, 0]
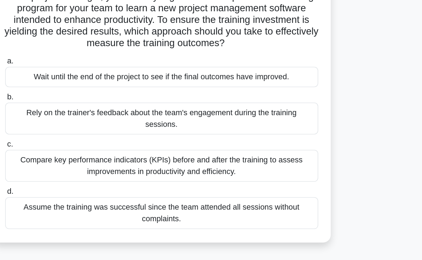
click at [230, 174] on div "Compare key performance indicators (KPIs) before and after the training to asse…" at bounding box center [211, 178] width 229 height 23
click at [97, 165] on input "c. Compare key performance indicators (KPIs) before and after the training to a…" at bounding box center [97, 163] width 0 height 5
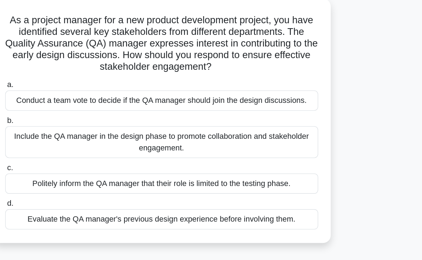
click at [229, 205] on div "Evaluate the QA manager's previous design experience before involving them." at bounding box center [211, 200] width 229 height 15
click at [97, 192] on input "d. Evaluate the QA manager's previous design experience before involving them." at bounding box center [97, 189] width 0 height 5
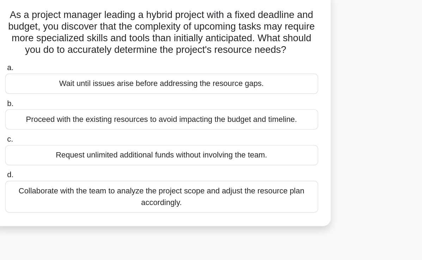
click at [282, 188] on div "Collaborate with the team to analyze the project scope and adjust the resource …" at bounding box center [211, 187] width 229 height 23
click at [97, 175] on input "d. Collaborate with the team to analyze the project scope and adjust the resour…" at bounding box center [97, 172] width 0 height 5
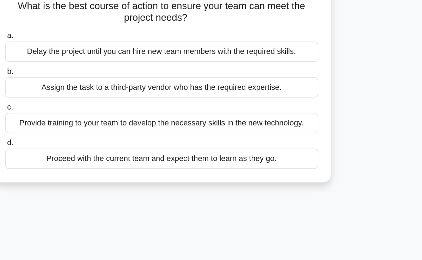
scroll to position [1, 0]
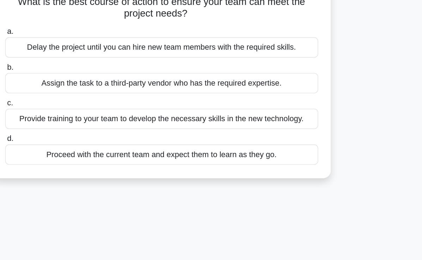
click at [278, 159] on div "Provide training to your team to develop the necessary skills in the new techno…" at bounding box center [211, 157] width 229 height 15
click at [97, 148] on input "c. Provide training to your team to develop the necessary skills in the new tec…" at bounding box center [97, 145] width 0 height 5
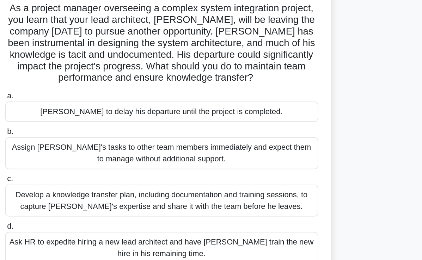
scroll to position [11, 0]
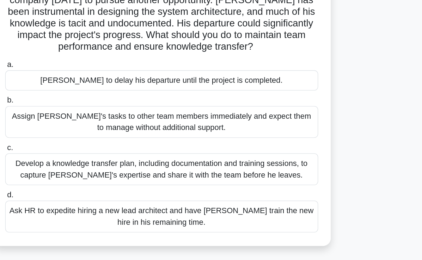
click at [233, 189] on div "Develop a knowledge transfer plan, including documentation and training session…" at bounding box center [211, 184] width 229 height 23
click at [97, 171] on input "c. Develop a knowledge transfer plan, including documentation and training sess…" at bounding box center [97, 168] width 0 height 5
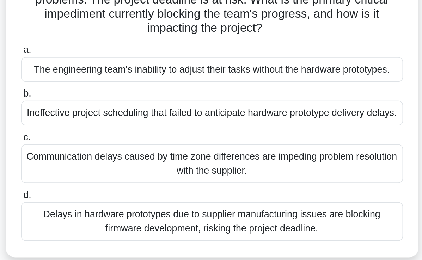
scroll to position [36, 0]
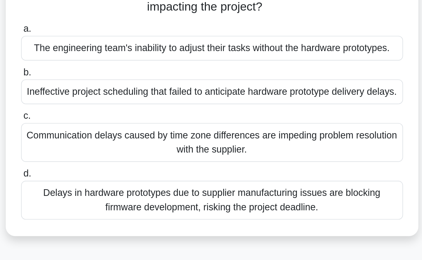
click at [229, 229] on div "Delays in hardware prototypes due to supplier manufacturing issues are blocking…" at bounding box center [211, 219] width 229 height 23
click at [97, 207] on input "d. Delays in hardware prototypes due to supplier manufacturing issues are block…" at bounding box center [97, 204] width 0 height 5
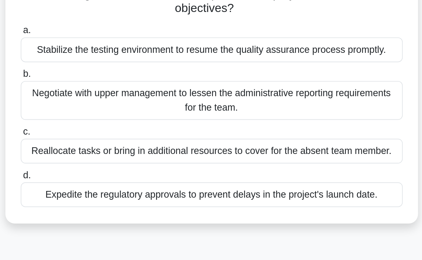
scroll to position [42, 0]
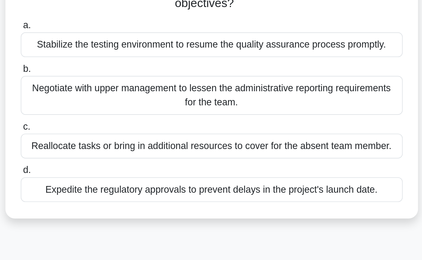
click at [251, 219] on div "Expedite the regulatory approvals to prevent delays in the project's launch dat…" at bounding box center [211, 218] width 229 height 15
click at [97, 209] on input "d. Expedite the regulatory approvals to prevent delays in the project's launch …" at bounding box center [97, 206] width 0 height 5
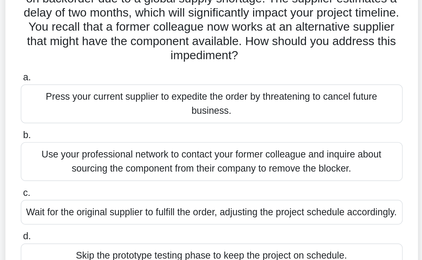
scroll to position [3, 0]
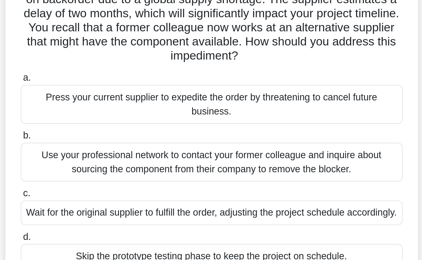
click at [246, 171] on div "Use your professional network to contact your former colleague and inquire abou…" at bounding box center [211, 166] width 229 height 23
click at [97, 153] on input "b. Use your professional network to contact your former colleague and inquire a…" at bounding box center [97, 151] width 0 height 5
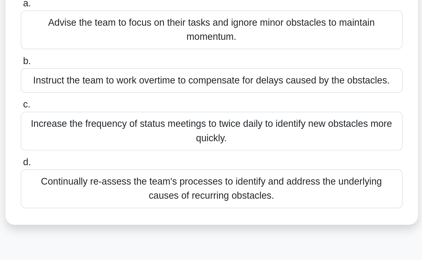
scroll to position [7, 0]
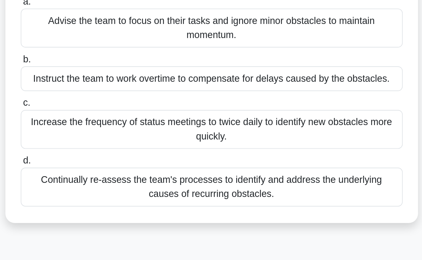
click at [236, 227] on div "Continually re-assess the team's processes to identify and address the underlyi…" at bounding box center [211, 216] width 229 height 23
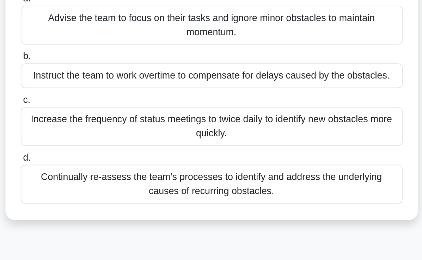
click at [97, 201] on input "d. Continually re-assess the team's processes to identify and address the under…" at bounding box center [97, 199] width 0 height 5
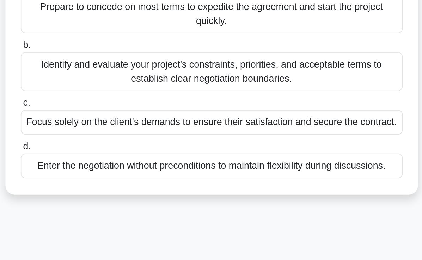
scroll to position [0, 0]
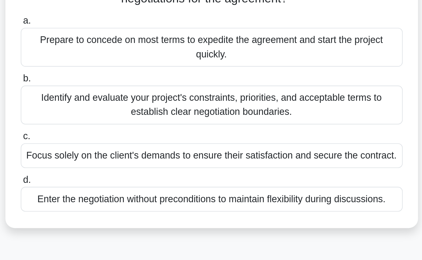
click at [239, 160] on div "Identify and evaluate your project's constraints, priorities, and acceptable te…" at bounding box center [211, 152] width 229 height 23
click at [97, 139] on input "b. Identify and evaluate your project's constraints, priorities, and acceptable…" at bounding box center [97, 137] width 0 height 5
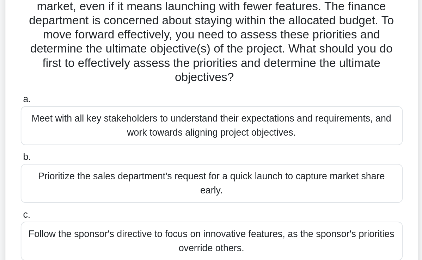
click at [217, 162] on div "Meet with all key stakeholders to understand their expectations and requirement…" at bounding box center [211, 160] width 229 height 23
click at [97, 147] on input "a. Meet with all key stakeholders to understand their expectations and requirem…" at bounding box center [97, 144] width 0 height 5
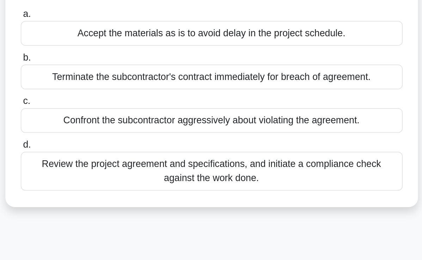
scroll to position [41, 0]
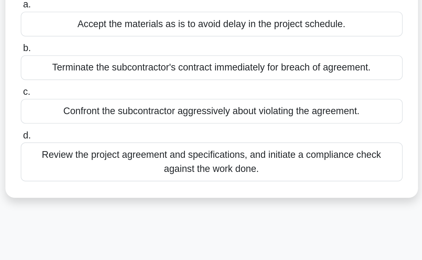
click at [219, 184] on div "Review the project agreement and specifications, and initiate a compliance chec…" at bounding box center [211, 172] width 229 height 23
click at [97, 159] on input "d. Review the project agreement and specifications, and initiate a compliance c…" at bounding box center [97, 156] width 0 height 5
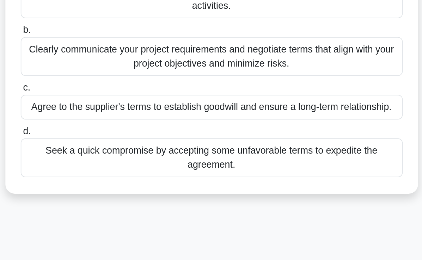
scroll to position [18, 0]
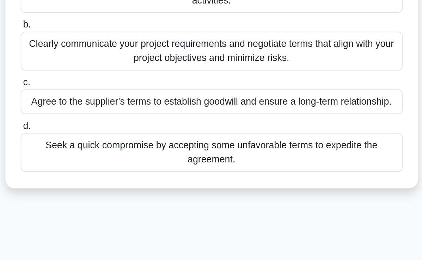
click at [217, 147] on div "Clearly communicate your project requirements and negotiate terms that align wi…" at bounding box center [211, 134] width 229 height 23
click at [97, 122] on input "b. Clearly communicate your project requirements and negotiate terms that align…" at bounding box center [97, 119] width 0 height 5
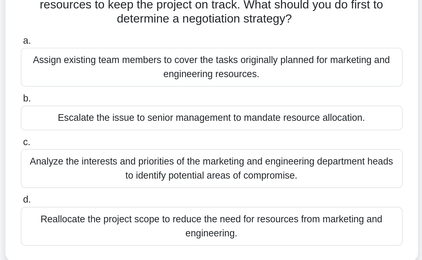
scroll to position [34, 0]
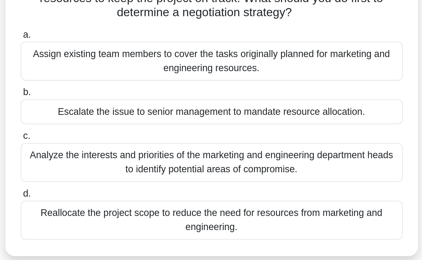
click at [221, 176] on div "Analyze the interests and priorities of the marketing and engineering departmen…" at bounding box center [211, 170] width 229 height 23
click at [97, 157] on input "c. Analyze the interests and priorities of the marketing and engineering depart…" at bounding box center [97, 155] width 0 height 5
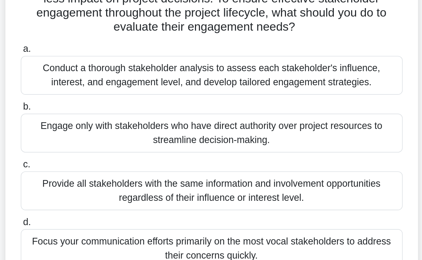
scroll to position [43, 0]
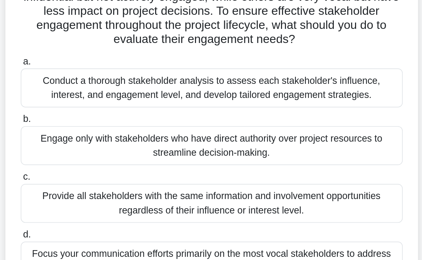
click at [285, 105] on div "Conduct a thorough stakeholder analysis to assess each stakeholder's influence,…" at bounding box center [211, 100] width 229 height 23
click at [97, 87] on input "a. Conduct a thorough stakeholder analysis to assess each stakeholder's influen…" at bounding box center [97, 85] width 0 height 5
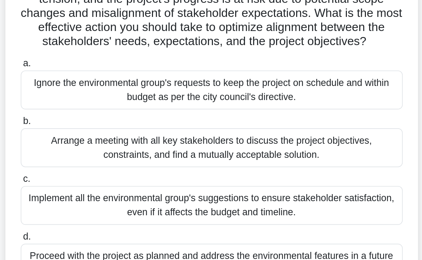
scroll to position [79, 0]
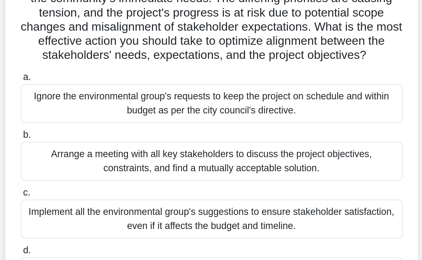
click at [277, 145] on div "Arrange a meeting with all key stakeholders to discuss the project objectives, …" at bounding box center [211, 133] width 229 height 23
click at [97, 120] on input "b. Arrange a meeting with all key stakeholders to discuss the project objective…" at bounding box center [97, 117] width 0 height 5
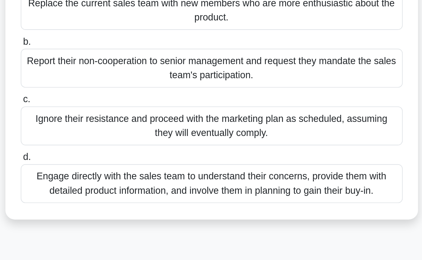
scroll to position [18, 0]
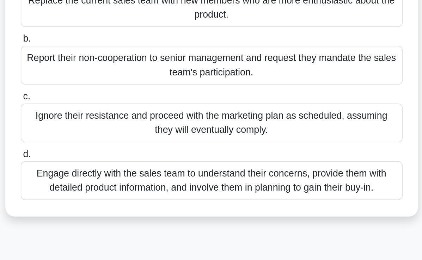
click at [289, 224] on div "Engage directly with the sales team to understand their concerns, provide them …" at bounding box center [211, 212] width 229 height 23
click at [97, 199] on input "d. Engage directly with the sales team to understand their concerns, provide th…" at bounding box center [97, 197] width 0 height 5
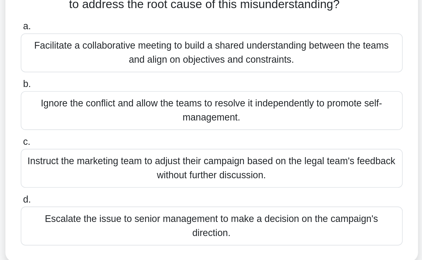
scroll to position [0, 0]
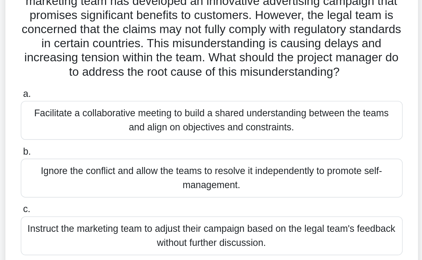
click at [284, 156] on div "Facilitate a collaborative meeting to build a shared understanding between the …" at bounding box center [211, 151] width 229 height 23
click at [97, 139] on input "a. Facilitate a collaborative meeting to build a shared understanding between t…" at bounding box center [97, 136] width 0 height 5
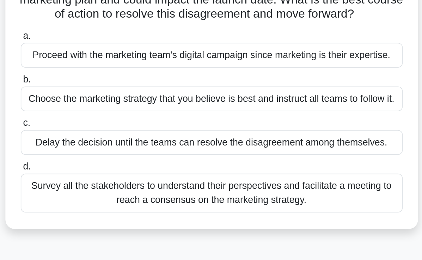
scroll to position [4, 0]
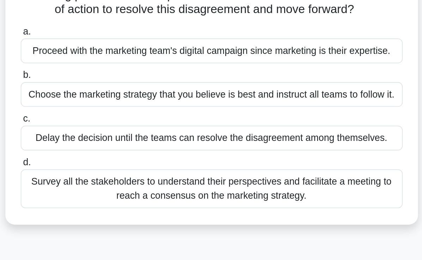
click at [282, 221] on div "Survey all the stakeholders to understand their perspectives and facilitate a m…" at bounding box center [211, 217] width 229 height 23
click at [97, 204] on input "d. Survey all the stakeholders to understand their perspectives and facilitate …" at bounding box center [97, 202] width 0 height 5
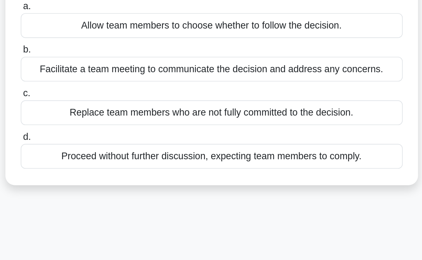
scroll to position [0, 0]
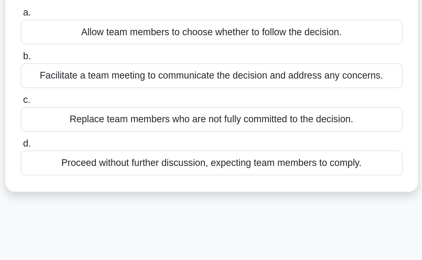
click at [288, 156] on div "Facilitate a team meeting to communicate the decision and address any concerns." at bounding box center [211, 148] width 229 height 15
click at [97, 139] on input "b. Facilitate a team meeting to communicate the decision and address any concer…" at bounding box center [97, 137] width 0 height 5
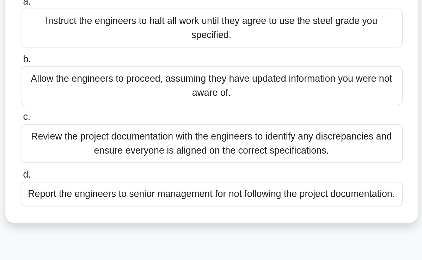
scroll to position [10, 0]
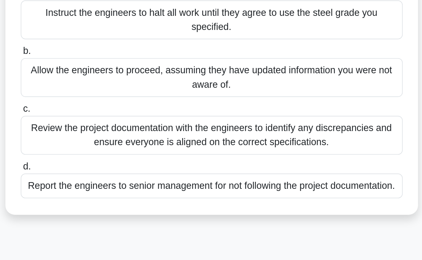
click at [281, 190] on div "Review the project documentation with the engineers to identify any discrepanci…" at bounding box center [211, 185] width 229 height 23
click at [97, 172] on input "c. Review the project documentation with the engineers to identify any discrepa…" at bounding box center [97, 170] width 0 height 5
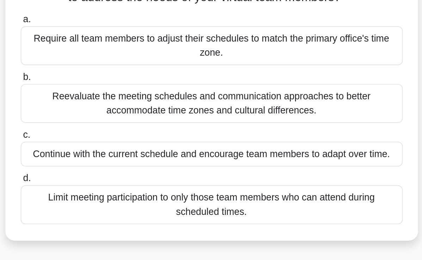
scroll to position [6, 0]
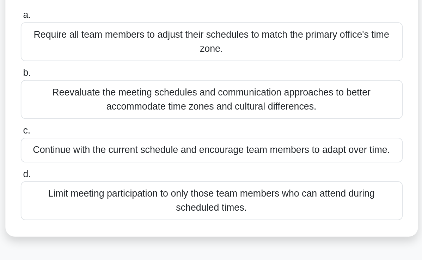
click at [270, 168] on div "Reevaluate the meeting schedules and communication approaches to better accommo…" at bounding box center [211, 163] width 229 height 23
click at [97, 151] on input "b. Reevaluate the meeting schedules and communication approaches to better acco…" at bounding box center [97, 148] width 0 height 5
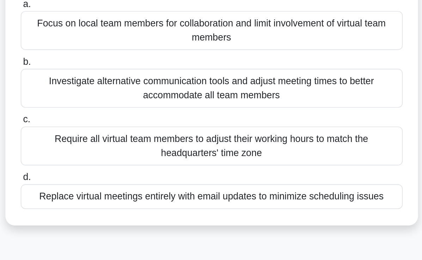
scroll to position [0, 0]
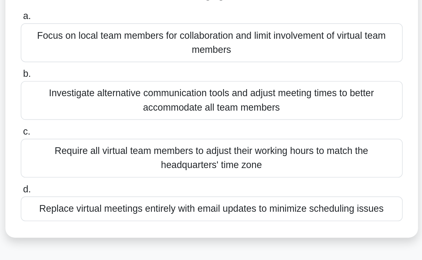
click at [270, 169] on div "Investigate alternative communication tools and adjust meeting times to better …" at bounding box center [211, 161] width 229 height 23
click at [97, 148] on input "b. Investigate alternative communication tools and adjust meeting times to bett…" at bounding box center [97, 145] width 0 height 5
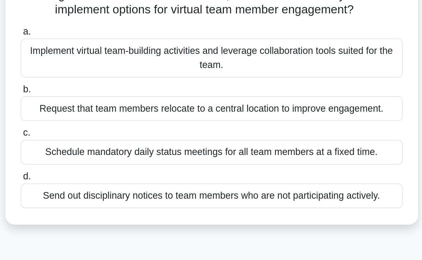
scroll to position [20, 0]
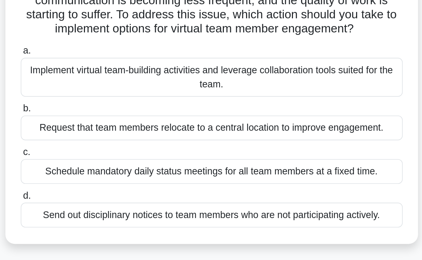
click at [291, 111] on div "Implement virtual team-building activities and leverage collaboration tools sui…" at bounding box center [211, 106] width 229 height 23
click at [97, 93] on input "a. Implement virtual team-building activities and leverage collaboration tools …" at bounding box center [97, 91] width 0 height 5
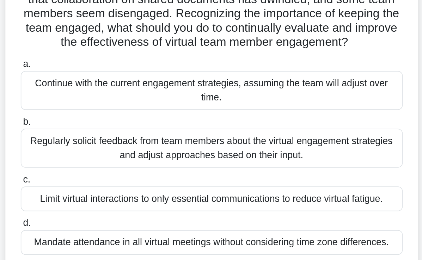
scroll to position [11, 0]
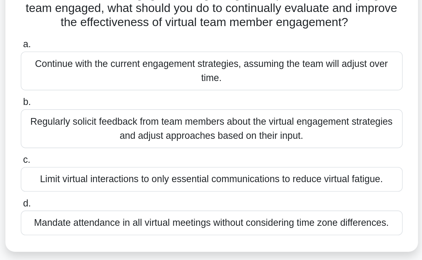
click at [269, 162] on div "Regularly solicit feedback from team members about the virtual engagement strat…" at bounding box center [211, 158] width 229 height 23
click at [97, 145] on input "b. Regularly solicit feedback from team members about the virtual engagement st…" at bounding box center [97, 142] width 0 height 5
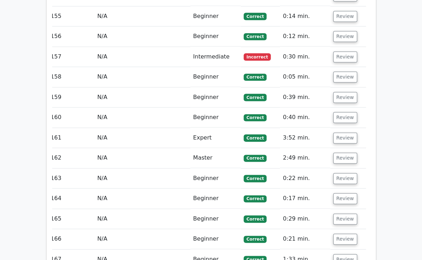
scroll to position [4106, 0]
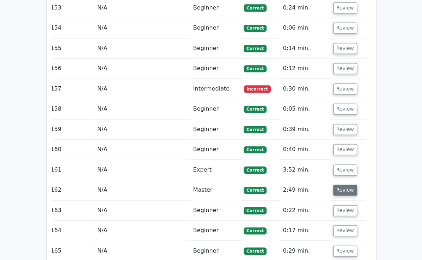
click at [357, 185] on button "Review" at bounding box center [345, 190] width 24 height 11
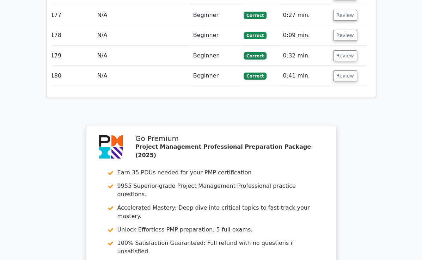
scroll to position [4994, 0]
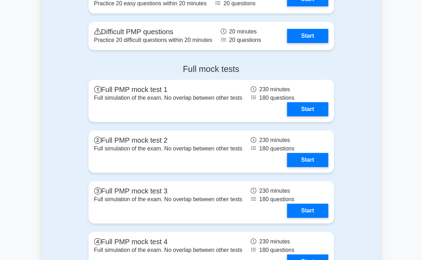
scroll to position [2623, 0]
